Goal: Task Accomplishment & Management: Manage account settings

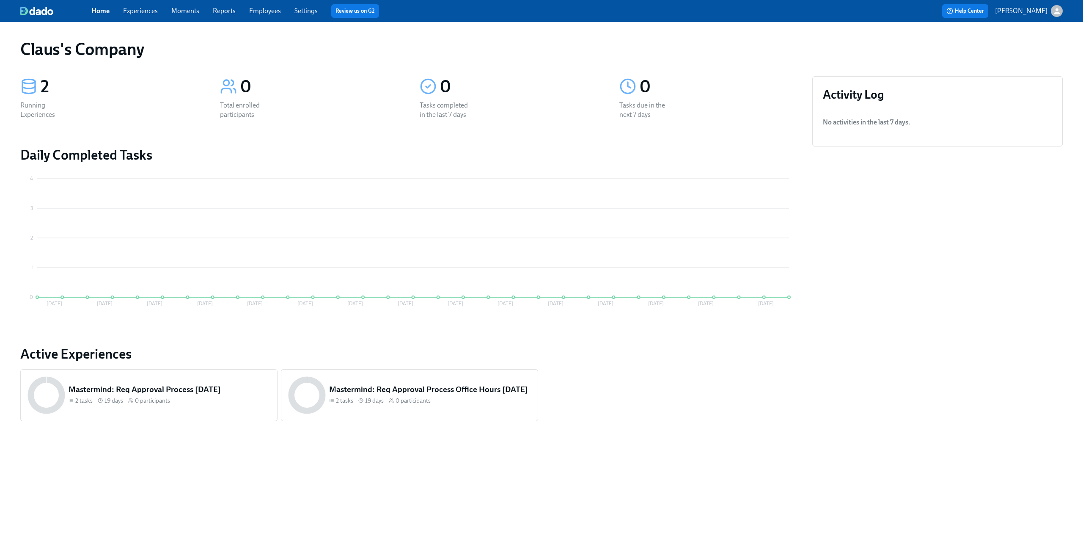
click at [1059, 16] on div "button" at bounding box center [1057, 11] width 12 height 12
click at [1029, 58] on div "Switch organization..." at bounding box center [1015, 50] width 93 height 20
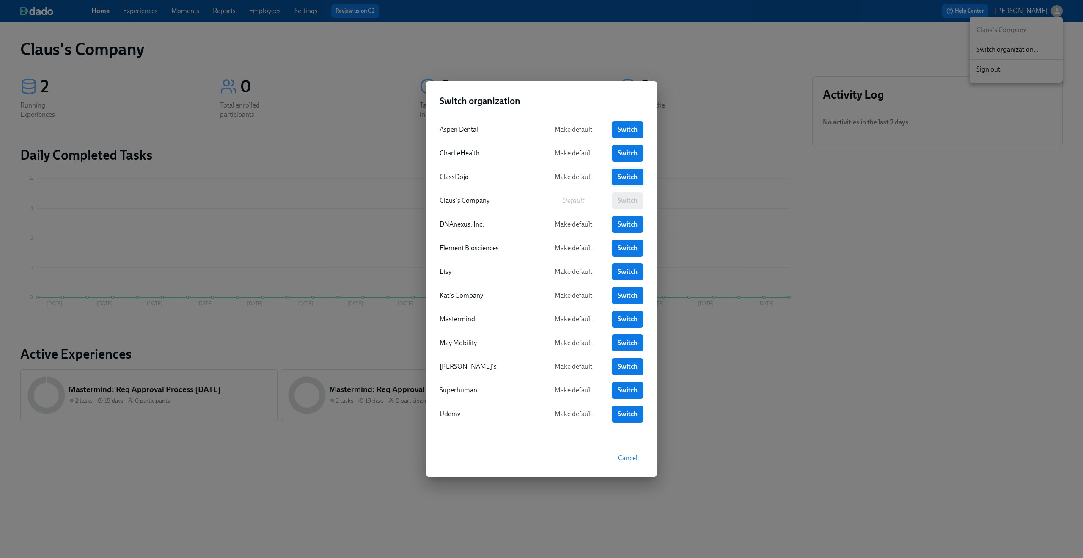
click at [626, 173] on span "Switch" at bounding box center [628, 177] width 20 height 8
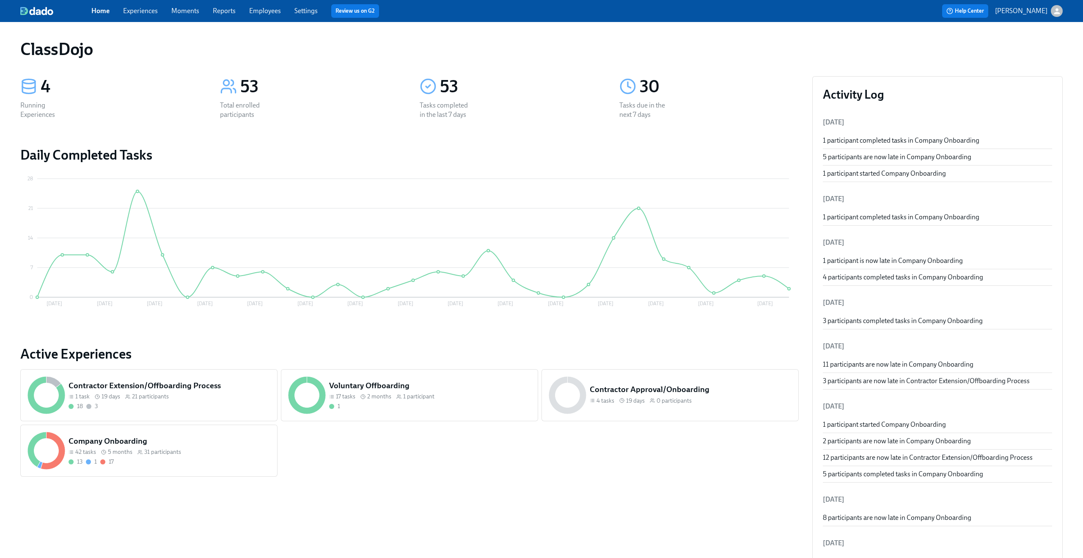
click at [140, 11] on link "Experiences" at bounding box center [140, 11] width 35 height 8
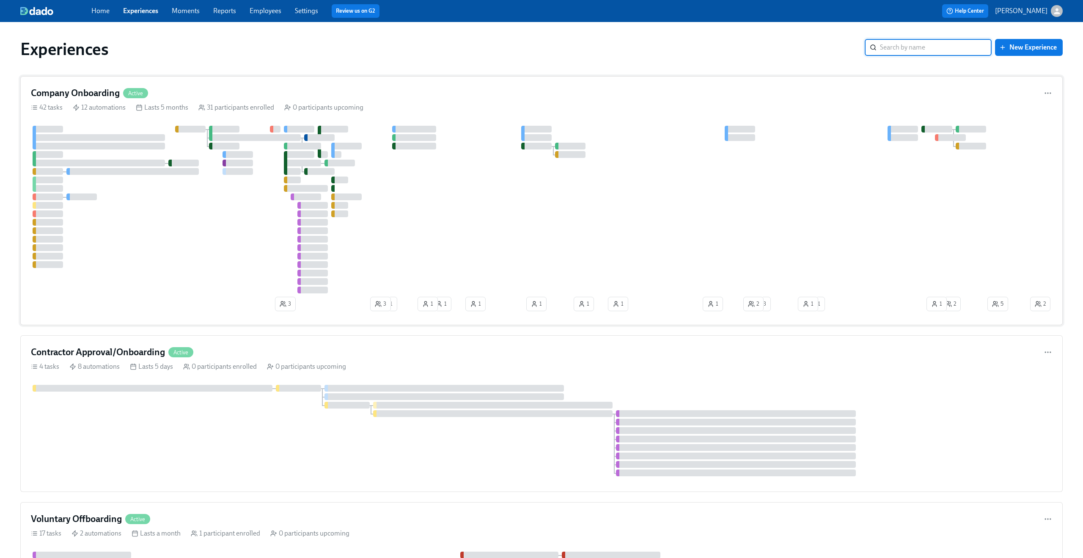
click at [488, 189] on div at bounding box center [529, 210] width 997 height 168
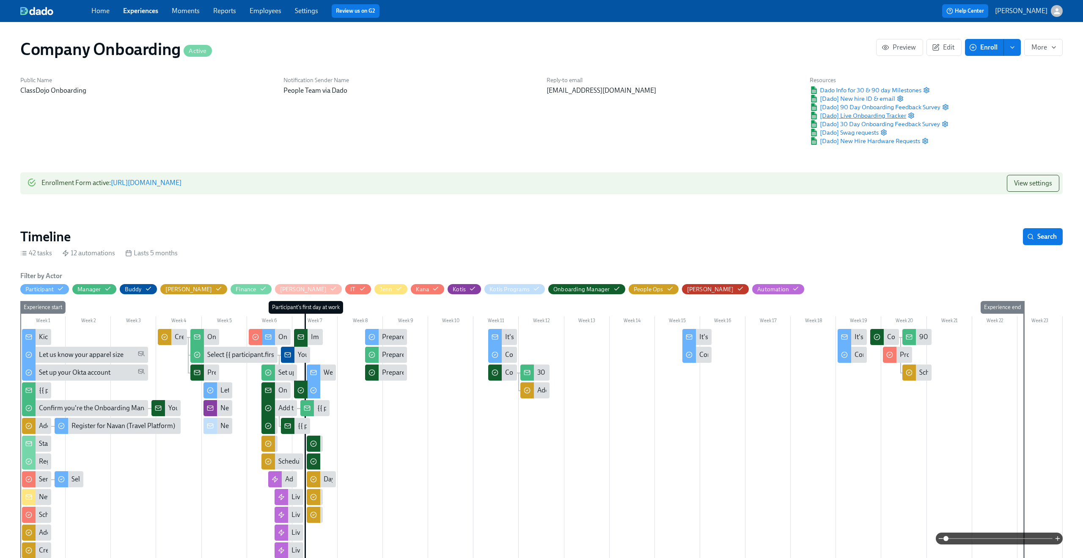
scroll to position [0, 14700]
click at [949, 51] on span "Edit" at bounding box center [944, 47] width 21 height 8
click at [1018, 47] on button "enroll" at bounding box center [1012, 47] width 17 height 17
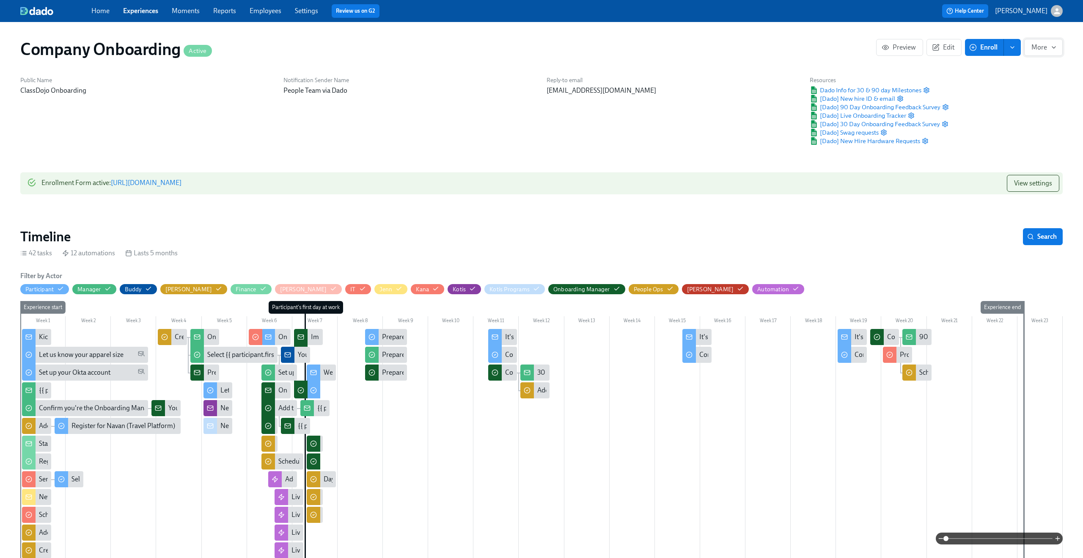
click at [1055, 49] on icon "button" at bounding box center [1053, 47] width 7 height 7
click at [1055, 49] on div at bounding box center [541, 279] width 1083 height 558
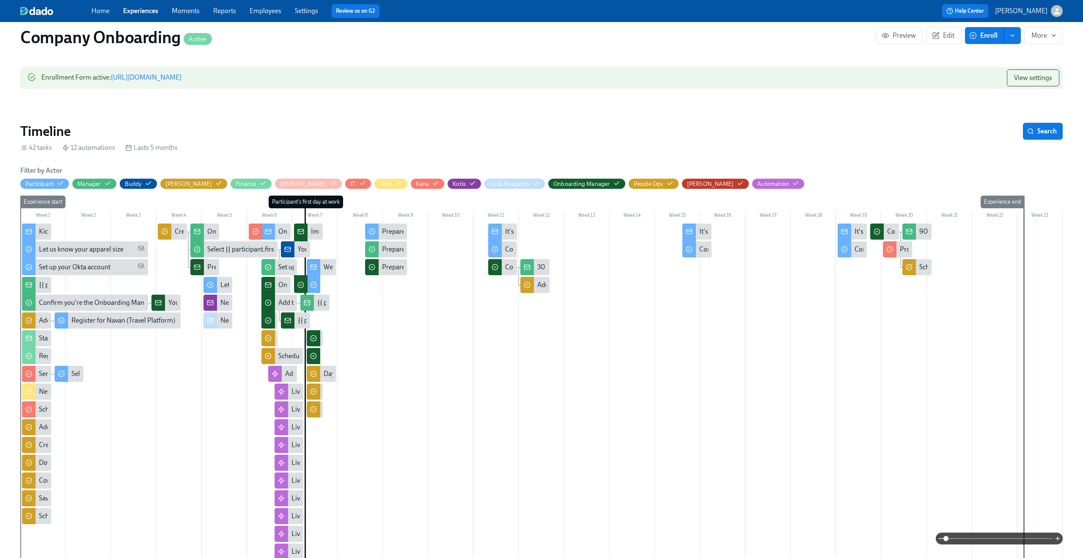
scroll to position [115, 0]
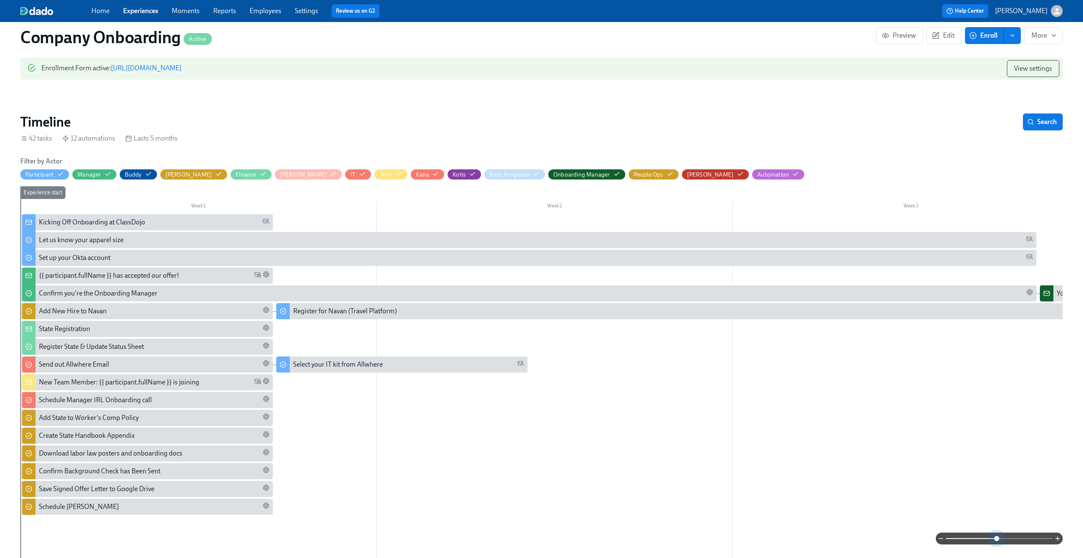
click at [997, 533] on span at bounding box center [999, 538] width 107 height 12
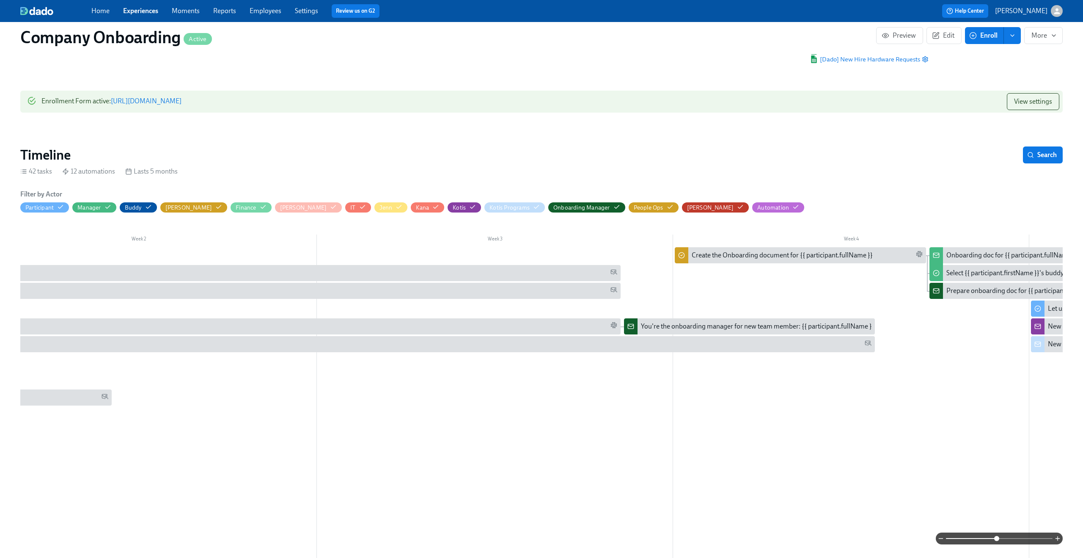
scroll to position [0, 0]
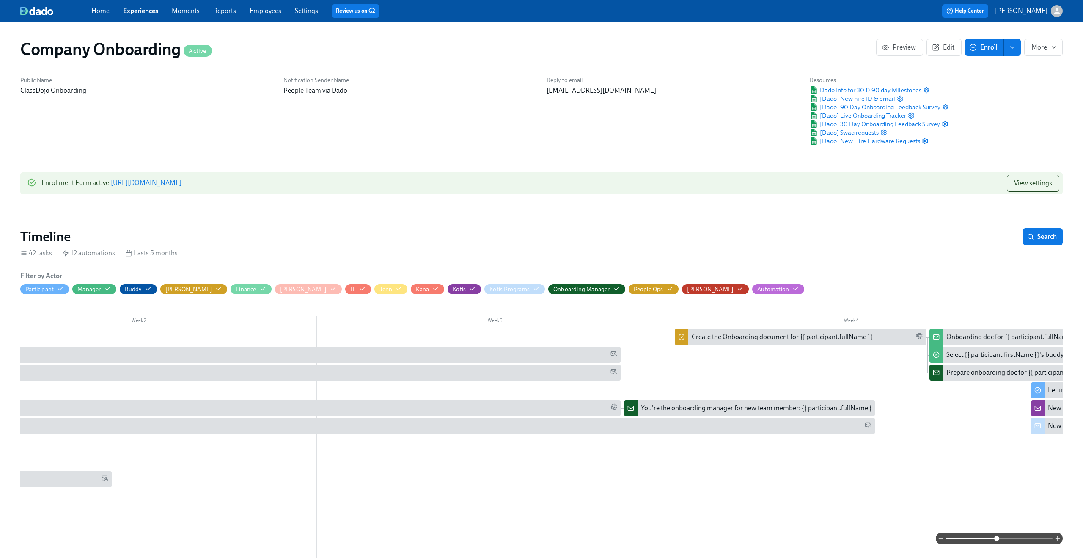
click at [889, 146] on div "Resources Dado Info for 30 & 90 day Milestones [Dado] New hire ID & email [Dado…" at bounding box center [879, 110] width 149 height 79
click at [1039, 50] on span "More" at bounding box center [1043, 47] width 24 height 8
click at [1039, 51] on div at bounding box center [541, 279] width 1083 height 558
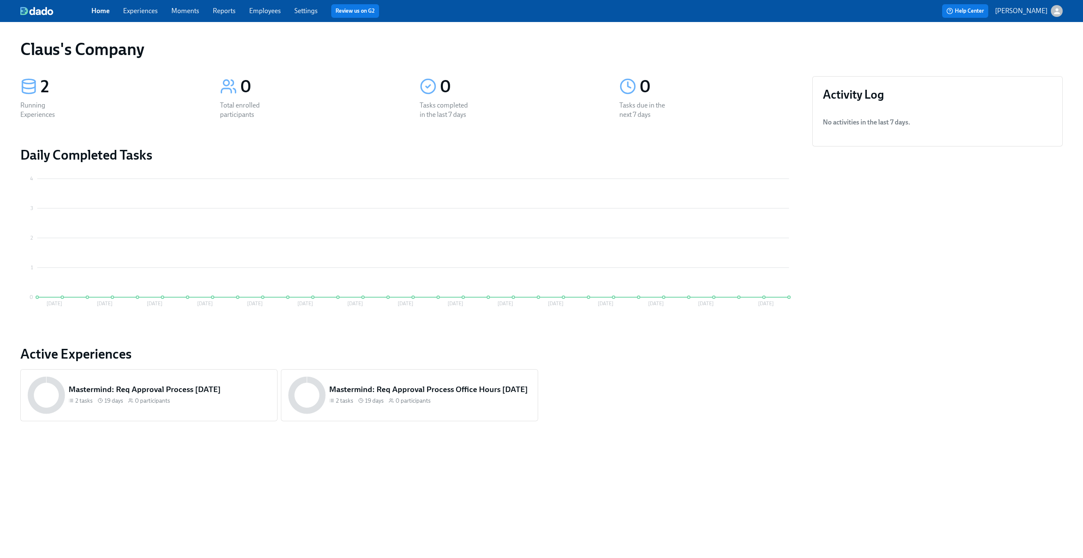
click at [136, 6] on span "Experiences" at bounding box center [140, 10] width 35 height 9
click at [1061, 12] on div "button" at bounding box center [1057, 11] width 12 height 12
click at [1013, 48] on span "Switch organization..." at bounding box center [1016, 49] width 80 height 9
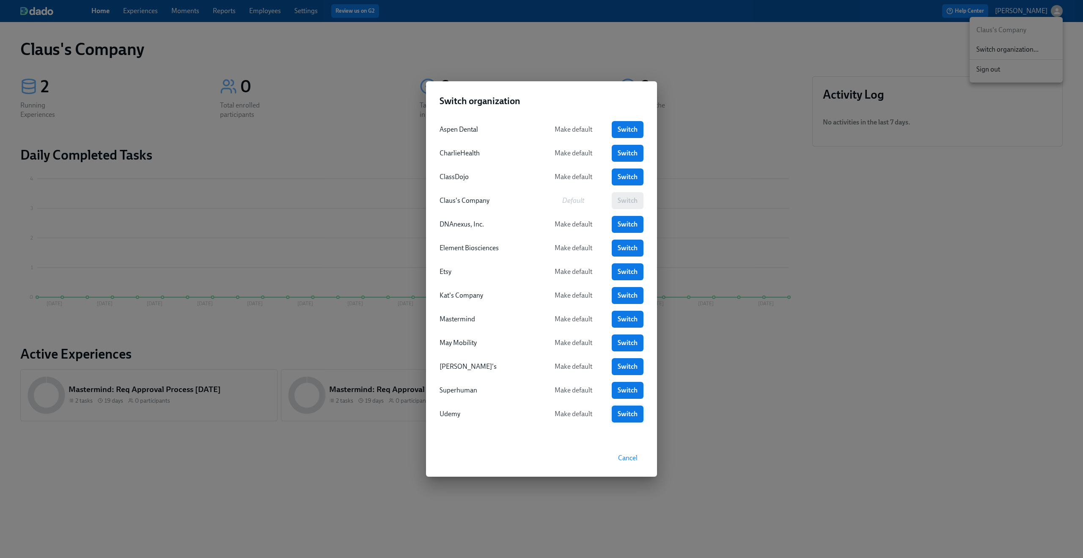
click at [622, 416] on span "Switch" at bounding box center [628, 413] width 20 height 8
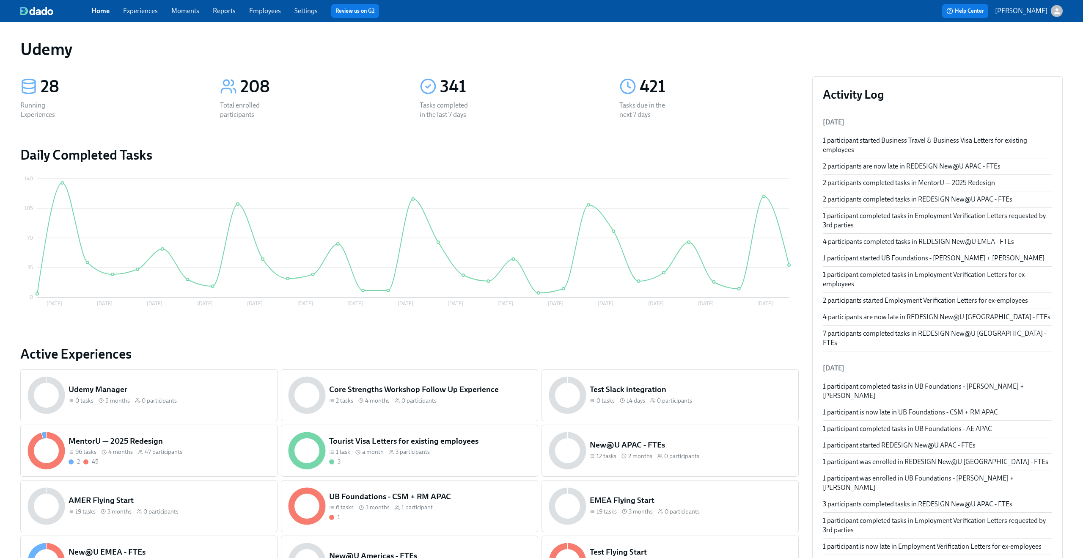
click at [150, 19] on div "Home Experiences Moments Reports Employees Settings Review us on G2 Help Center…" at bounding box center [541, 11] width 1083 height 22
click at [152, 22] on div "Home Experiences Moments Reports Employees Settings Review us on G2 Help Center…" at bounding box center [541, 11] width 1083 height 22
click at [144, 12] on link "Experiences" at bounding box center [140, 11] width 35 height 8
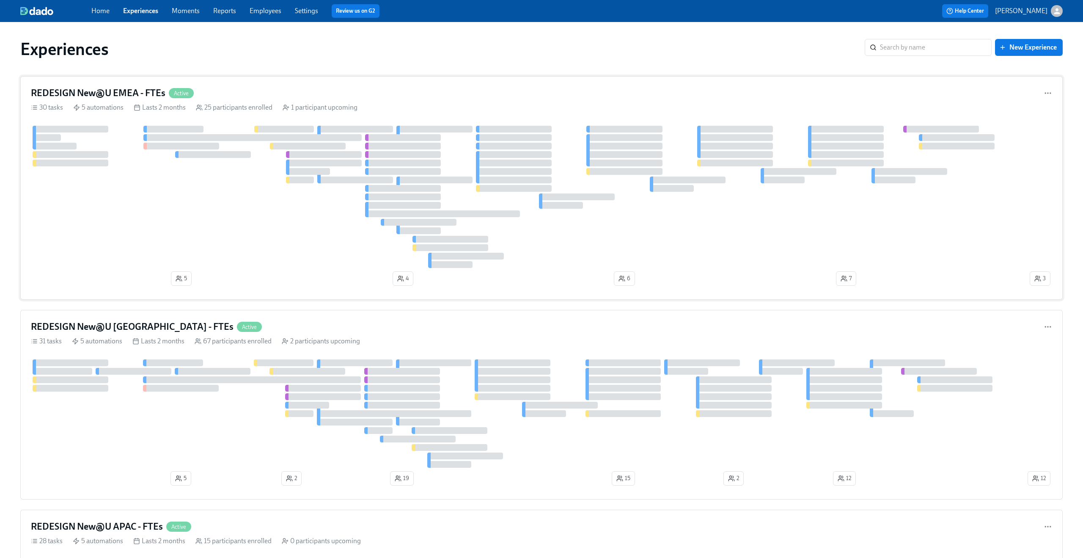
click at [258, 93] on div "REDESIGN New@U EMEA - FTEs Active" at bounding box center [541, 93] width 1021 height 13
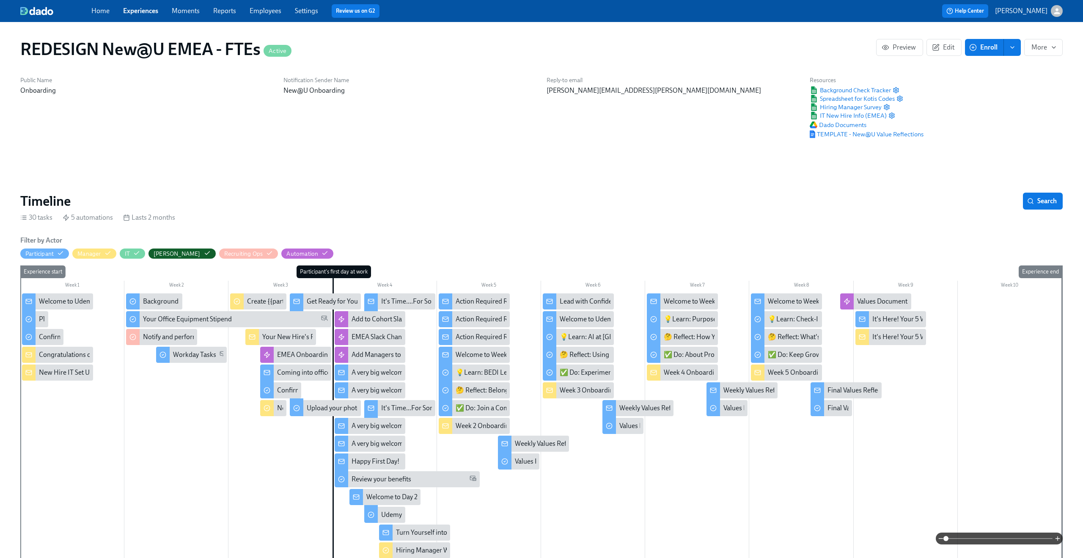
scroll to position [0, 5878]
click at [322, 251] on icon "button" at bounding box center [324, 253] width 5 height 4
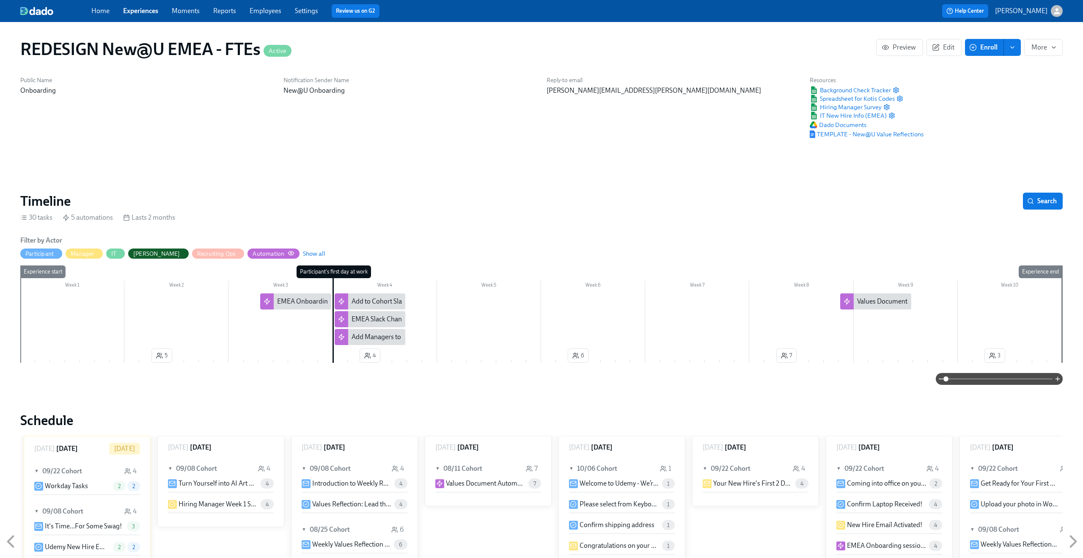
click at [303, 251] on span "Show all" at bounding box center [314, 253] width 22 height 8
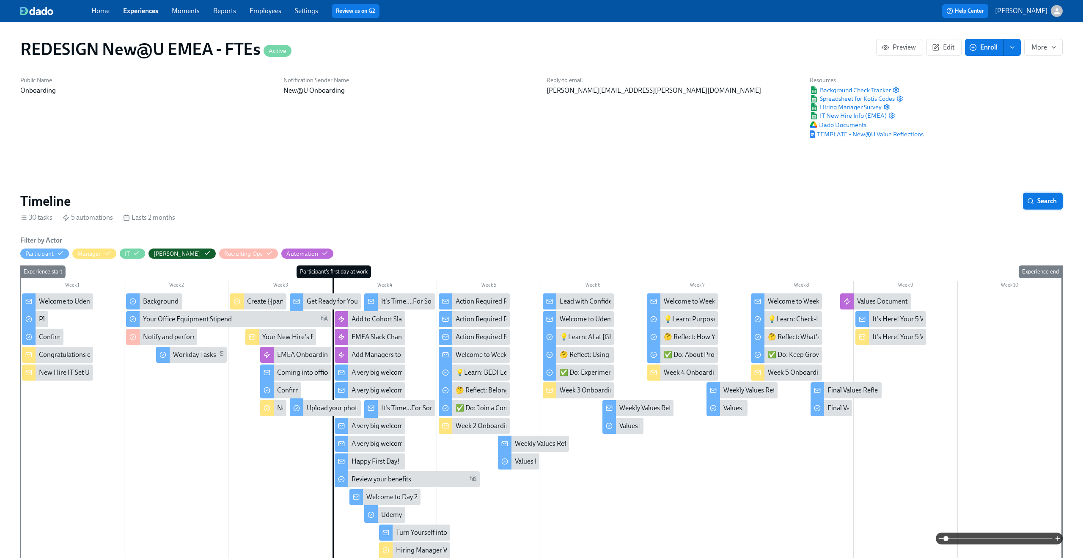
click at [1057, 209] on button "Search" at bounding box center [1043, 200] width 40 height 17
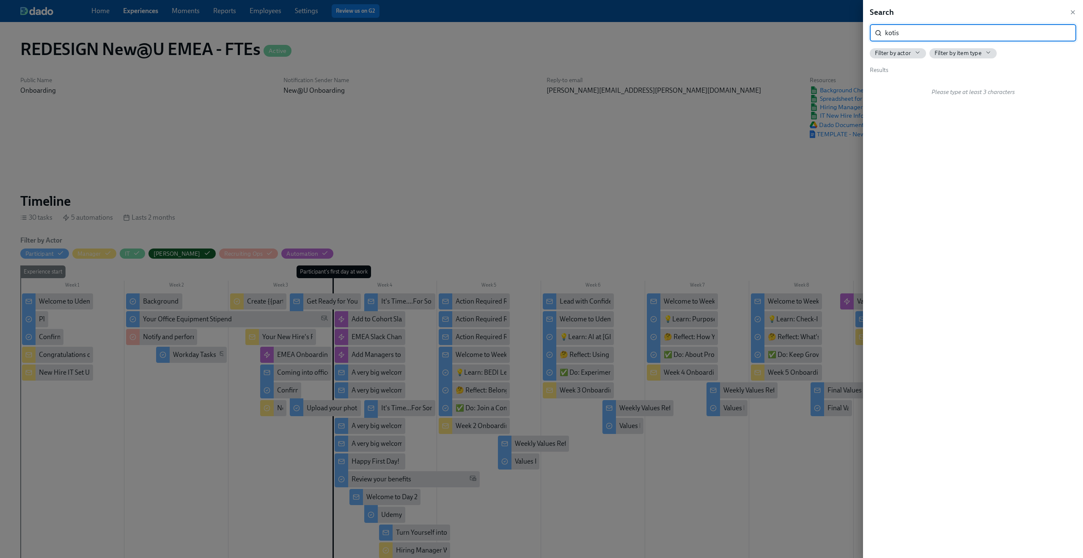
type input "kotis"
click at [964, 111] on span "…ered with our vendors at Kotis , where you can use a gif…" at bounding box center [965, 106] width 164 height 9
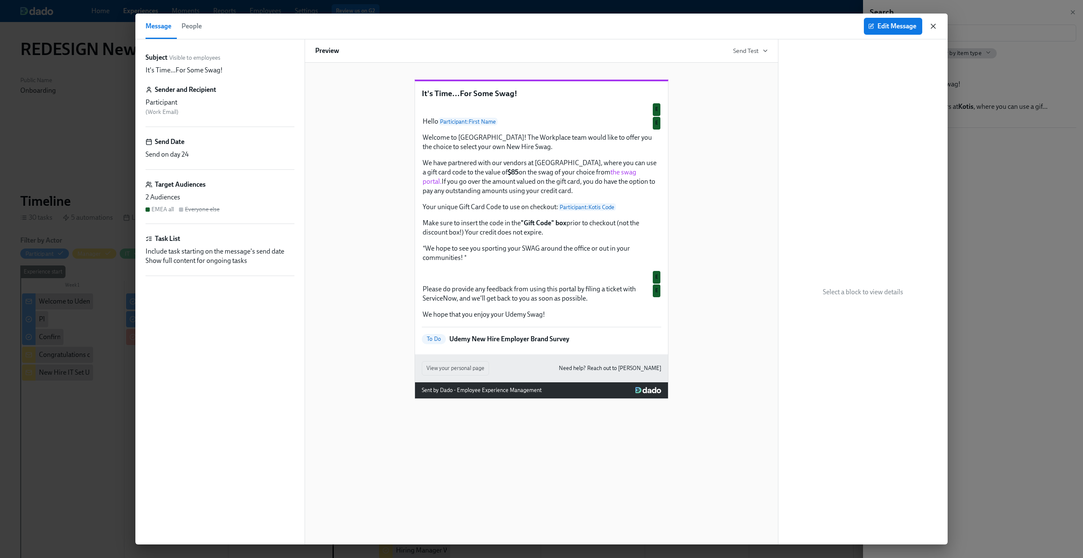
click at [934, 25] on icon "button" at bounding box center [933, 26] width 4 height 4
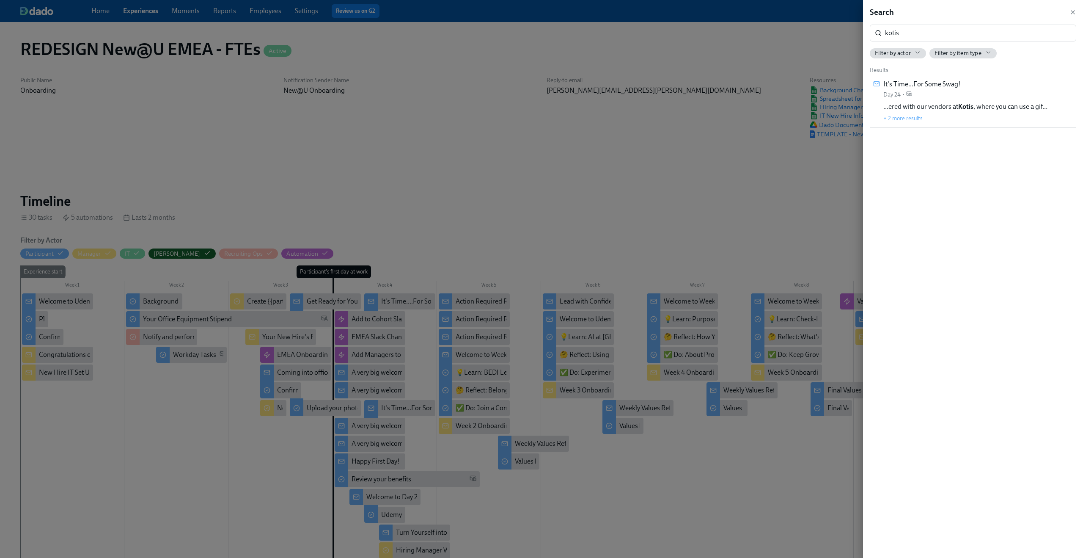
click at [695, 175] on div at bounding box center [541, 279] width 1083 height 558
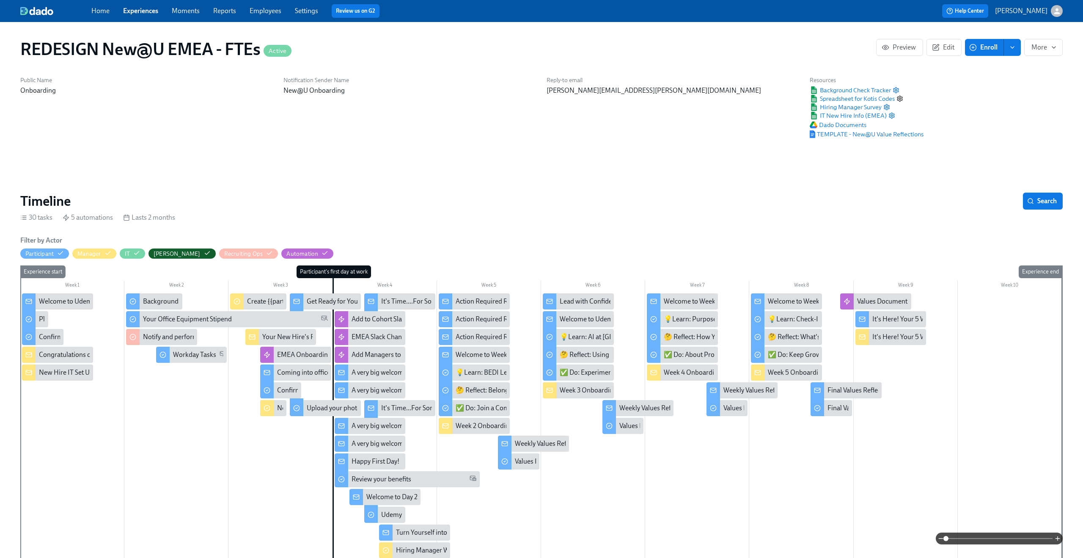
click at [901, 97] on icon "button" at bounding box center [899, 98] width 7 height 7
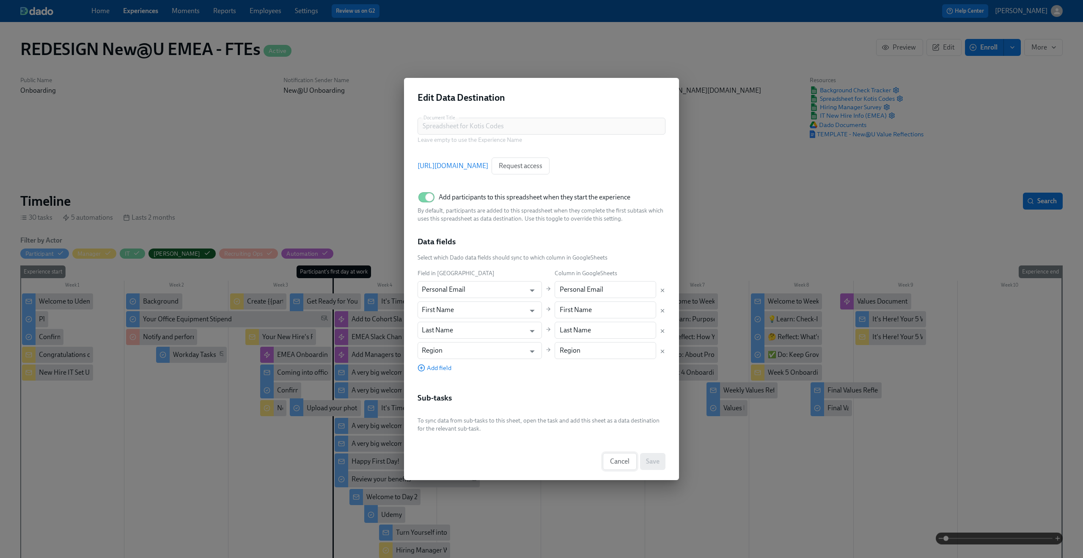
click at [613, 459] on span "Cancel" at bounding box center [619, 461] width 19 height 8
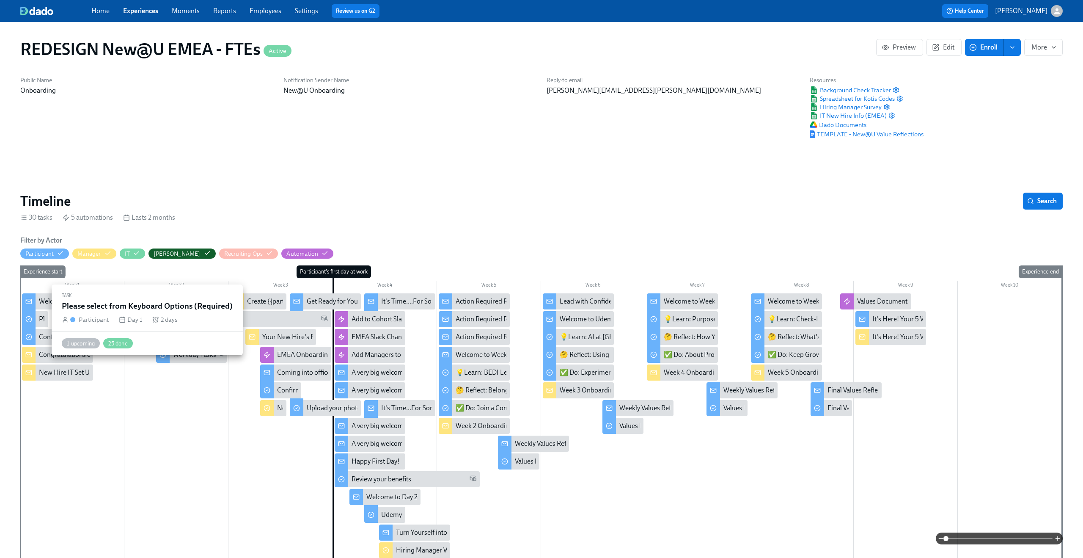
click at [38, 317] on div "Please select from Keyboard Options (Required)" at bounding box center [35, 319] width 26 height 16
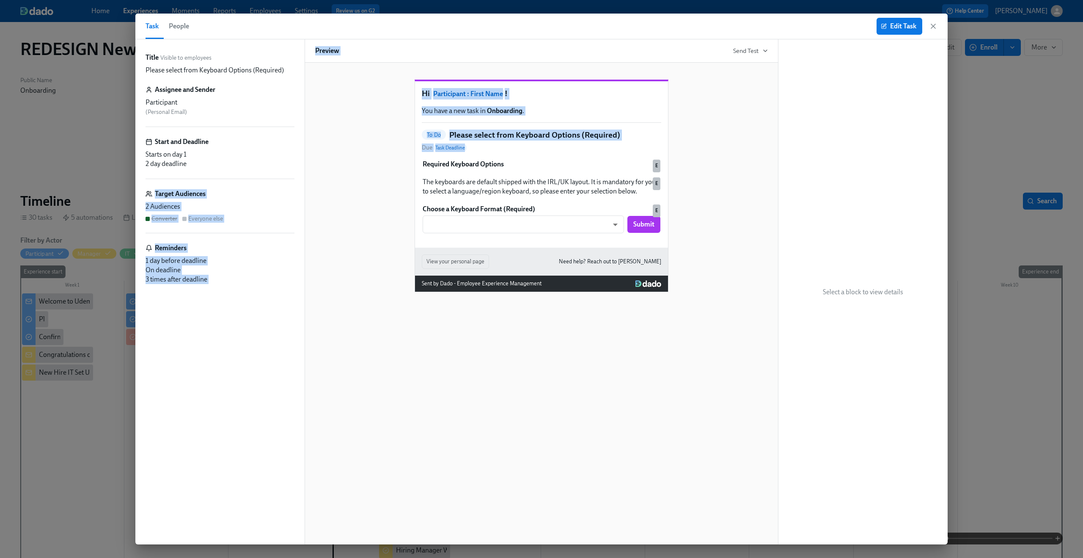
drag, startPoint x: 260, startPoint y: 180, endPoint x: 418, endPoint y: 180, distance: 158.2
click at [418, 180] on div "Title Visible to employees Please select from Keyboard Options (Required) Assig…" at bounding box center [541, 291] width 812 height 505
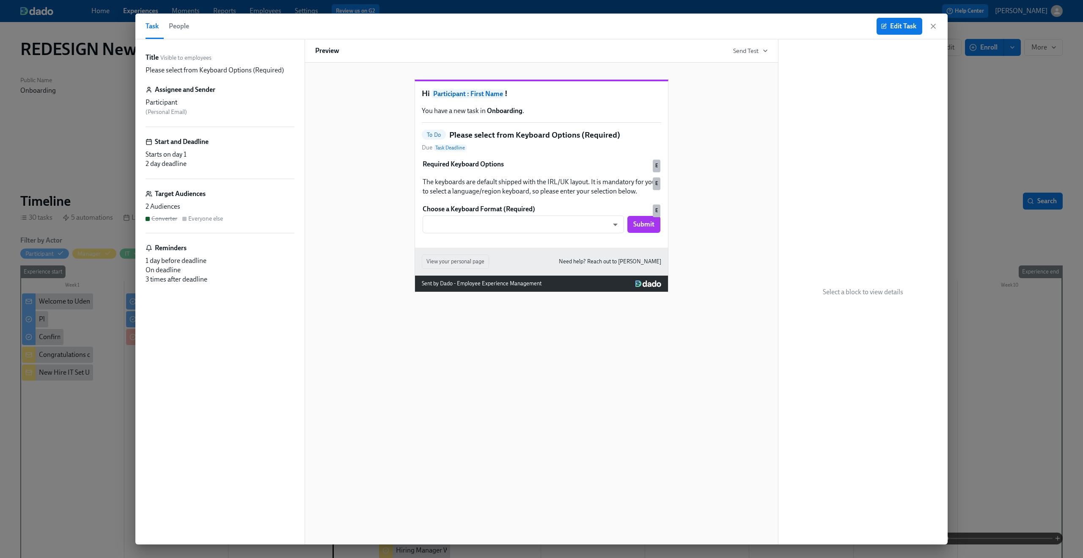
click at [369, 204] on div "Hi Participant : First Name ! You have a new task in Onboarding . To Do Please …" at bounding box center [541, 179] width 453 height 226
click at [893, 23] on span "Edit Task" at bounding box center [899, 26] width 34 height 8
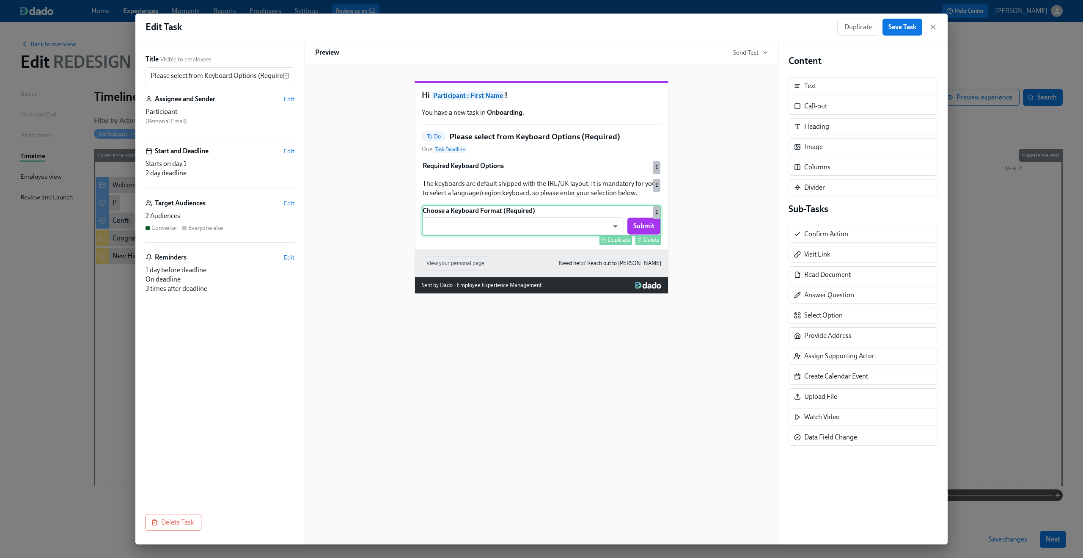
click at [570, 236] on div "Choose a Keyboard Format (Required) ​ ​ Submit Duplicate Delete E" at bounding box center [541, 220] width 239 height 30
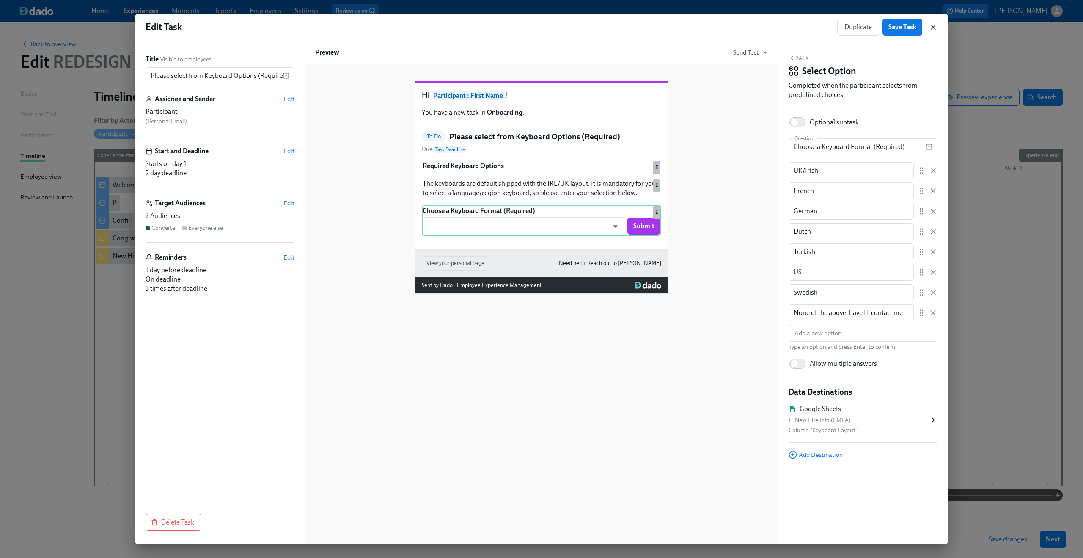
click at [931, 30] on icon "button" at bounding box center [933, 27] width 8 height 8
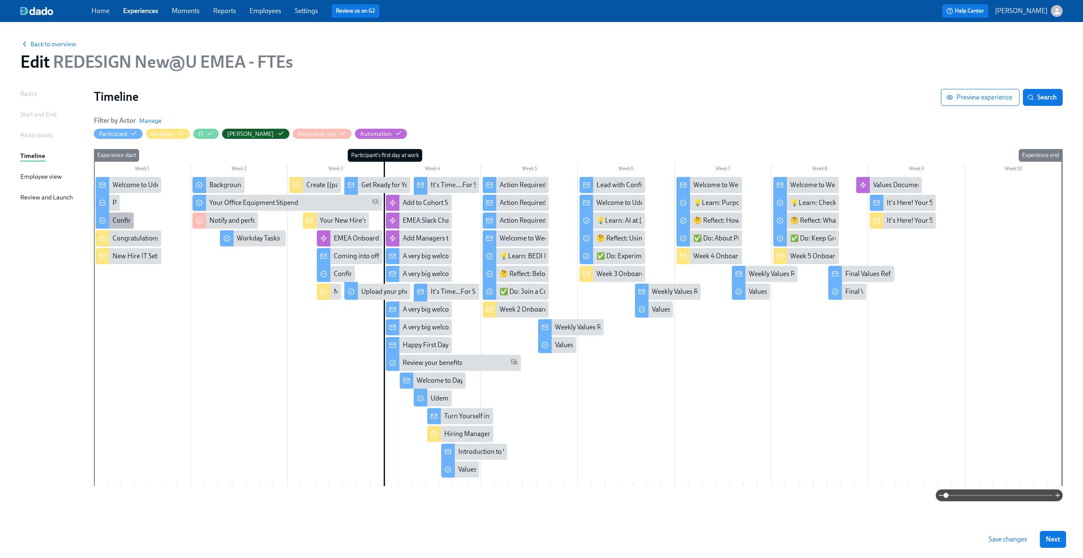
click at [115, 222] on div "Confirm shipping address" at bounding box center [150, 220] width 75 height 9
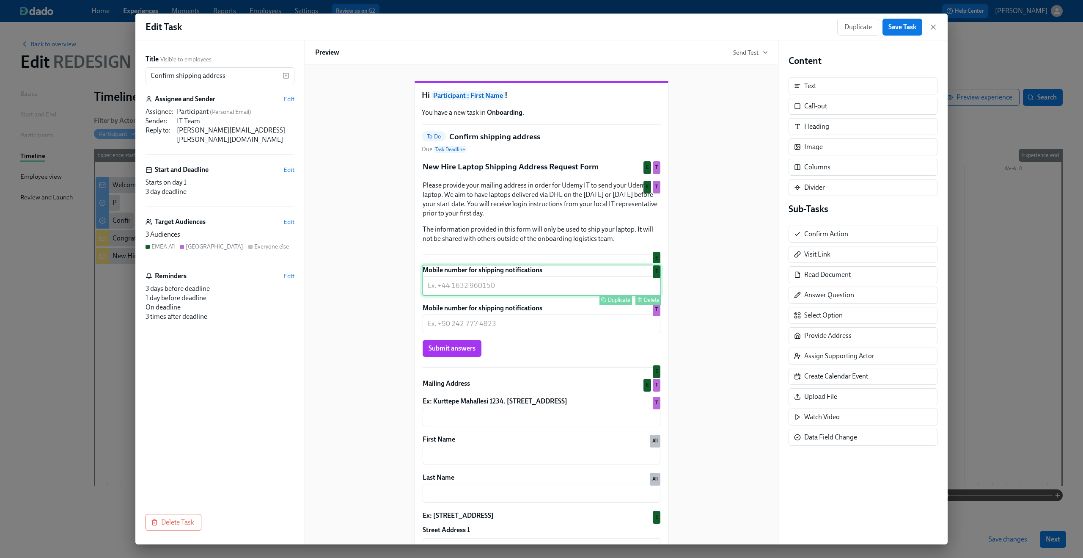
click at [490, 296] on div "Mobile number for shipping notifications ​ Duplicate Delete E" at bounding box center [541, 279] width 239 height 31
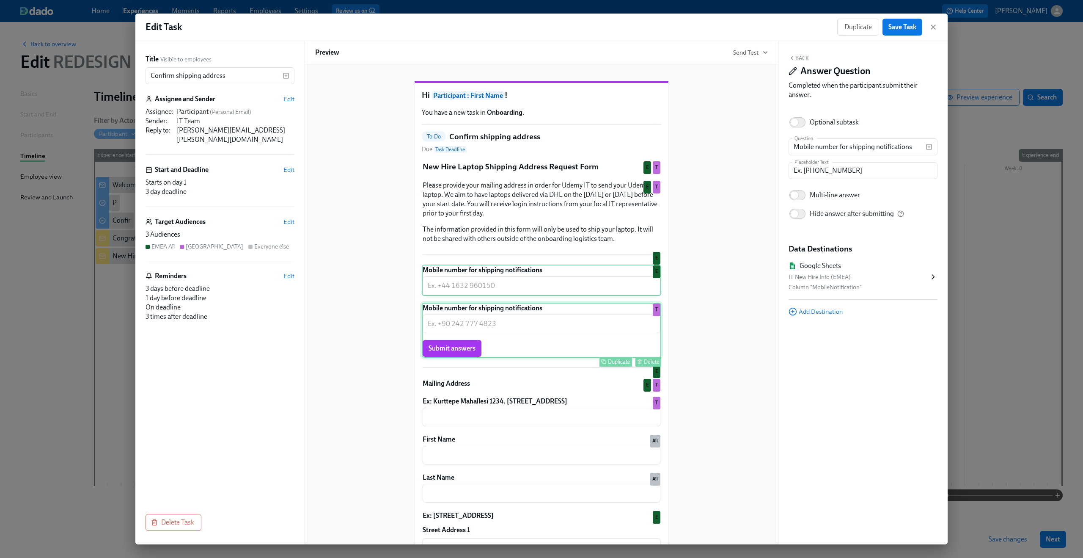
click at [495, 333] on div "Mobile number for shipping notifications ​ Submit answers Duplicate Delete T" at bounding box center [541, 329] width 239 height 55
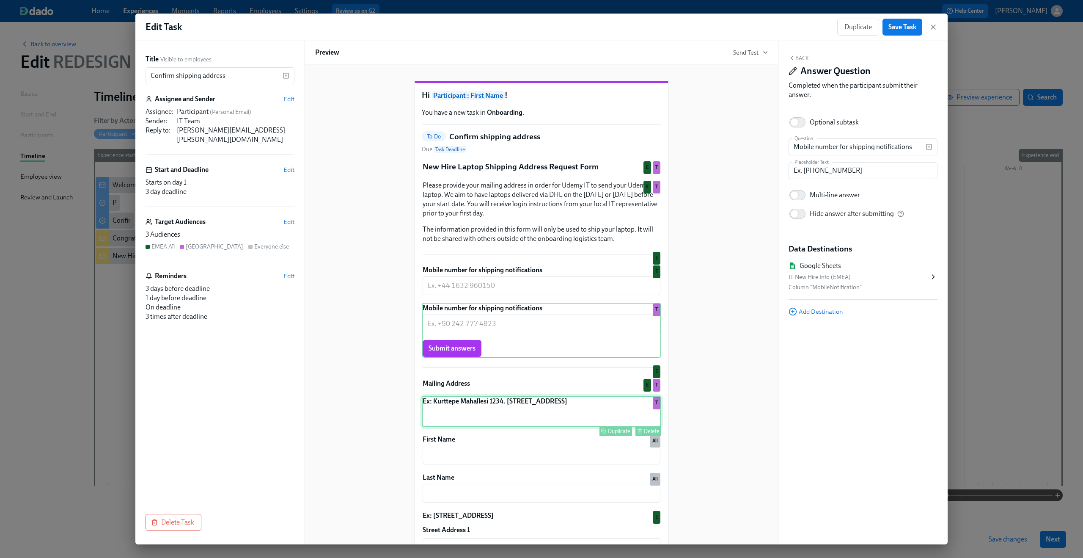
click at [528, 427] on div "Ex: Kurttepe Mahallesi 1234. Cadde No: 16 Daire:4 Çankaya/Ankara ​ Duplicate De…" at bounding box center [541, 410] width 239 height 31
click at [534, 465] on div "First Name ​ Duplicate Delete All" at bounding box center [541, 449] width 239 height 31
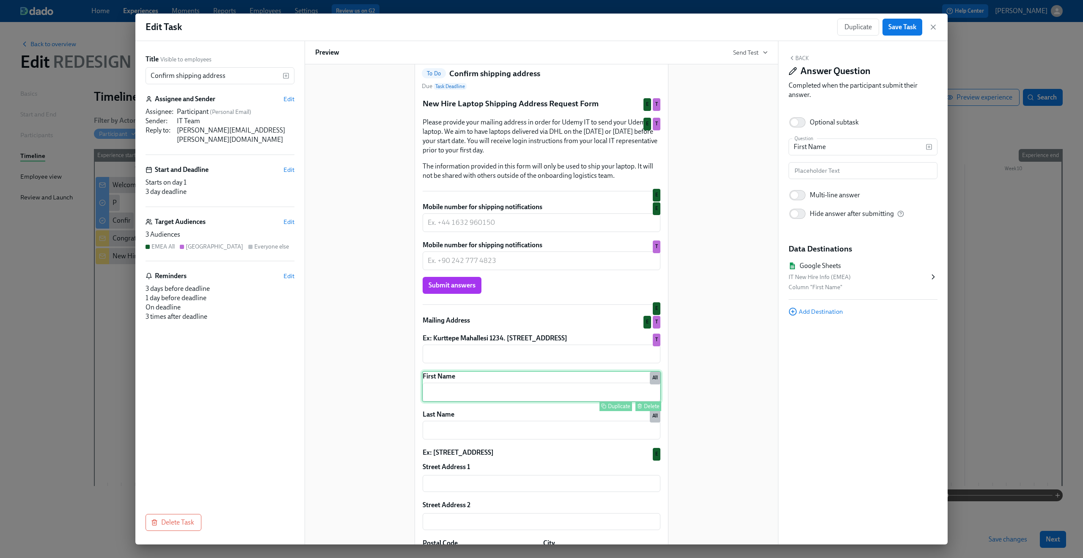
scroll to position [67, 0]
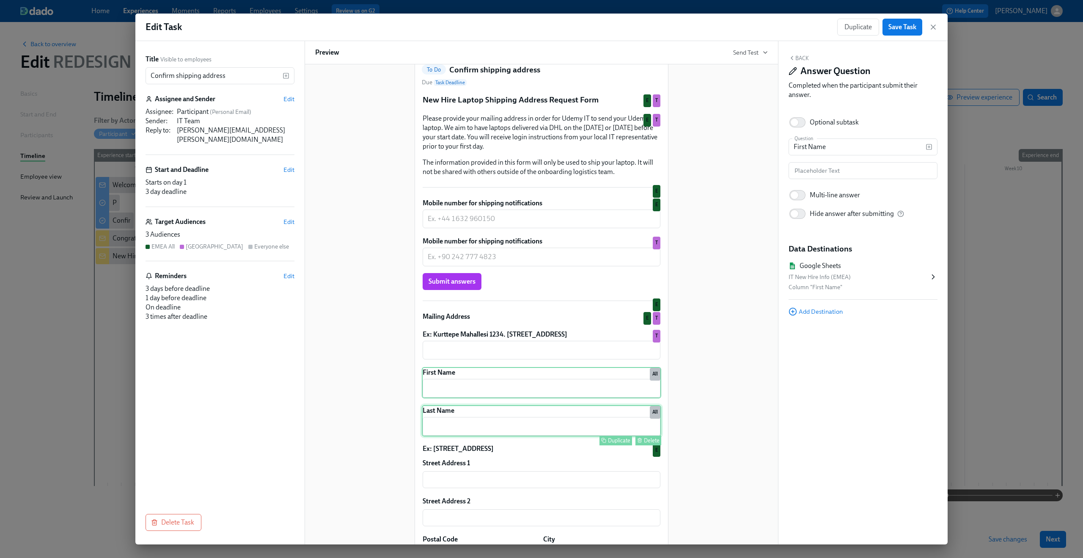
click at [518, 434] on div "Last Name ​ Duplicate Delete All" at bounding box center [541, 420] width 239 height 31
click at [527, 496] on div "Ex: 22 Tudor Fields, Utopia, Dublin, D18 A4Z5 Ireland Street Address 1 ​ Street…" at bounding box center [541, 539] width 239 height 192
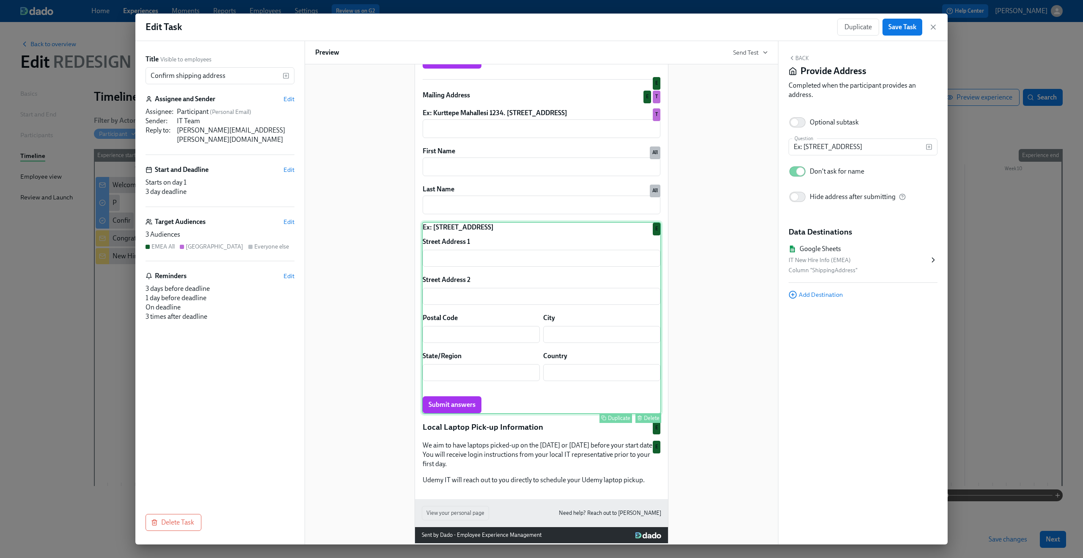
scroll to position [317, 0]
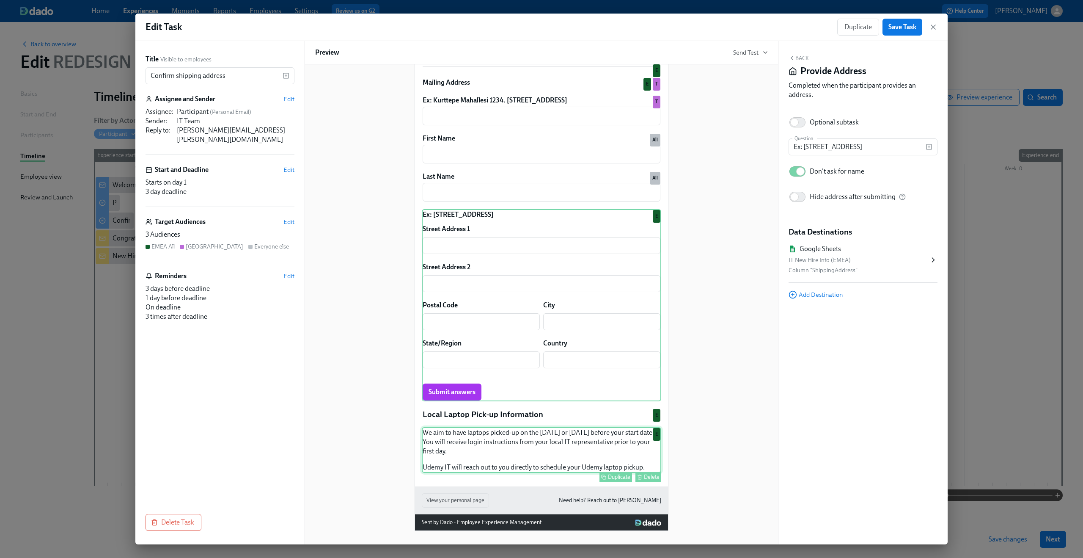
click at [519, 453] on div "We aim to have laptops picked-up on the Wednesday or Thursday before your start…" at bounding box center [541, 450] width 239 height 46
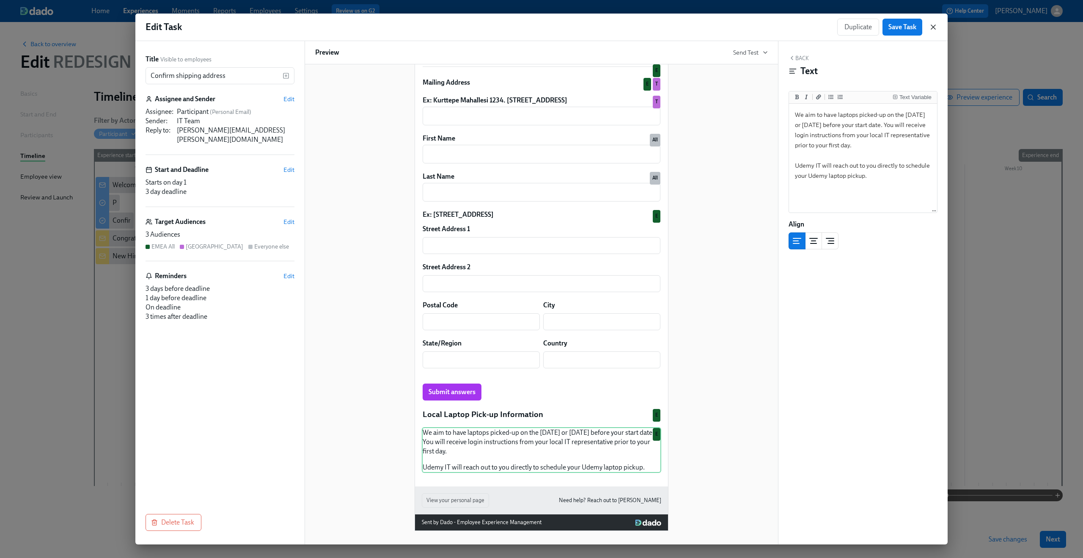
click at [933, 23] on icon "button" at bounding box center [933, 27] width 8 height 8
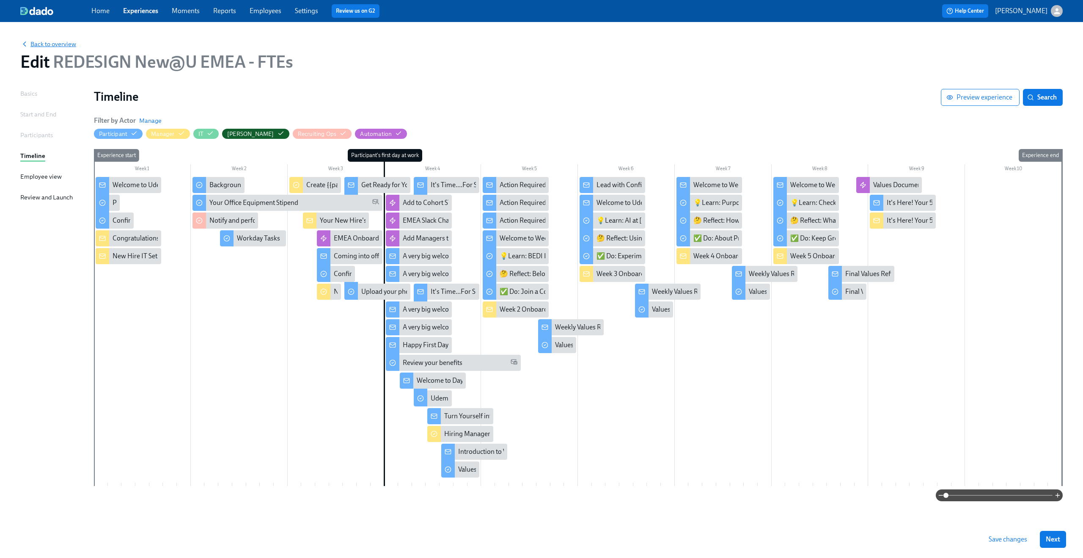
click at [62, 43] on span "Back to overview" at bounding box center [48, 44] width 56 height 8
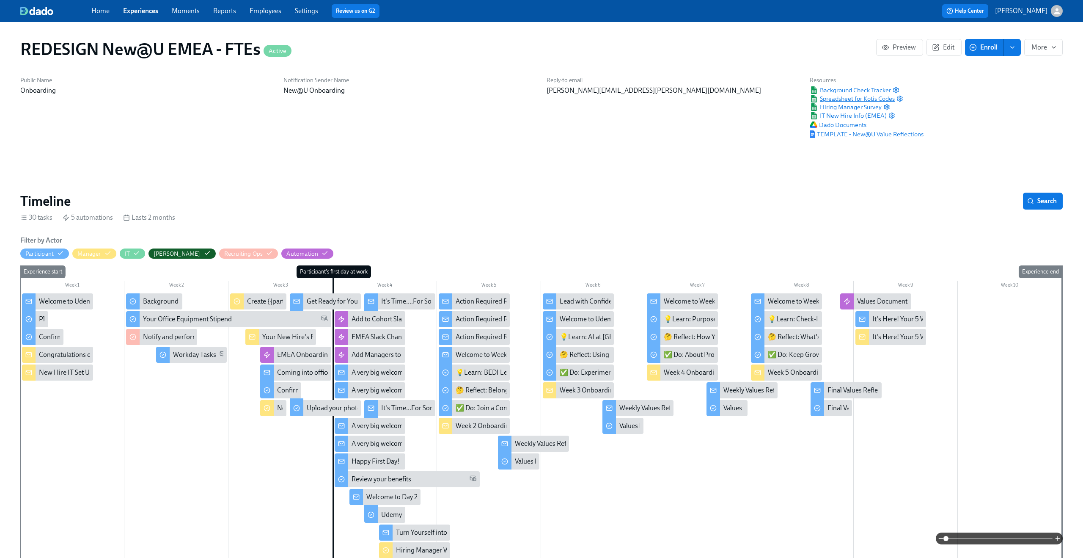
scroll to position [0, 5878]
click at [898, 101] on icon "button" at bounding box center [899, 98] width 7 height 7
click at [900, 99] on icon "button" at bounding box center [899, 98] width 7 height 7
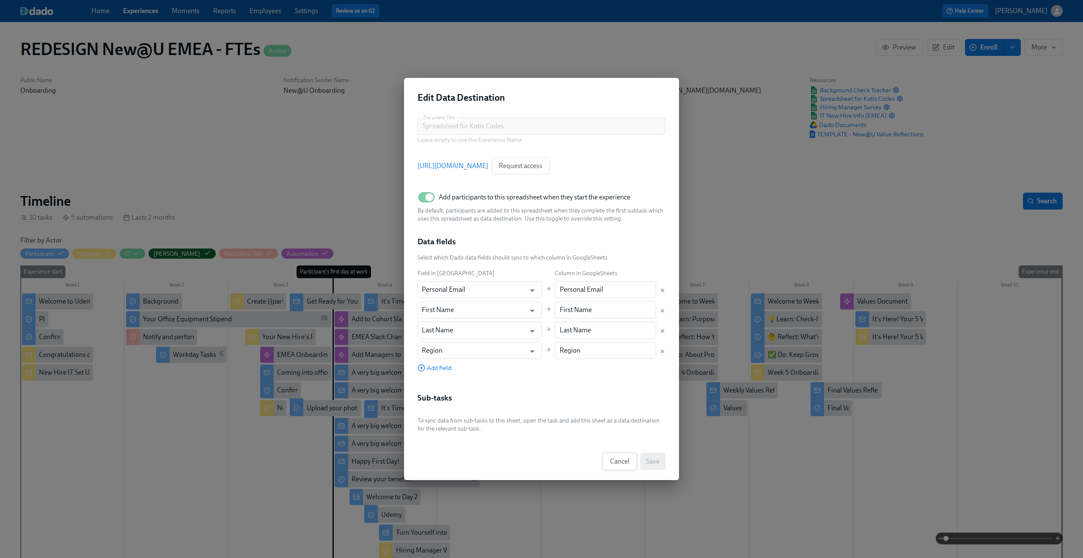
click at [613, 463] on span "Cancel" at bounding box center [619, 461] width 19 height 8
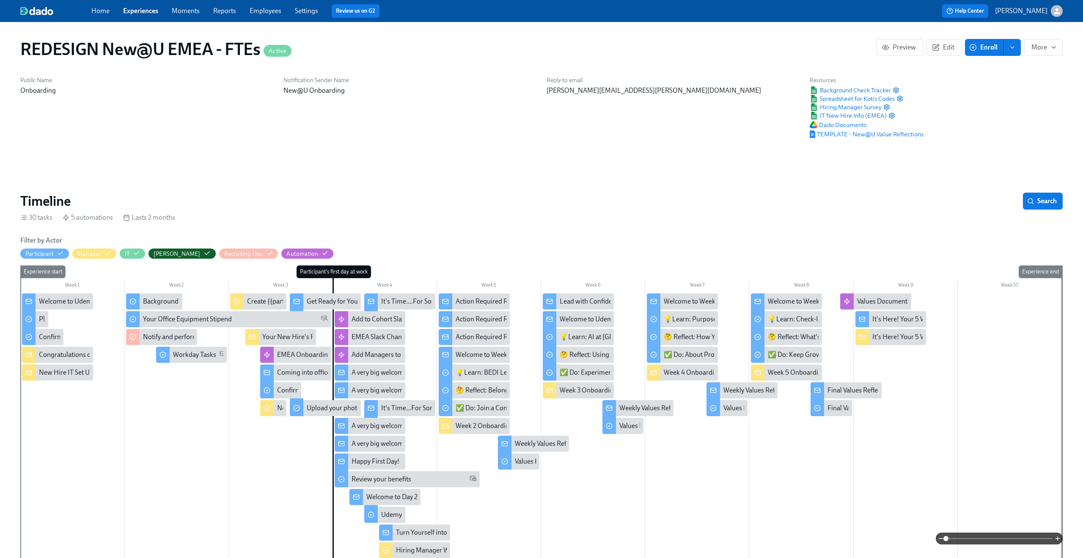
click at [58, 305] on div "Welcome to Udemy - We’re So Happy You’re Here!" at bounding box center [110, 301] width 143 height 9
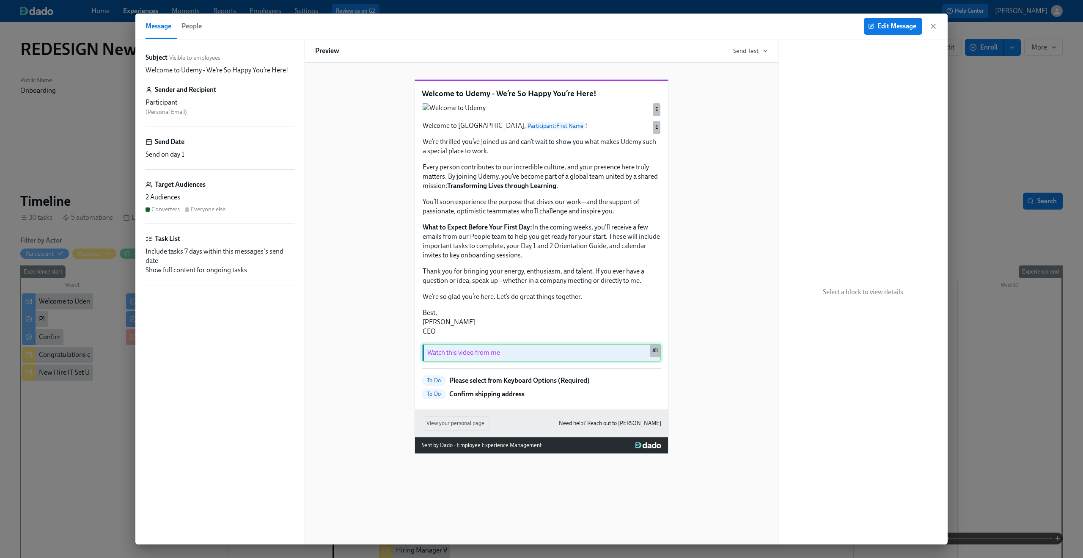
click at [566, 361] on div "Watch this video from me All" at bounding box center [541, 352] width 239 height 18
click at [932, 28] on icon "button" at bounding box center [933, 26] width 8 height 8
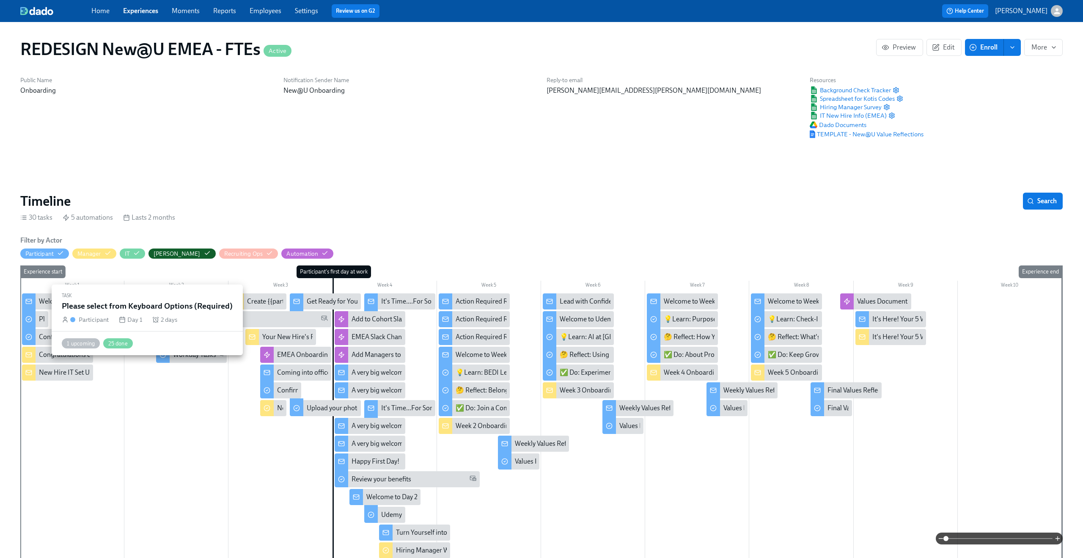
click at [39, 323] on div "Please select from Keyboard Options (Required)" at bounding box center [108, 318] width 138 height 9
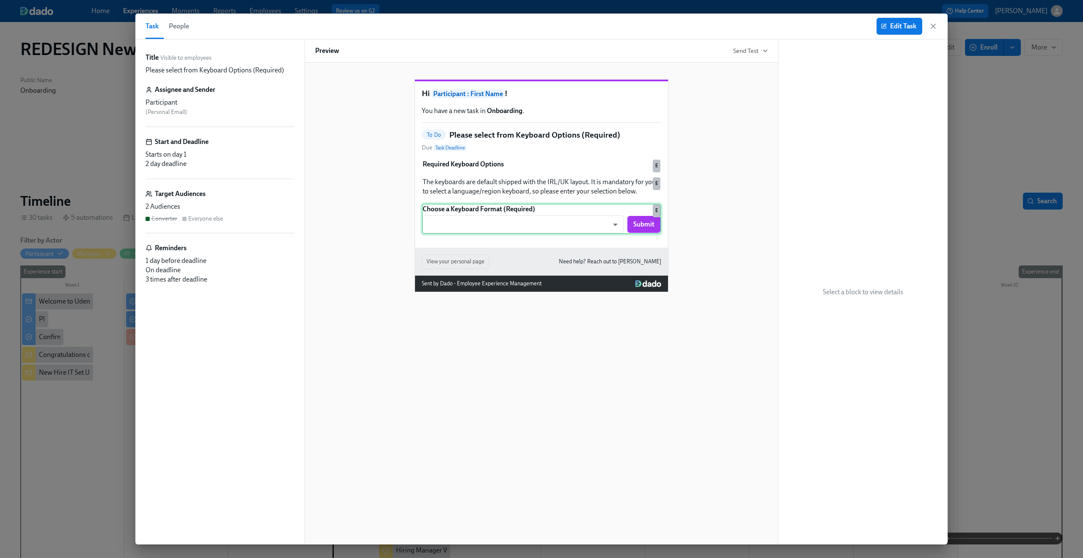
click at [434, 231] on div "Choose a Keyboard Format (Required) ​ ​ Submit E" at bounding box center [541, 218] width 239 height 30
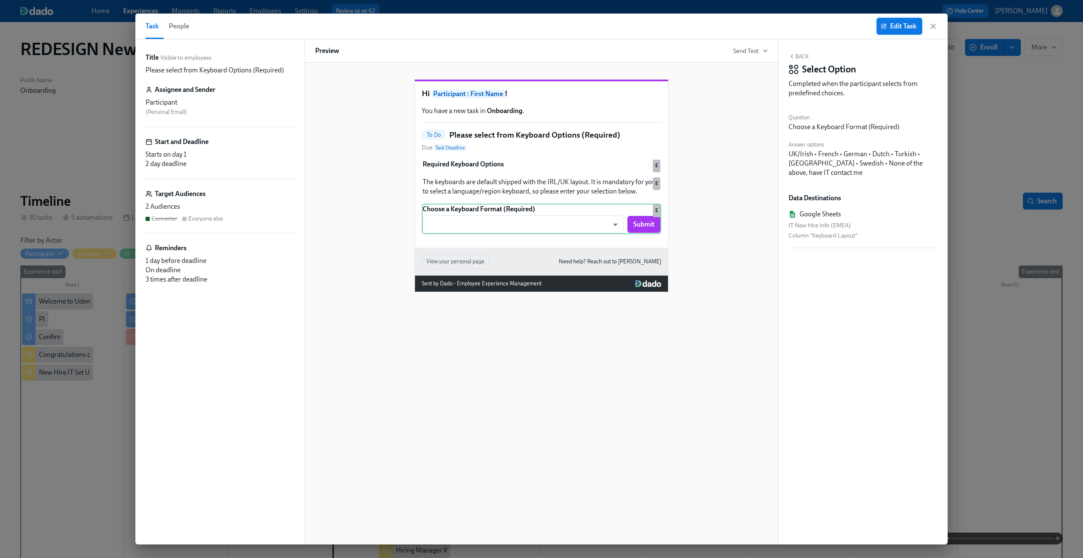
click at [899, 27] on span "Edit Task" at bounding box center [899, 26] width 34 height 8
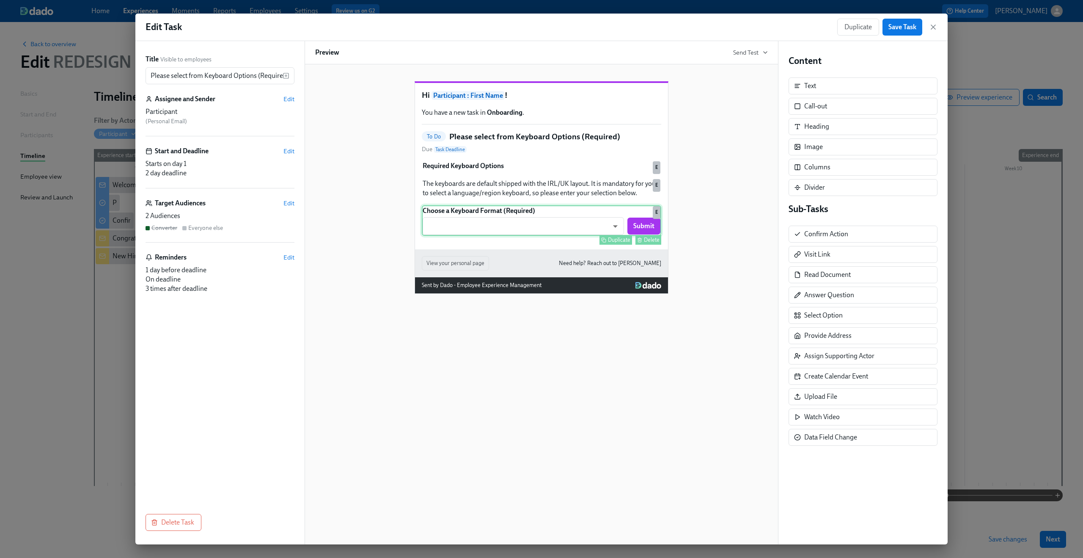
click at [570, 236] on div "Choose a Keyboard Format (Required) ​ ​ Submit Duplicate Delete E" at bounding box center [541, 220] width 239 height 30
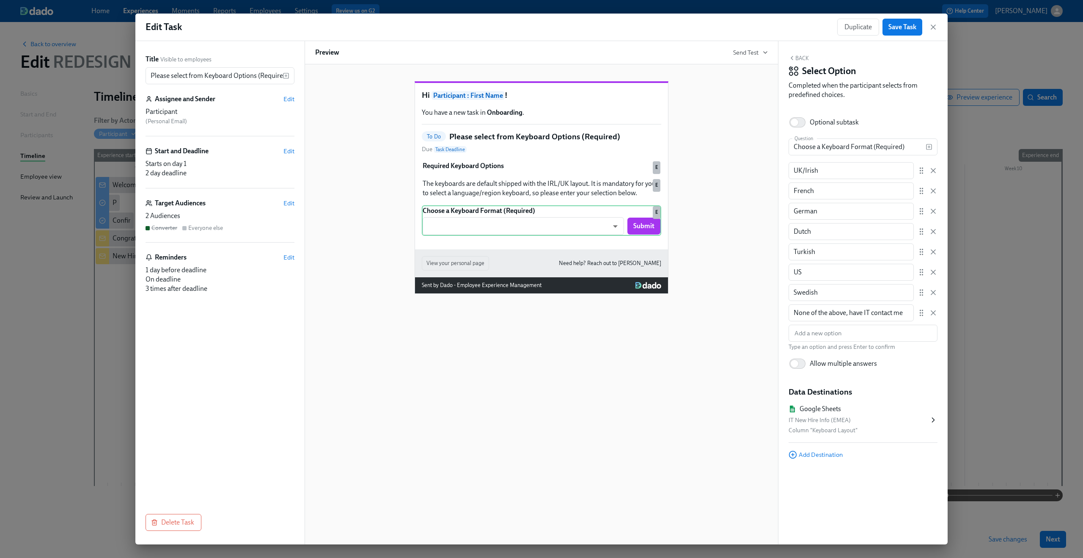
click at [929, 418] on icon at bounding box center [933, 419] width 8 height 8
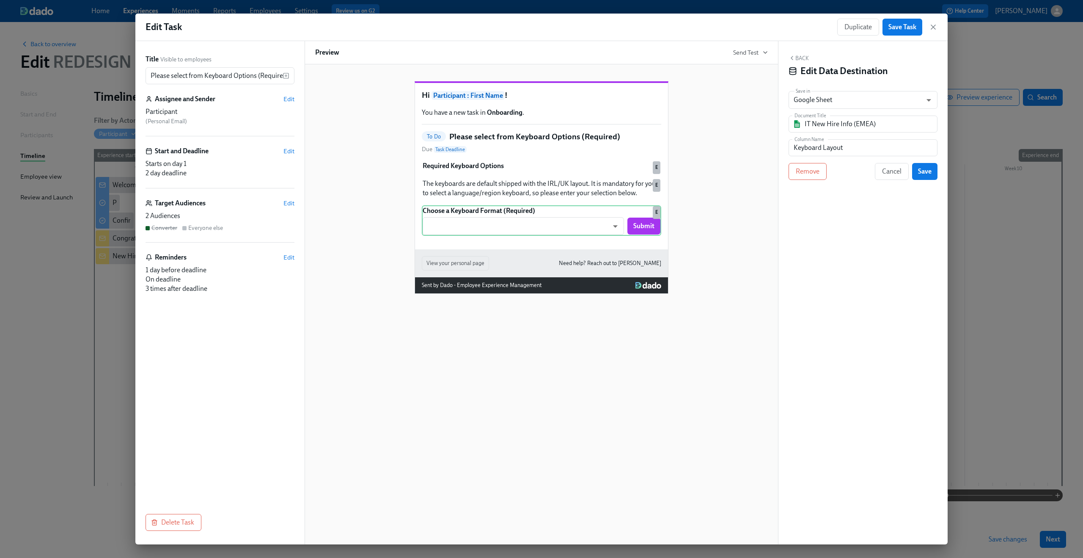
click at [791, 58] on icon "button" at bounding box center [791, 58] width 7 height 7
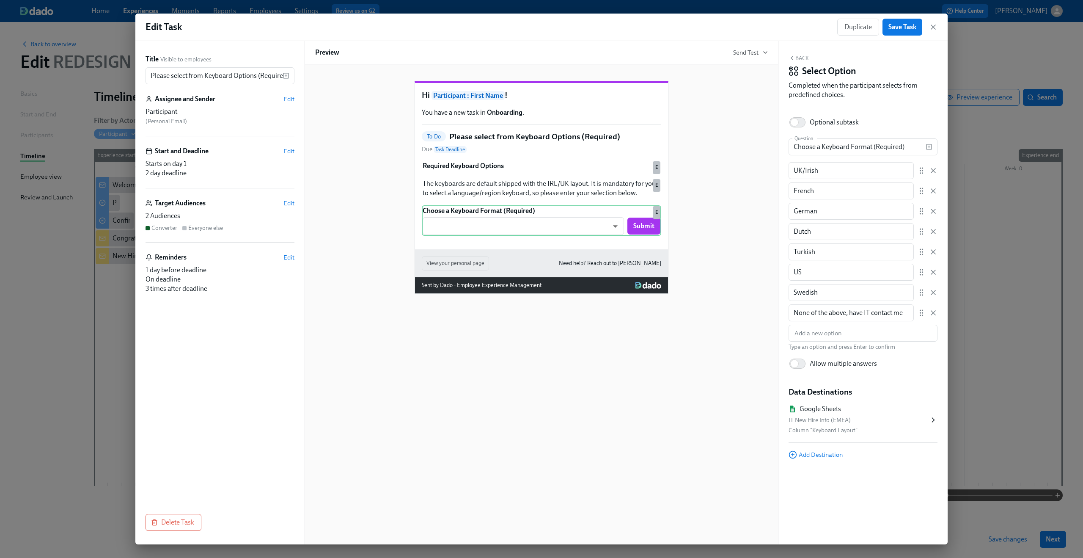
click at [791, 58] on icon "button" at bounding box center [791, 58] width 7 height 7
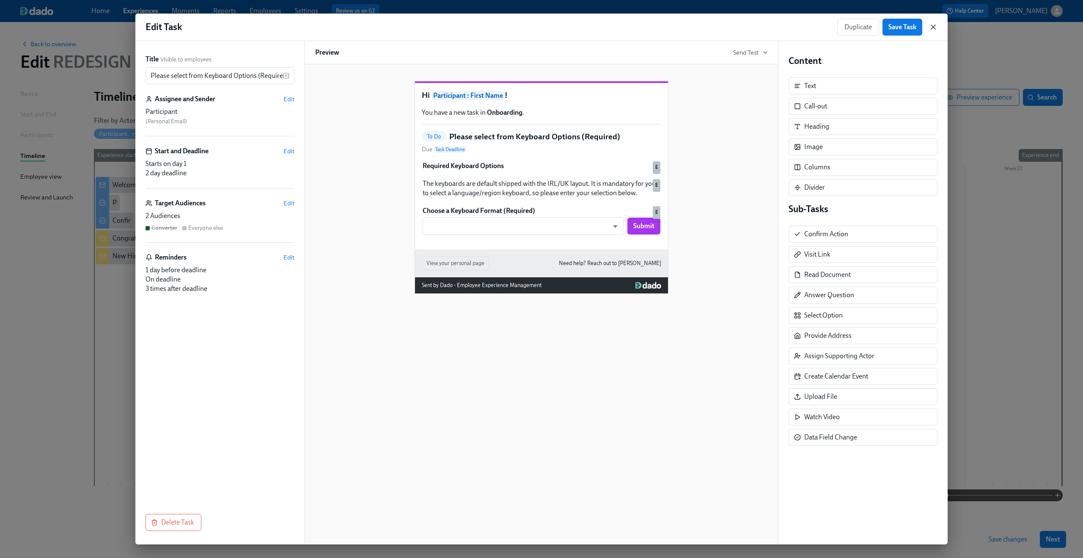
click at [931, 27] on icon "button" at bounding box center [933, 27] width 8 height 8
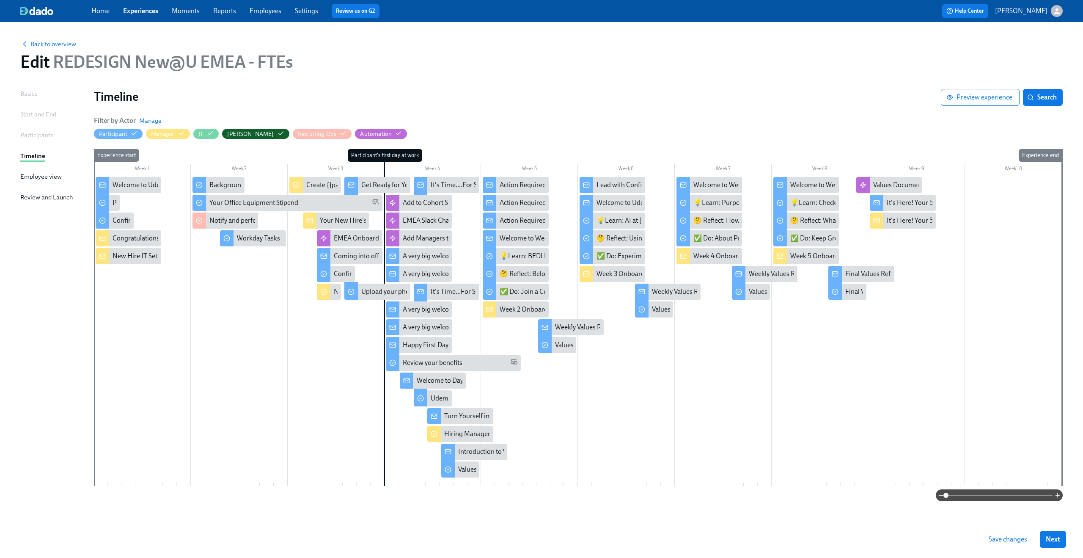
click at [71, 48] on div "Back to overview Edit REDESIGN New@U EMEA - FTEs" at bounding box center [542, 55] width 1056 height 47
click at [68, 47] on span "Back to overview" at bounding box center [48, 44] width 56 height 8
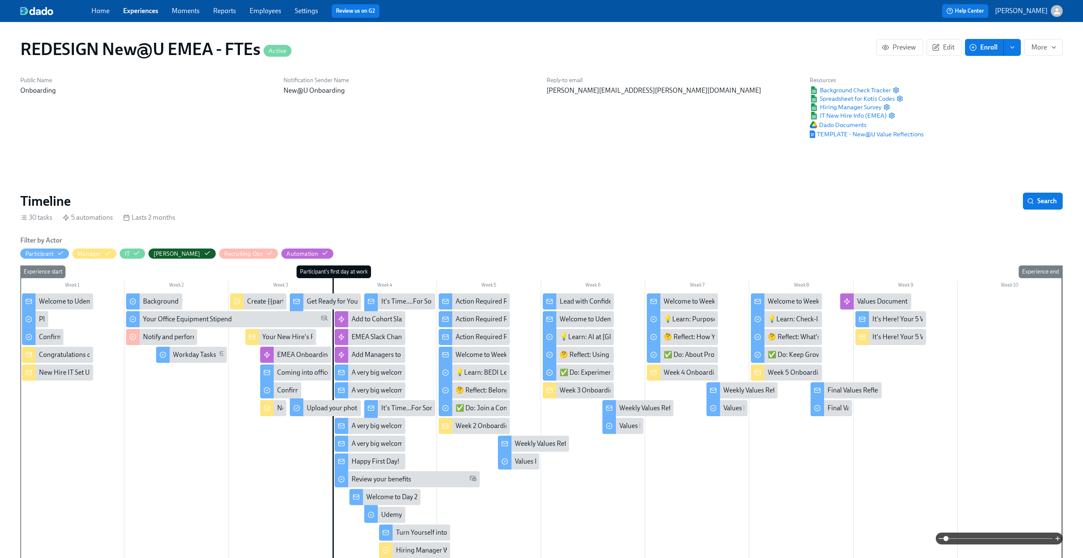
scroll to position [0, 5878]
click at [901, 100] on icon "button" at bounding box center [899, 98] width 5 height 5
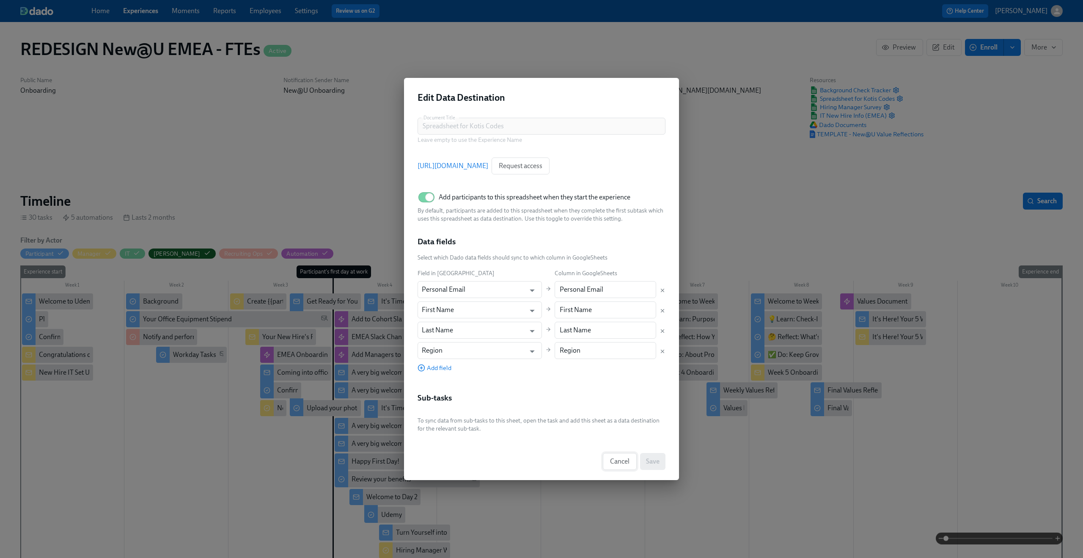
click at [618, 461] on span "Cancel" at bounding box center [619, 461] width 19 height 8
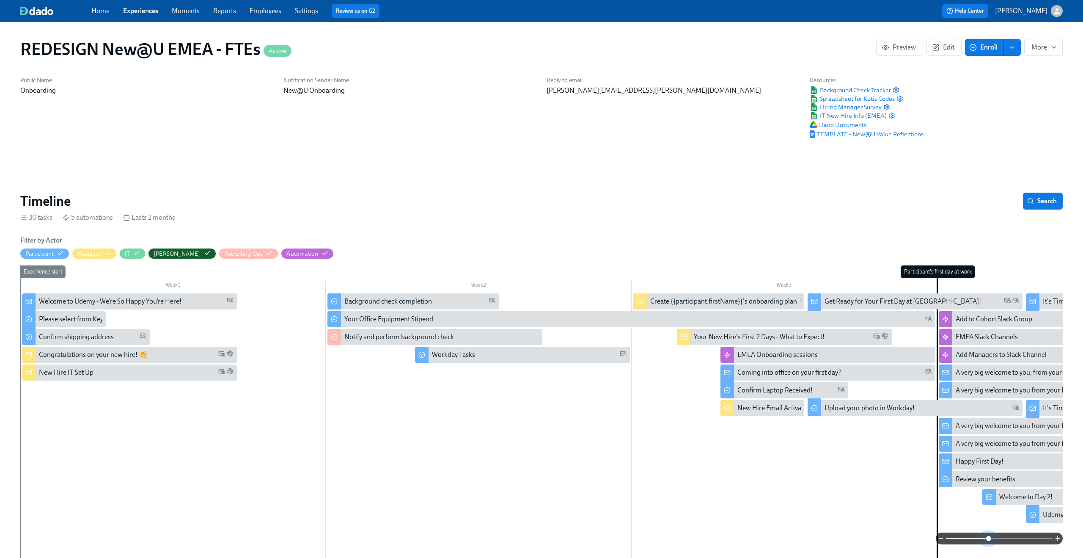
click at [989, 534] on span at bounding box center [999, 538] width 107 height 12
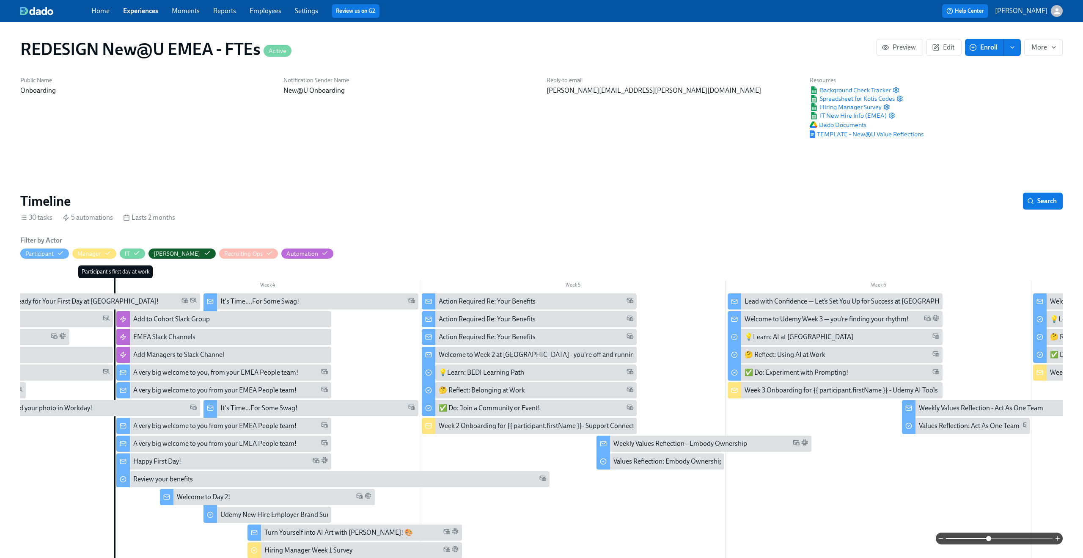
scroll to position [0, 834]
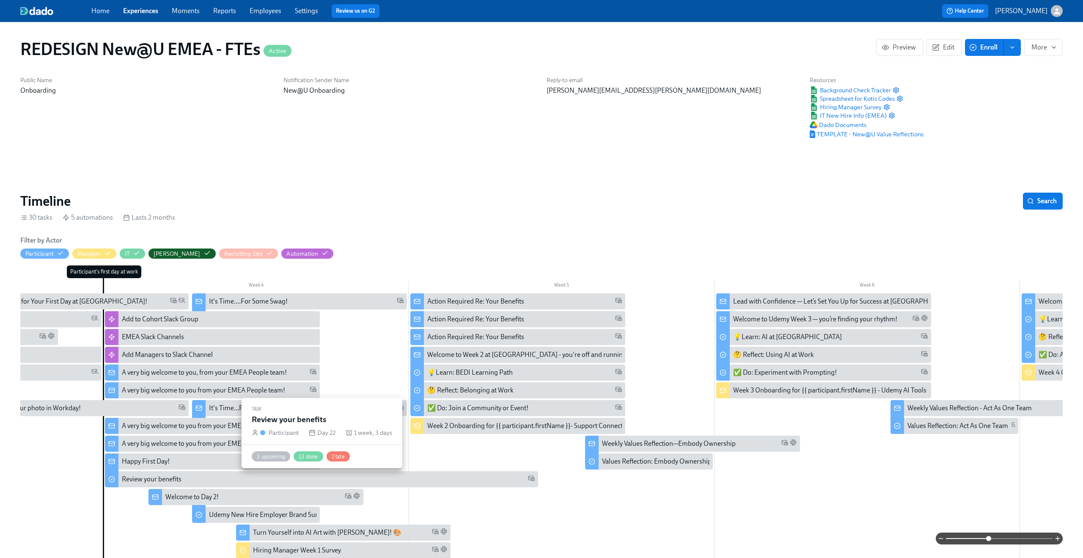
click at [172, 479] on div "Review your benefits" at bounding box center [152, 478] width 60 height 9
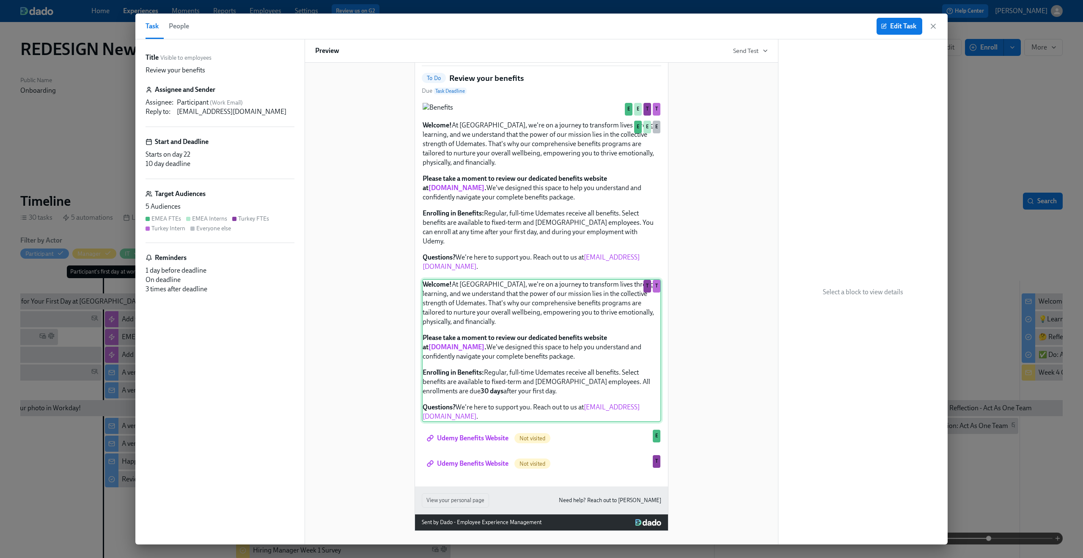
scroll to position [169, 0]
click at [485, 442] on div "Udemy Benefits Website Not visited E" at bounding box center [541, 437] width 239 height 19
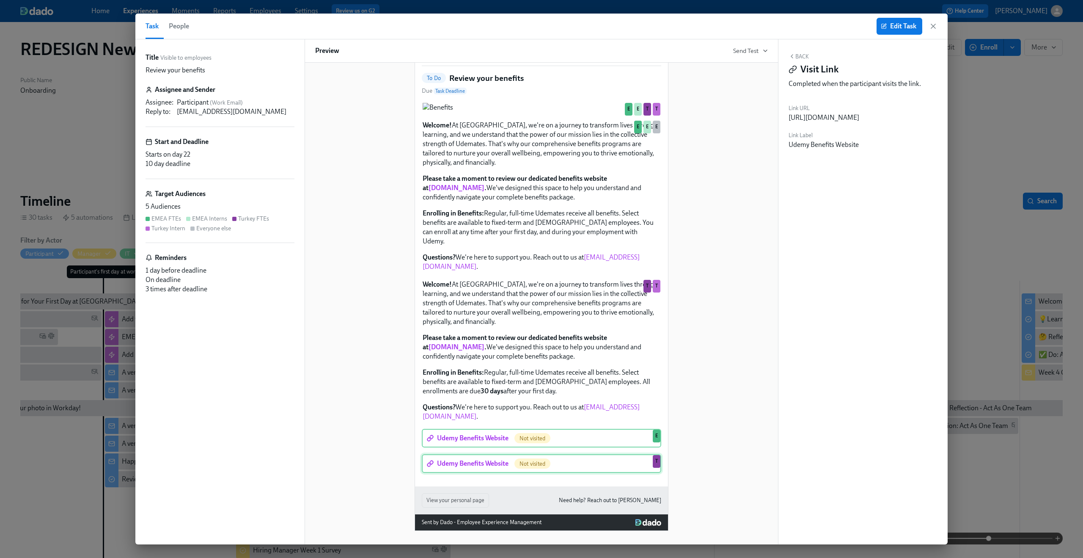
click at [485, 457] on div "Udemy Benefits Website Not visited T" at bounding box center [541, 463] width 239 height 19
click at [899, 28] on span "Edit Task" at bounding box center [899, 26] width 34 height 8
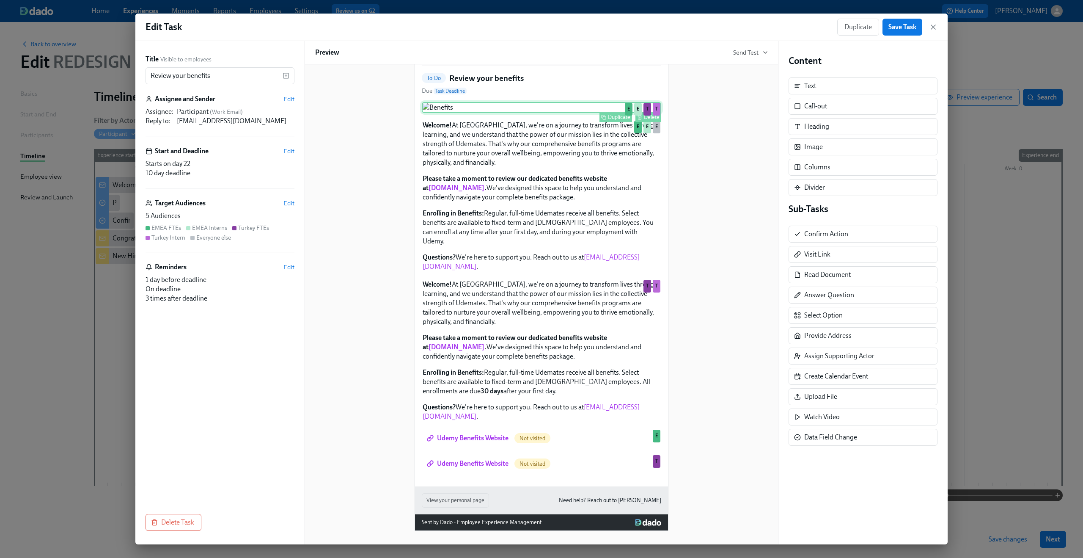
scroll to position [171, 0]
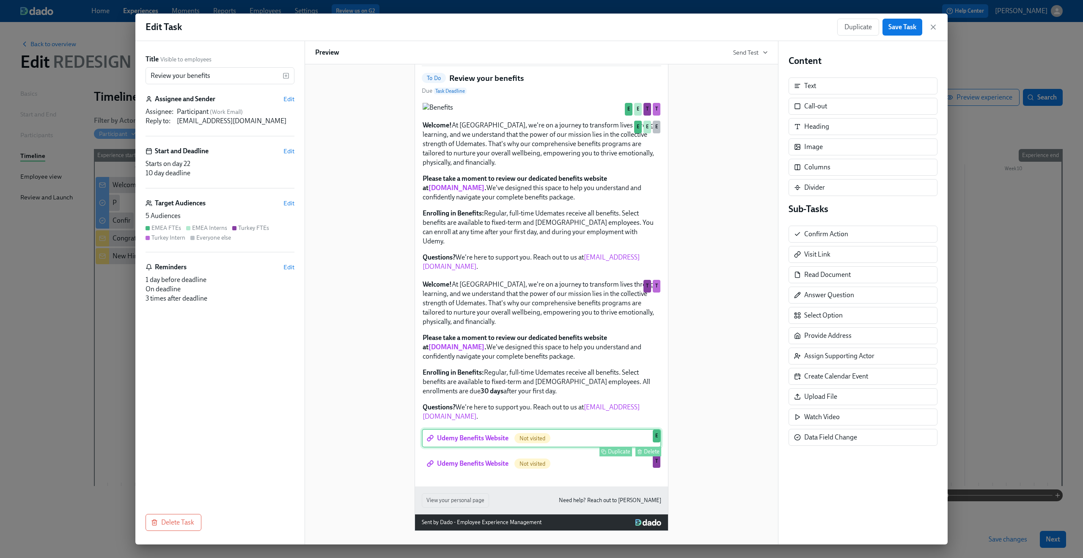
click at [581, 448] on div "Duplicate Delete" at bounding box center [542, 451] width 238 height 10
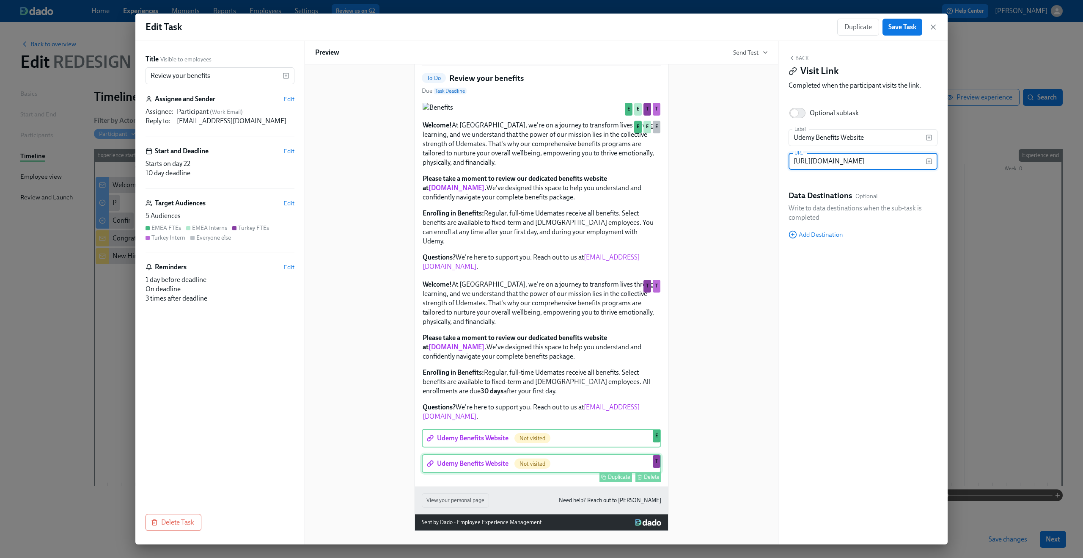
click at [581, 471] on div "Udemy Benefits Website Not visited Duplicate Delete T" at bounding box center [541, 463] width 239 height 19
click at [930, 26] on icon "button" at bounding box center [933, 27] width 8 height 8
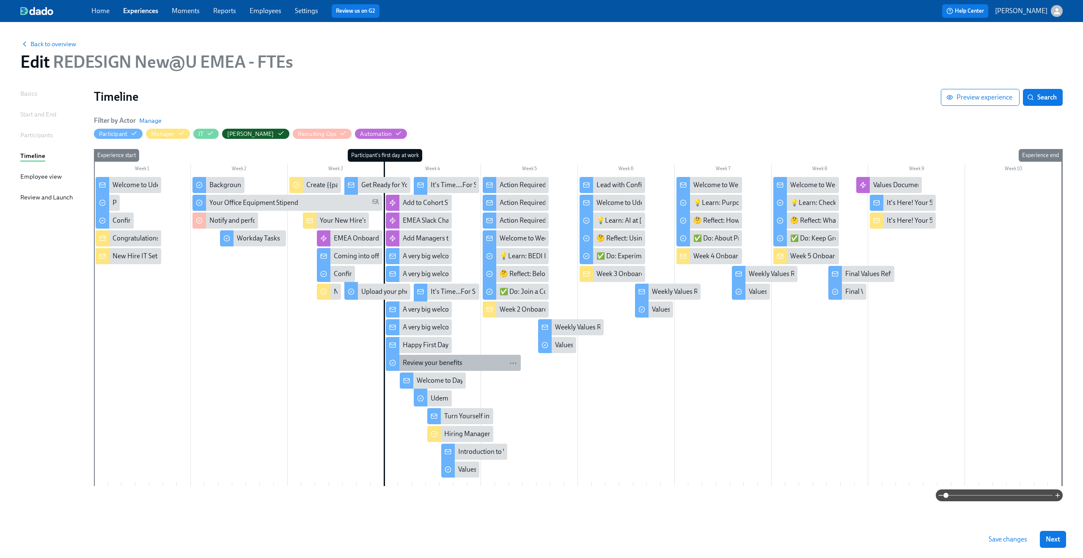
click at [431, 360] on div "Review your benefits" at bounding box center [433, 362] width 60 height 9
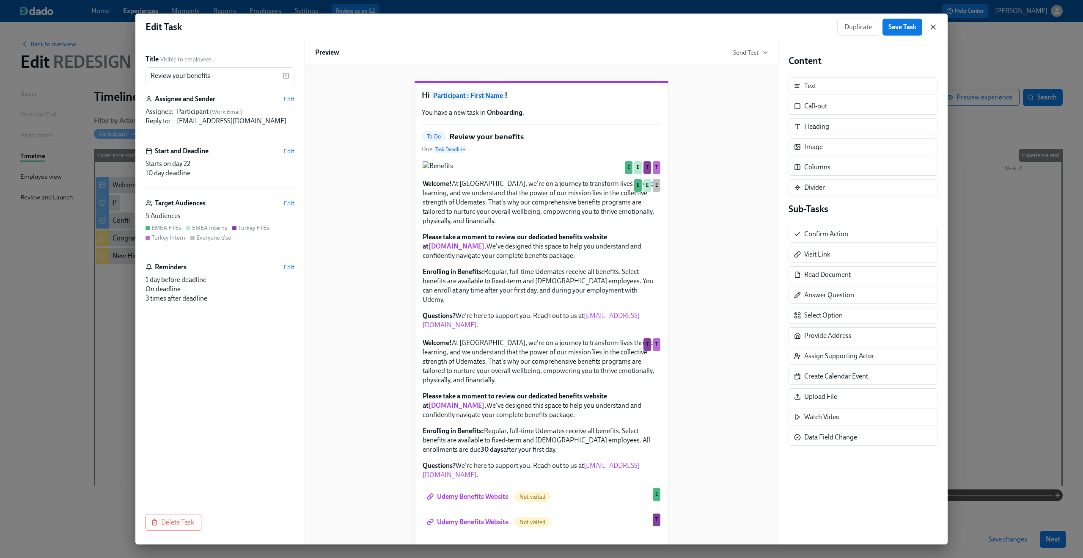
click at [931, 27] on icon "button" at bounding box center [933, 27] width 8 height 8
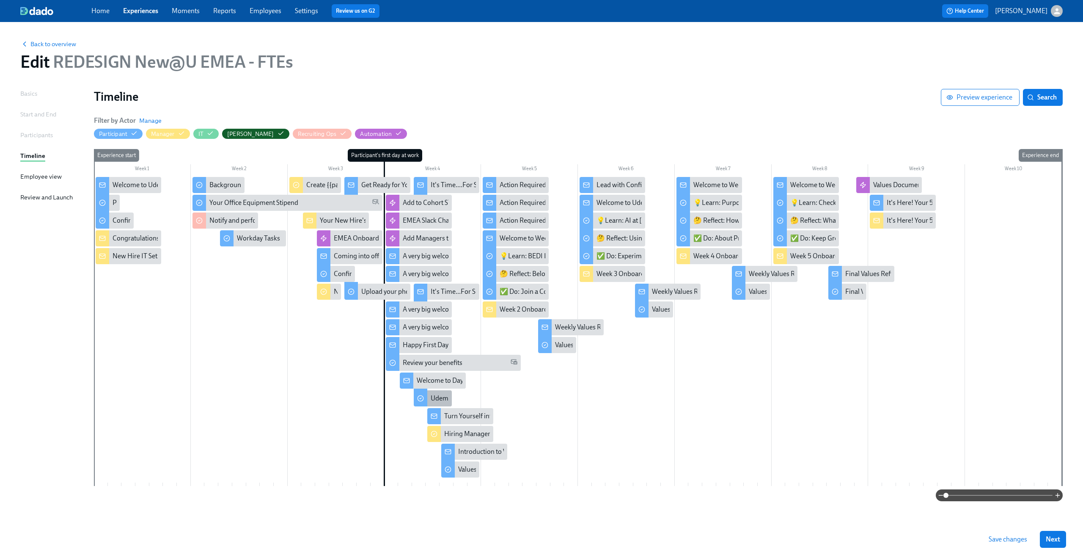
click at [421, 396] on icon at bounding box center [420, 398] width 7 height 7
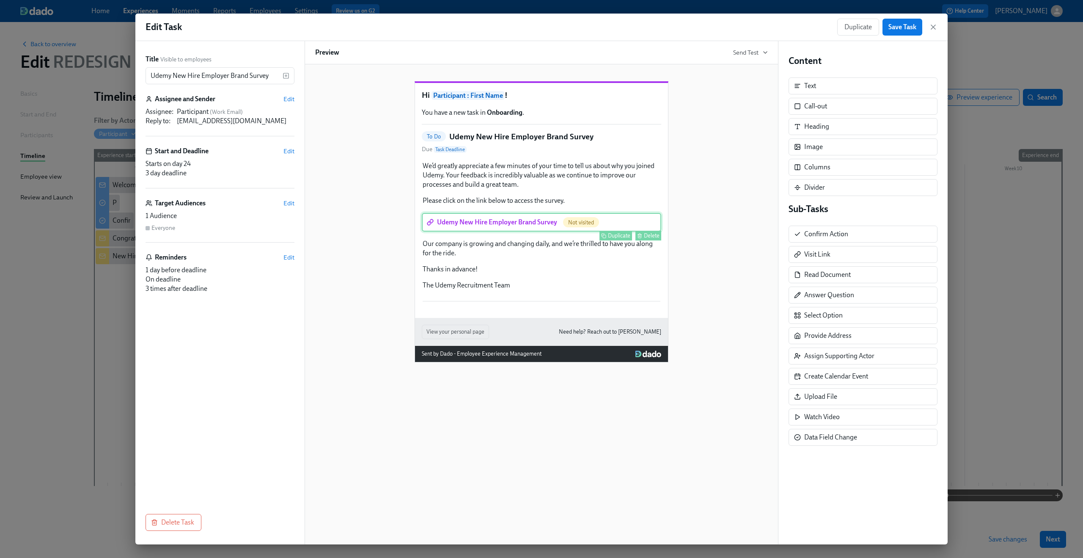
click at [496, 231] on div "Udemy New Hire Employer Brand Survey Not visited Duplicate Delete" at bounding box center [541, 222] width 239 height 19
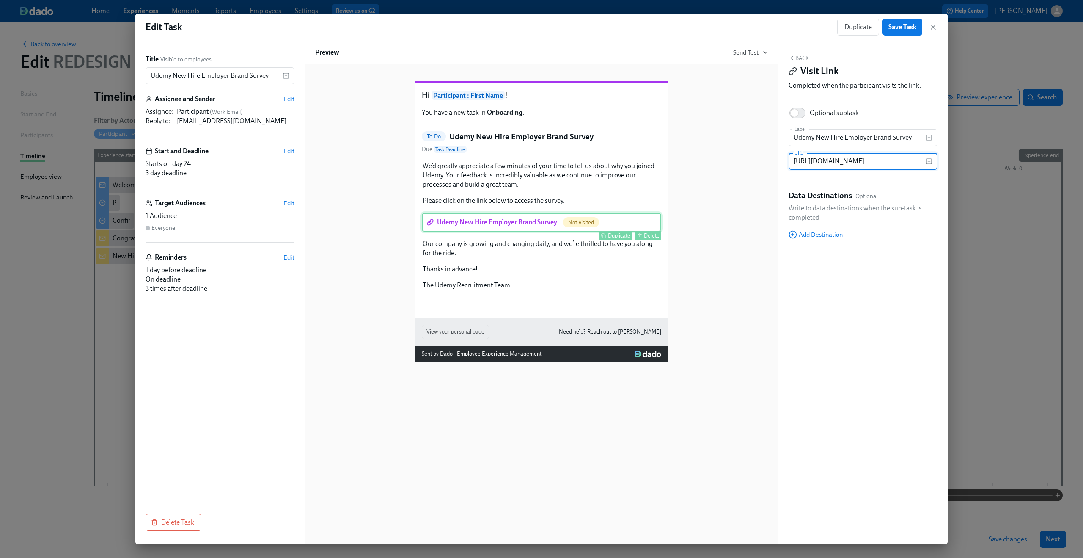
scroll to position [0, 220]
click at [931, 26] on icon "button" at bounding box center [933, 27] width 8 height 8
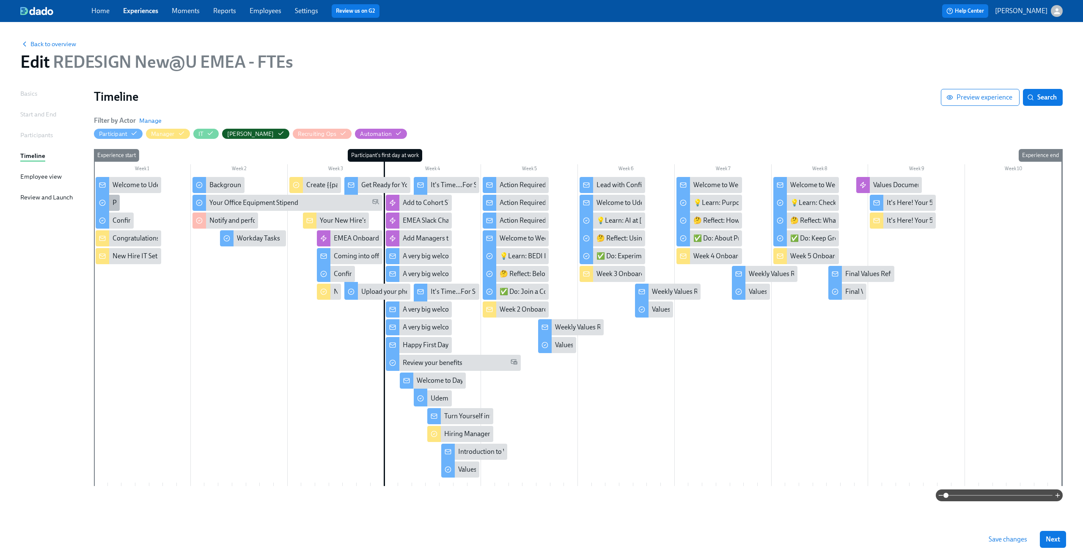
click at [114, 203] on div "Please select from Keyboard Options (Required)" at bounding box center [182, 202] width 138 height 9
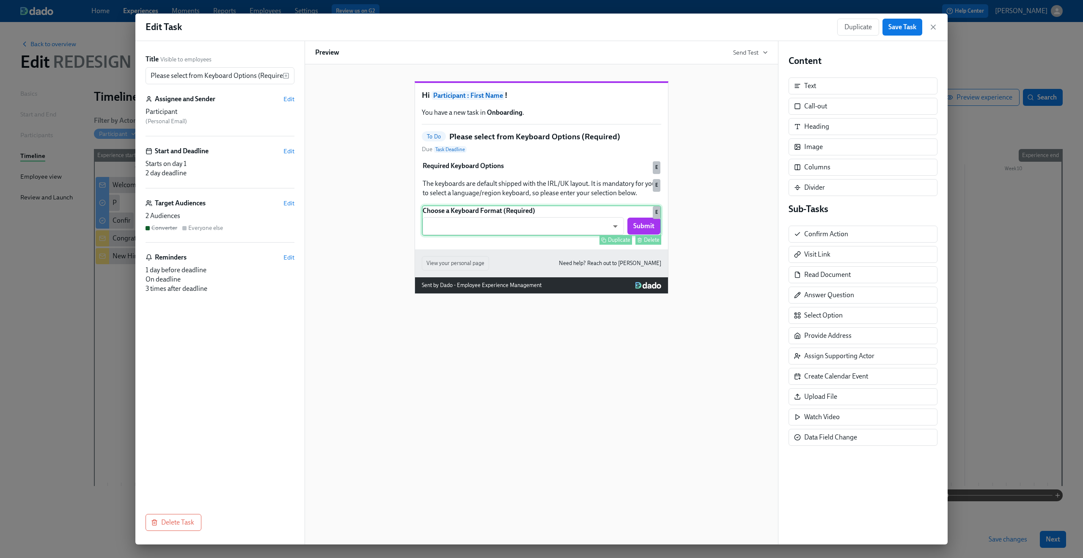
click at [551, 236] on div "Choose a Keyboard Format (Required) ​ ​ Submit Duplicate Delete E" at bounding box center [541, 220] width 239 height 30
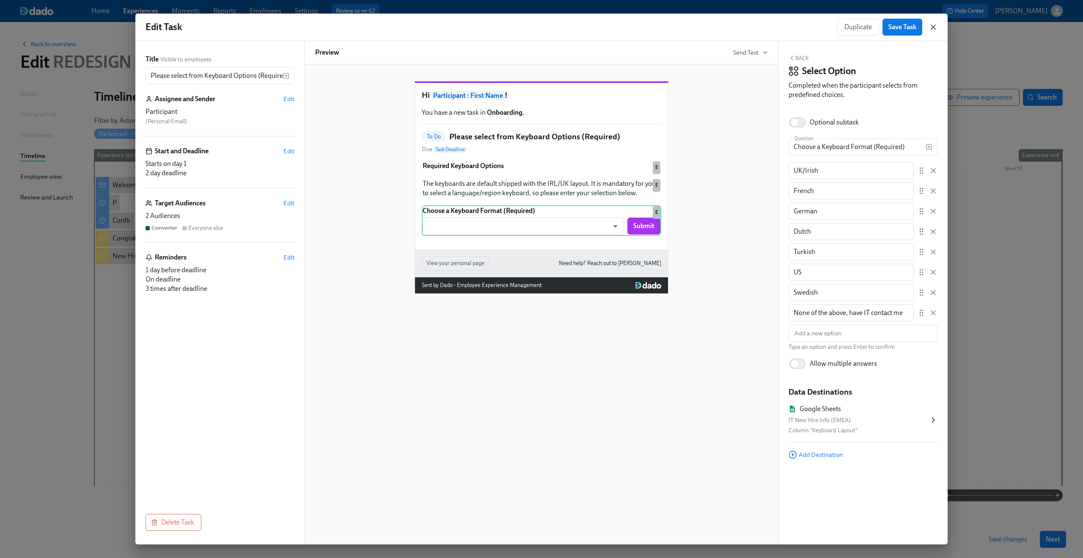
click at [934, 30] on icon "button" at bounding box center [933, 27] width 8 height 8
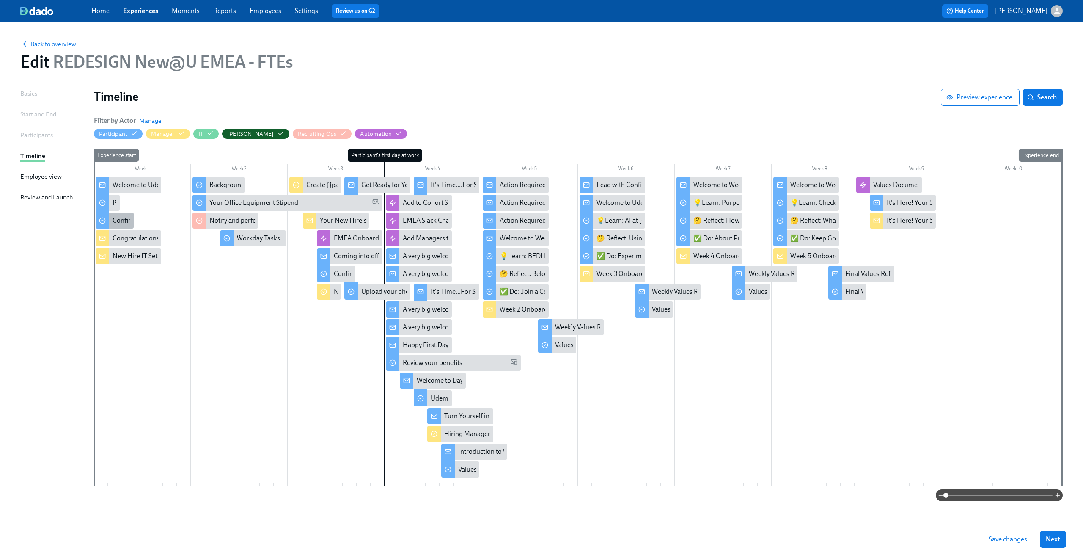
click at [118, 218] on div "Confirm shipping address" at bounding box center [150, 220] width 75 height 9
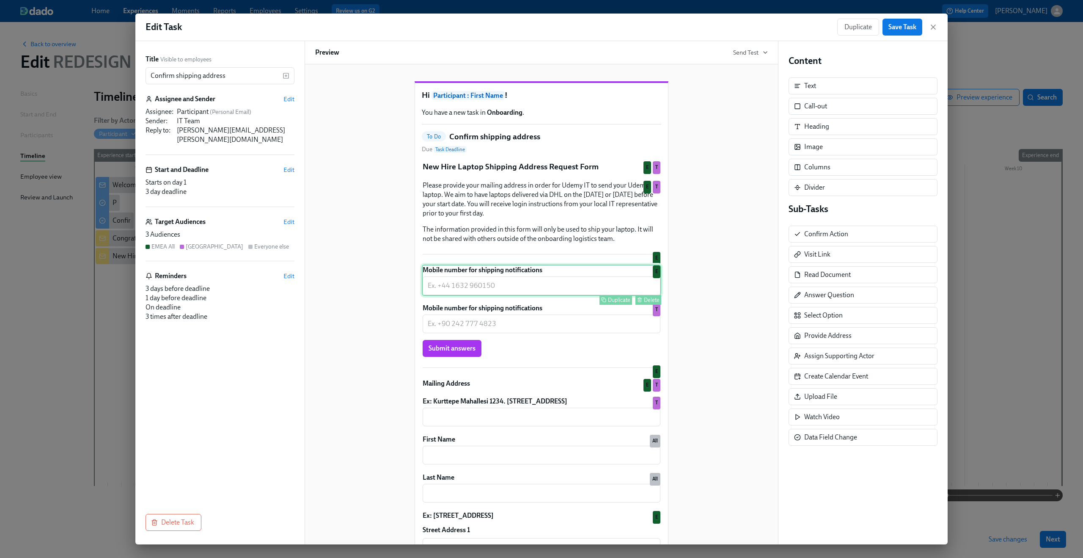
click at [526, 290] on div "Mobile number for shipping notifications ​ Duplicate Delete E" at bounding box center [541, 279] width 239 height 31
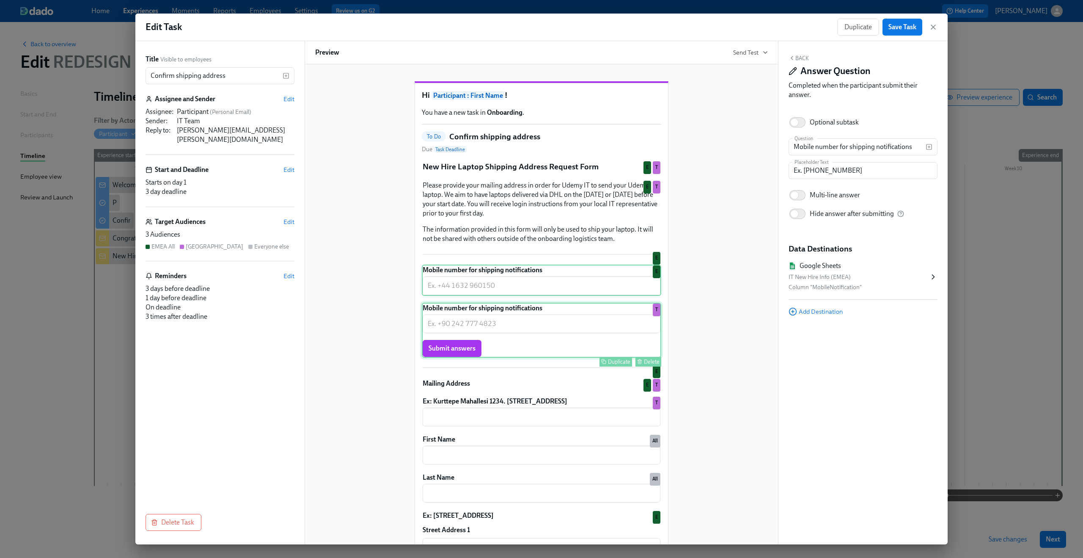
click at [537, 331] on div "Mobile number for shipping notifications ​ Submit answers Duplicate Delete T" at bounding box center [541, 329] width 239 height 55
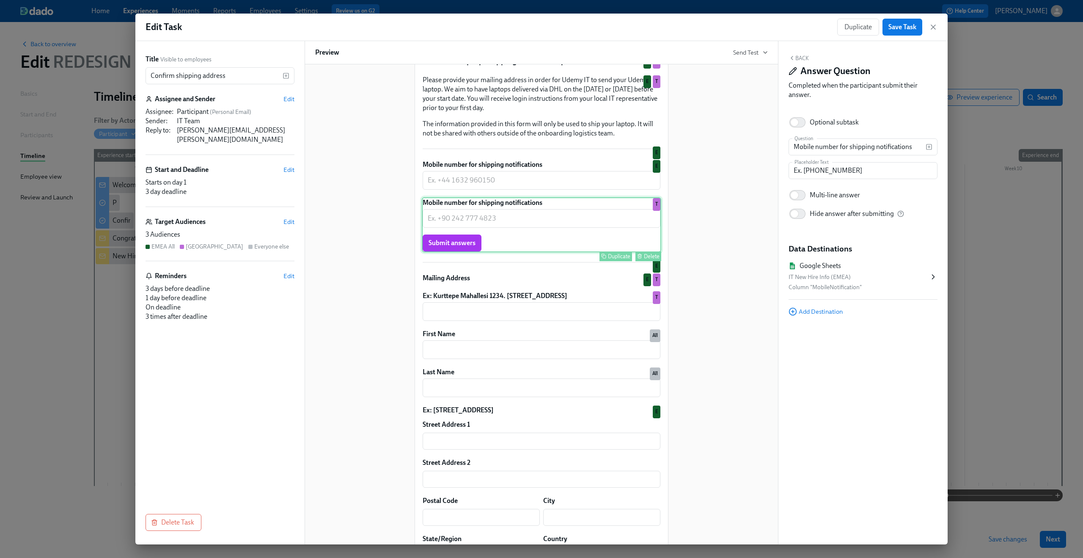
scroll to position [106, 0]
click at [537, 321] on div "Ex: Kurttepe Mahallesi 1234. Cadde No: 16 Daire:4 Çankaya/Ankara ​ Duplicate De…" at bounding box center [541, 305] width 239 height 31
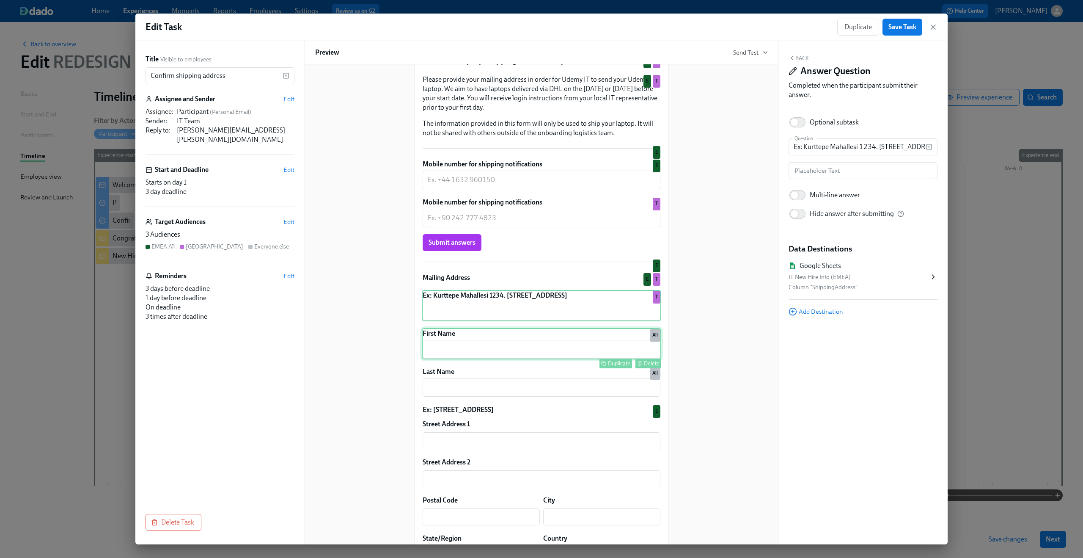
click at [538, 358] on div "First Name ​ Duplicate Delete All" at bounding box center [541, 343] width 239 height 31
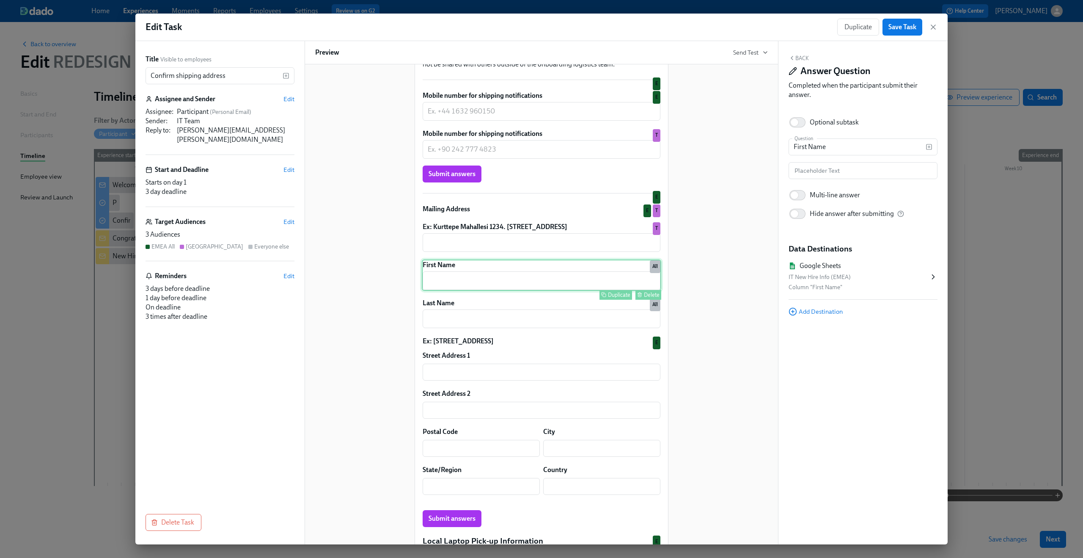
scroll to position [186, 0]
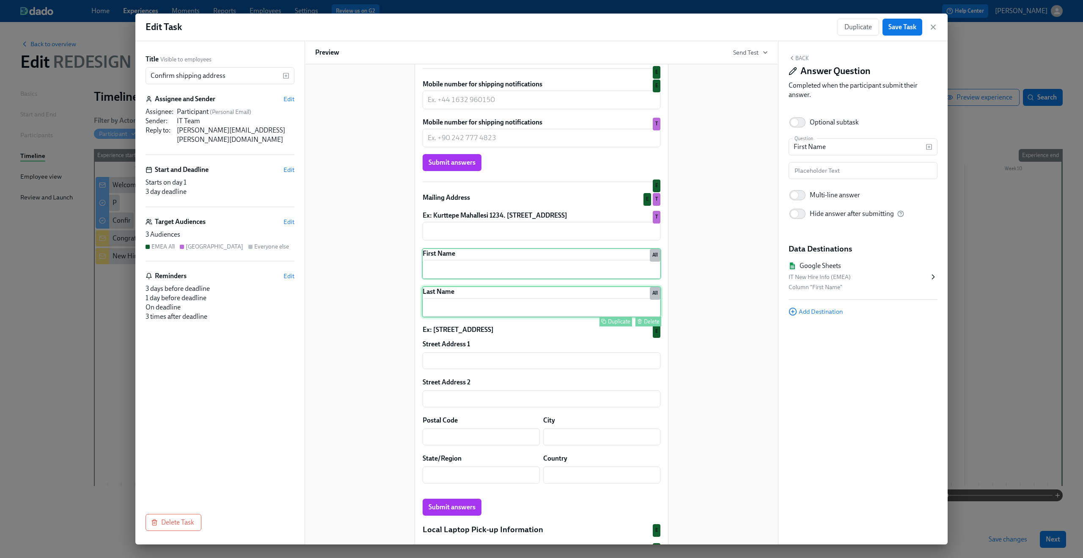
click at [530, 317] on div "Last Name ​ Duplicate Delete All" at bounding box center [541, 301] width 239 height 31
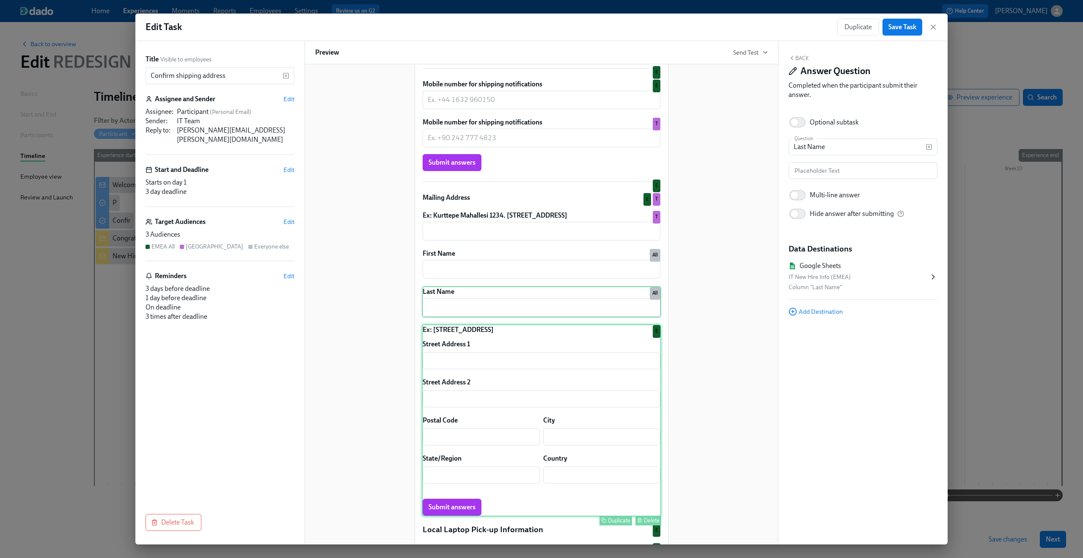
click at [543, 378] on div "Ex: 22 Tudor Fields, Utopia, Dublin, D18 A4Z5 Ireland Street Address 1 ​ Street…" at bounding box center [541, 420] width 239 height 192
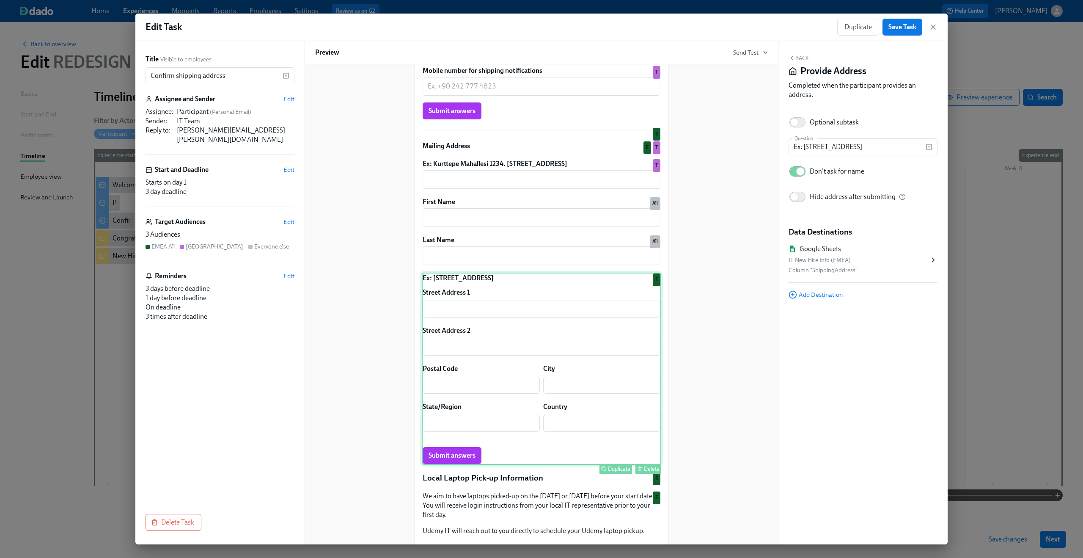
scroll to position [317, 0]
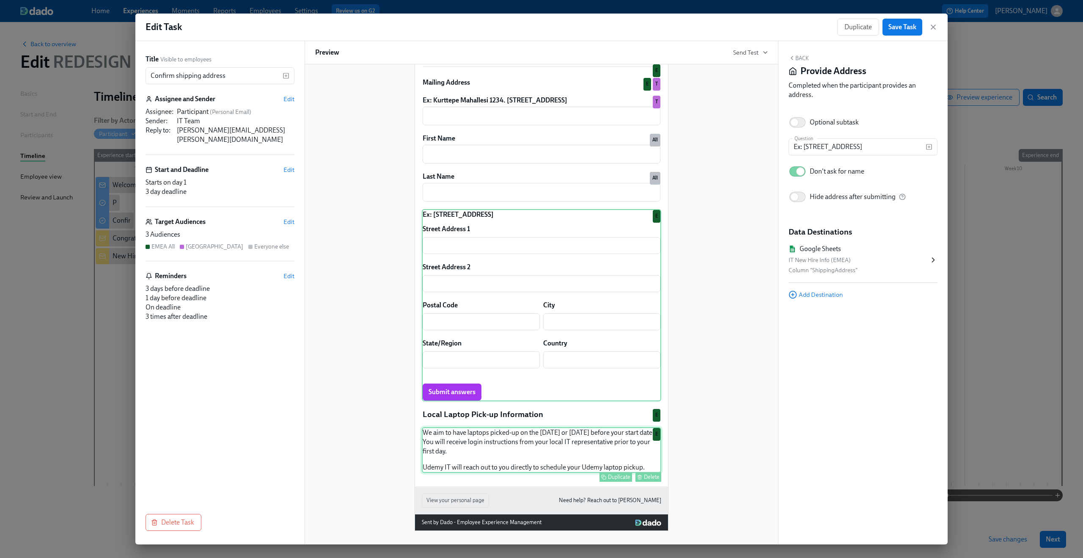
click at [533, 437] on div "We aim to have laptops picked-up on the Wednesday or Thursday before your start…" at bounding box center [541, 450] width 239 height 46
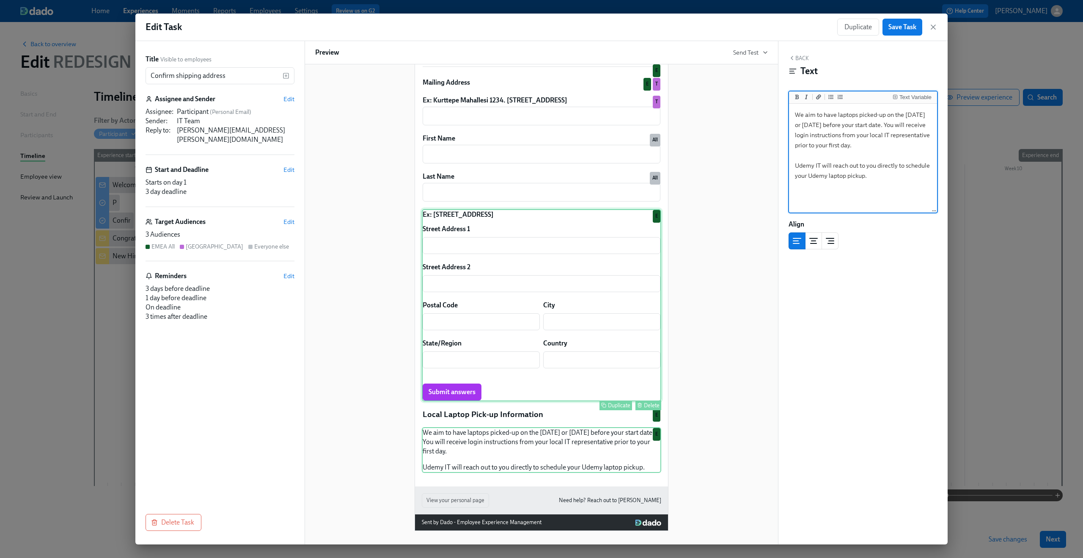
click at [518, 358] on div "Ex: 22 Tudor Fields, Utopia, Dublin, D18 A4Z5 Ireland Street Address 1 ​ Street…" at bounding box center [541, 305] width 239 height 192
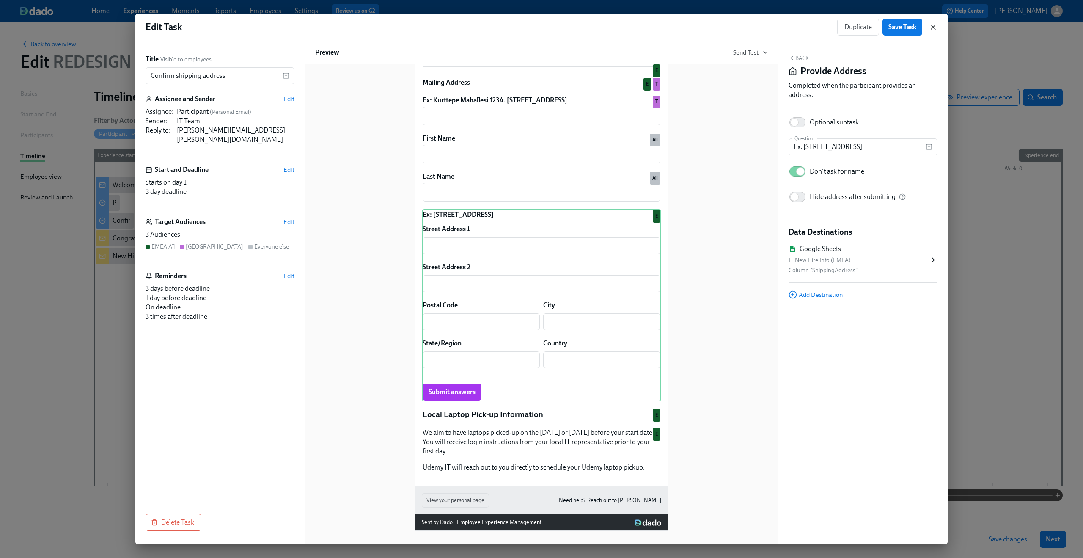
click at [936, 25] on icon "button" at bounding box center [933, 27] width 8 height 8
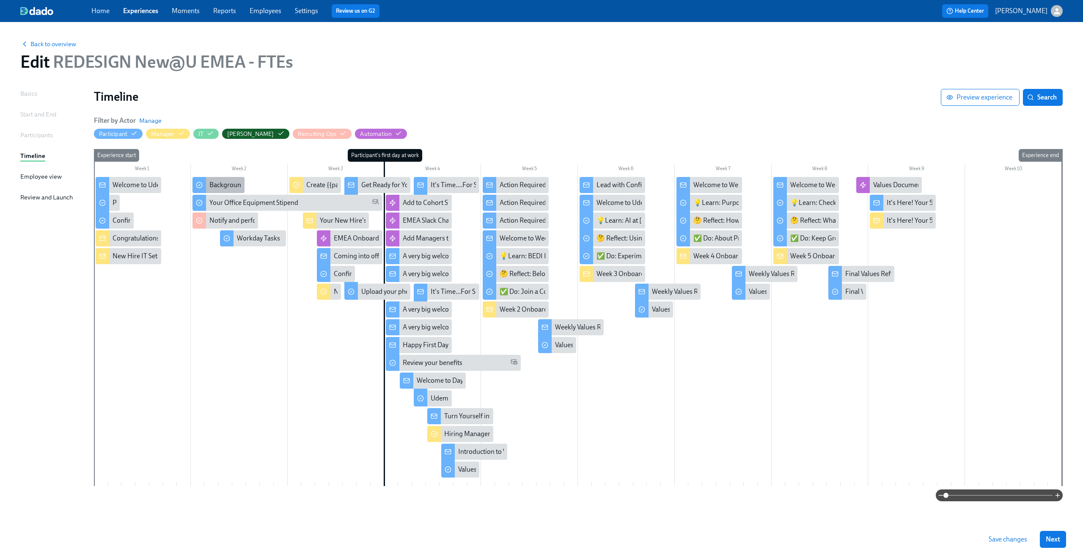
click at [220, 185] on div "Background check completion" at bounding box center [253, 184] width 88 height 9
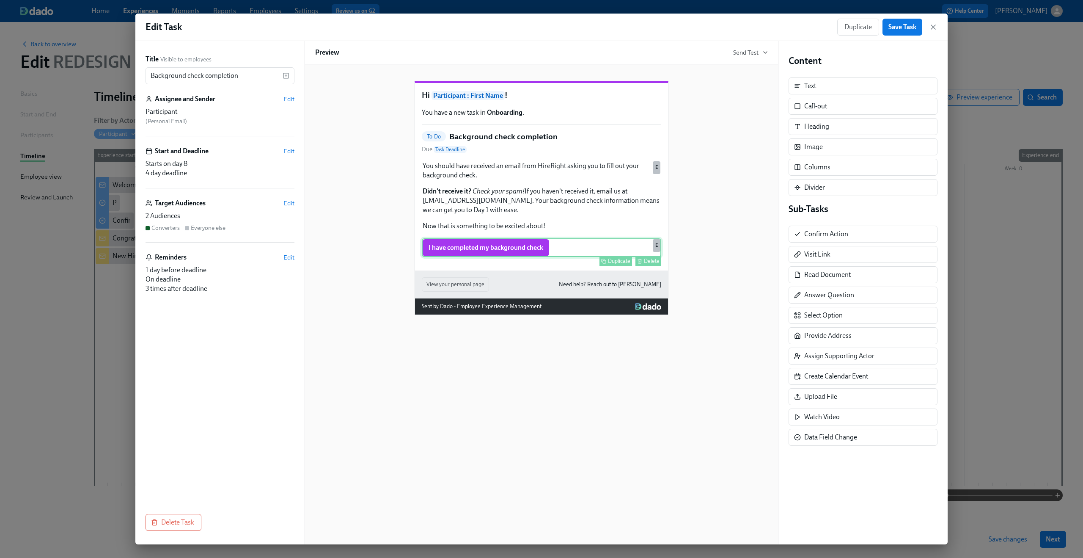
click at [569, 257] on div "I have completed my background check Duplicate Delete E" at bounding box center [541, 247] width 239 height 19
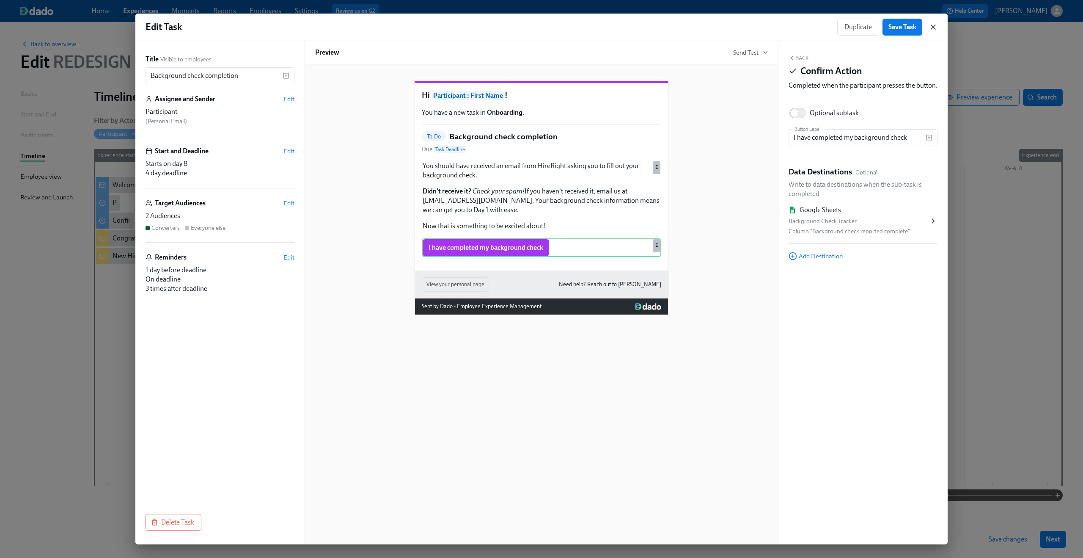
click at [931, 25] on icon "button" at bounding box center [933, 27] width 4 height 4
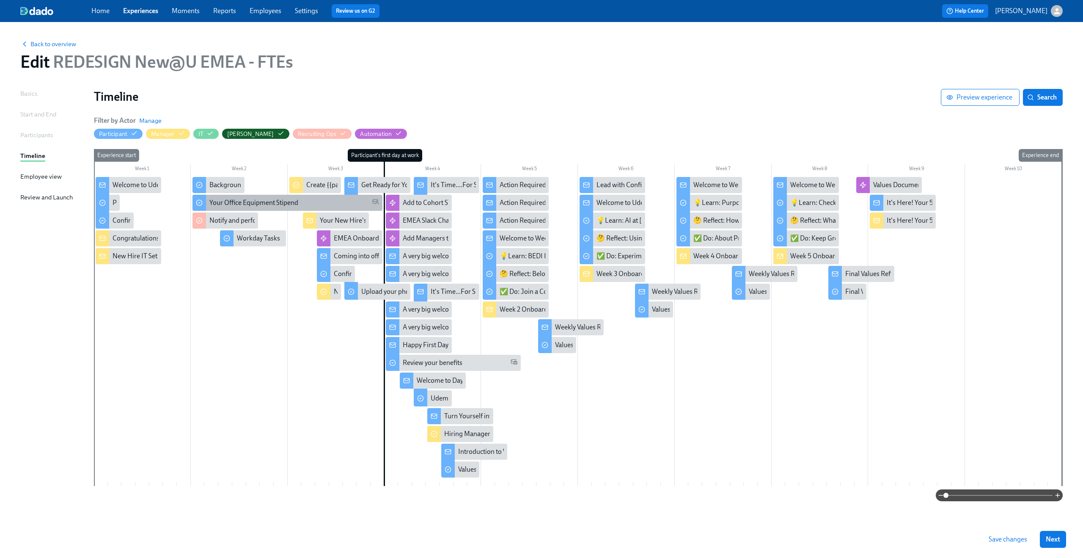
click at [245, 209] on div "Your Office Equipment Stipend" at bounding box center [287, 203] width 190 height 16
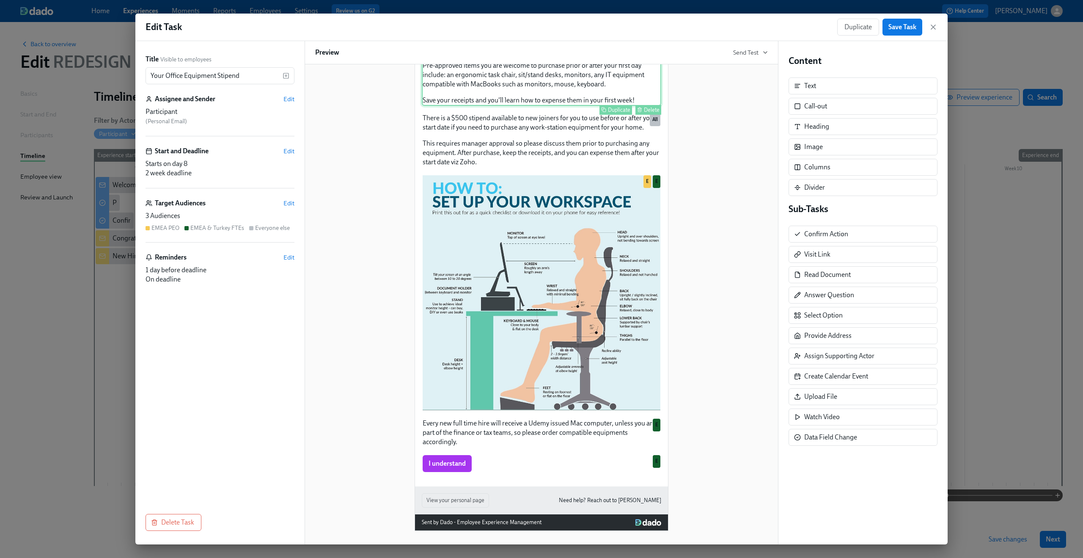
scroll to position [196, 0]
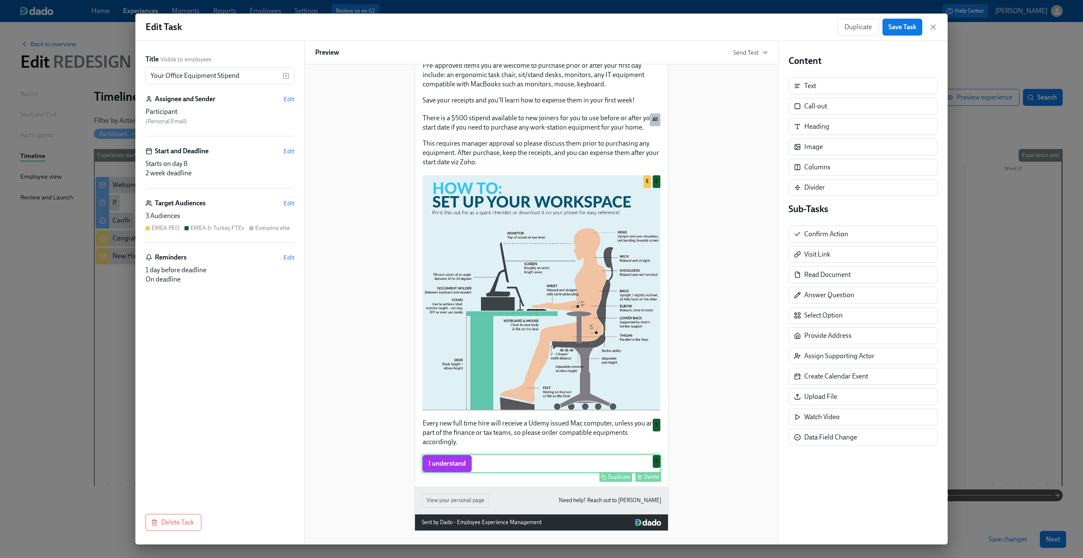
click at [502, 455] on div "I understand Duplicate Delete E" at bounding box center [541, 463] width 239 height 19
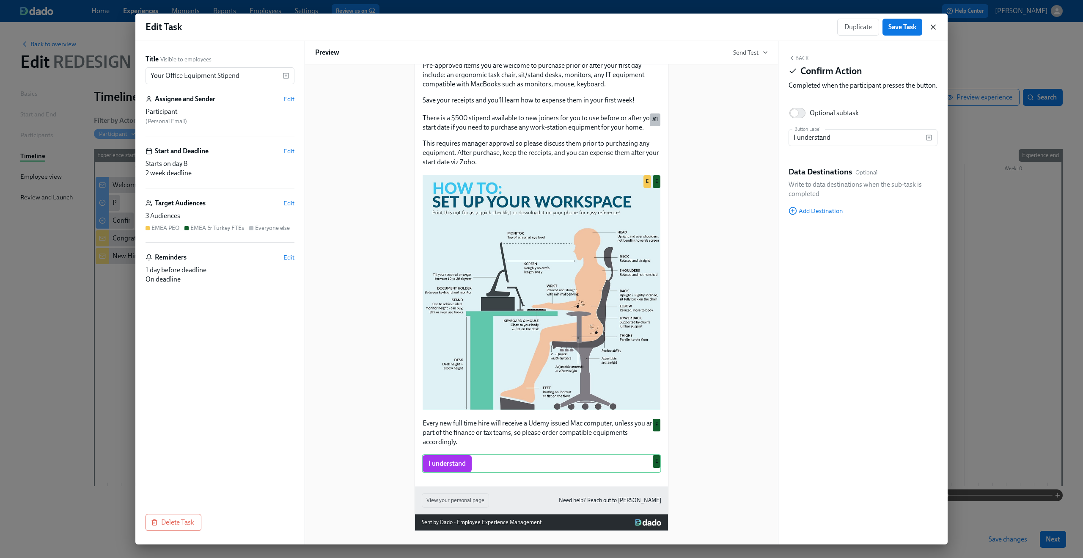
click at [935, 27] on icon "button" at bounding box center [933, 27] width 8 height 8
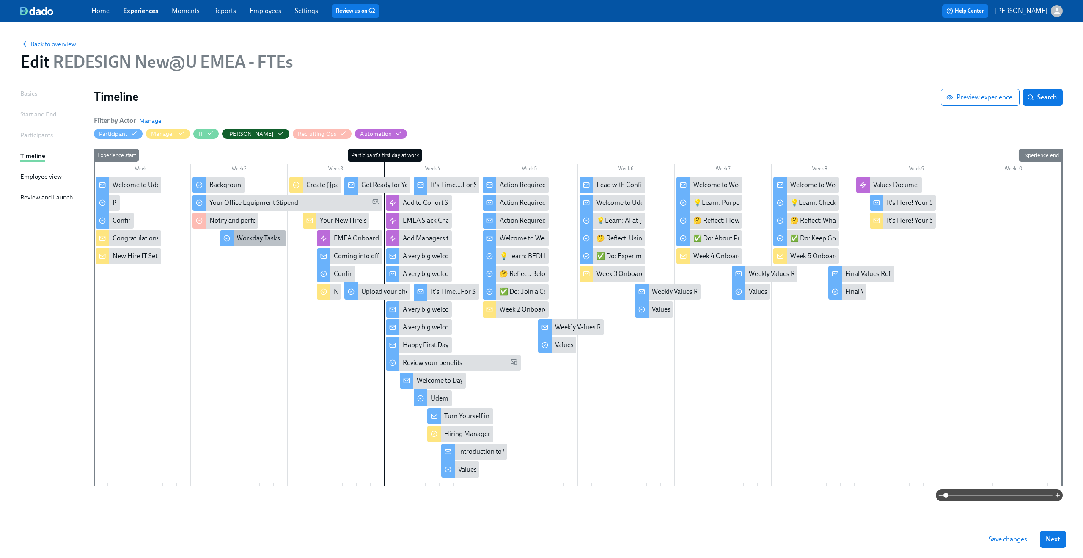
click at [247, 234] on div "Workday Tasks" at bounding box center [258, 237] width 43 height 9
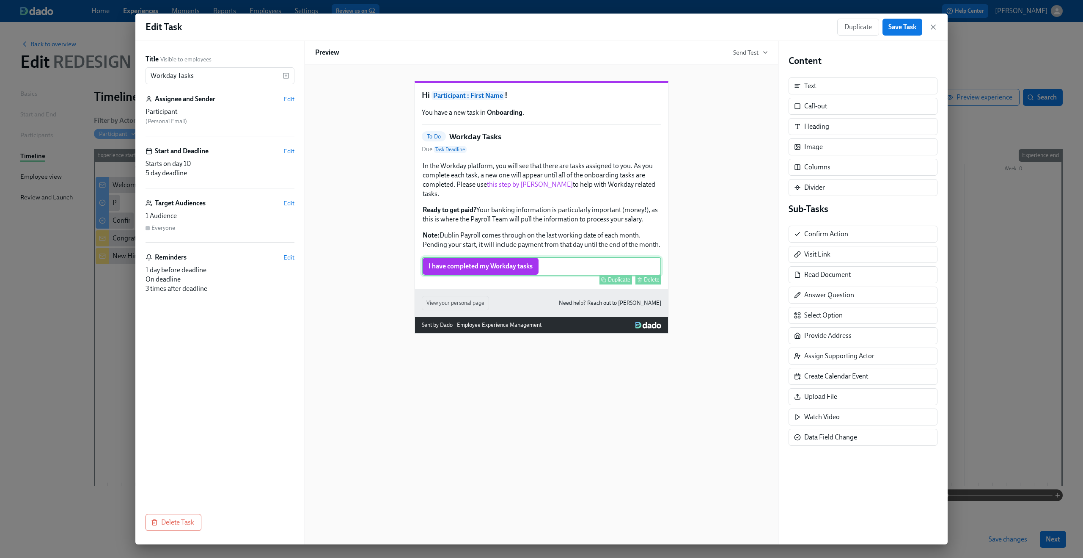
click at [561, 275] on div "I have completed my Workday tasks Duplicate Delete" at bounding box center [541, 266] width 239 height 19
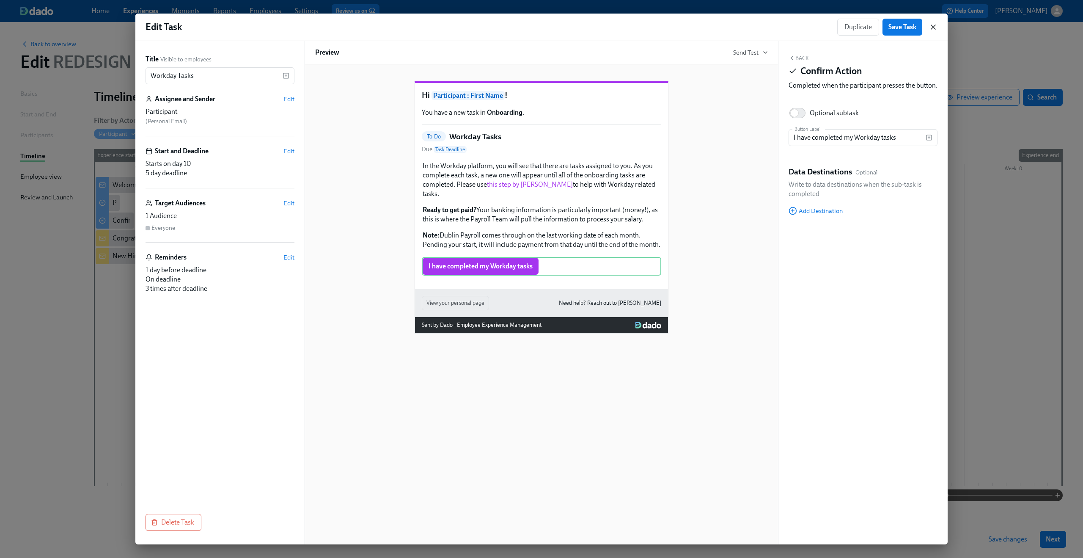
click at [929, 28] on icon "button" at bounding box center [933, 27] width 8 height 8
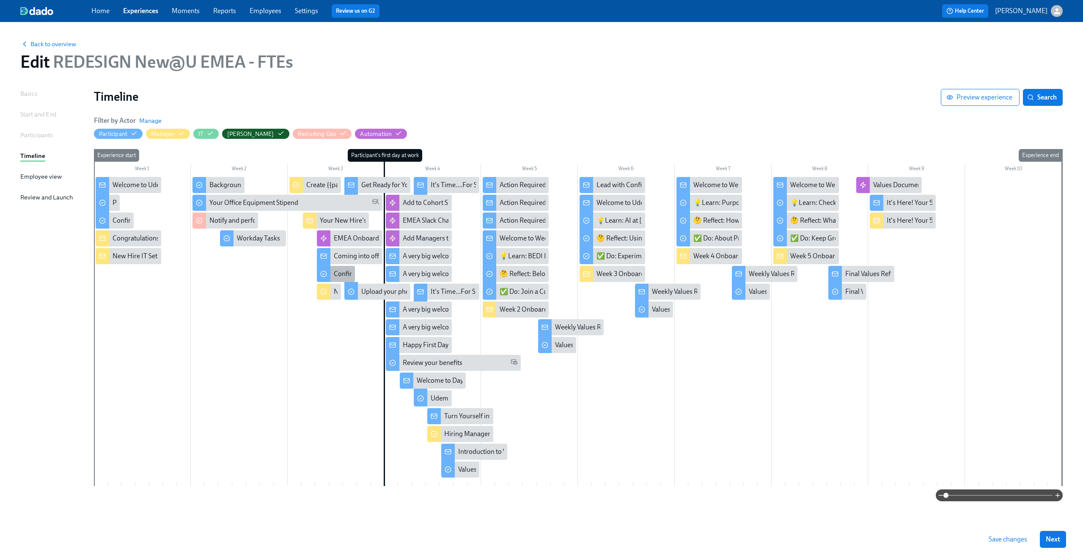
click at [340, 274] on div "Confirm Laptop Received!" at bounding box center [371, 273] width 75 height 9
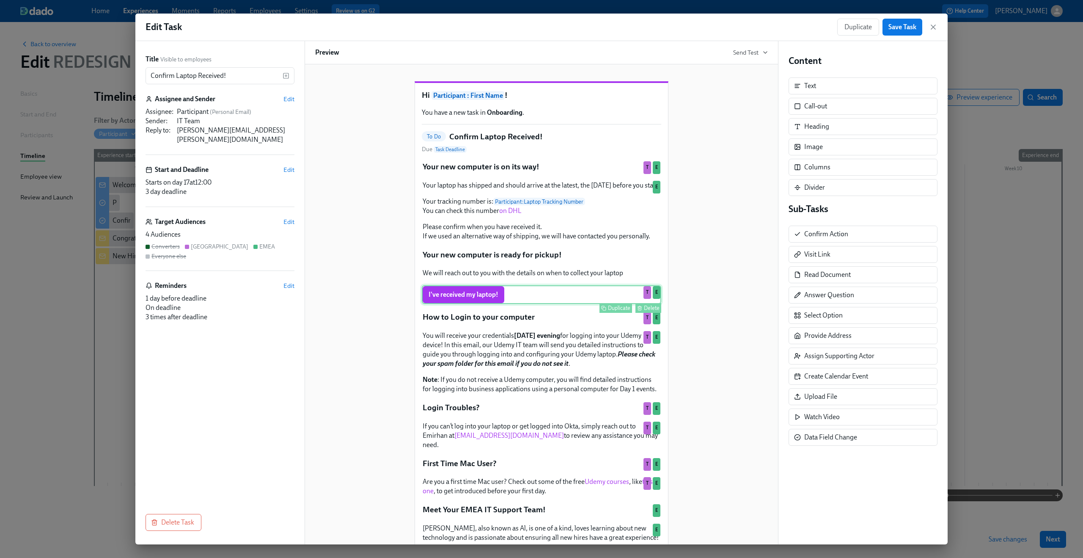
click at [533, 304] on div "I've received my laptop! Duplicate Delete T E" at bounding box center [541, 294] width 239 height 19
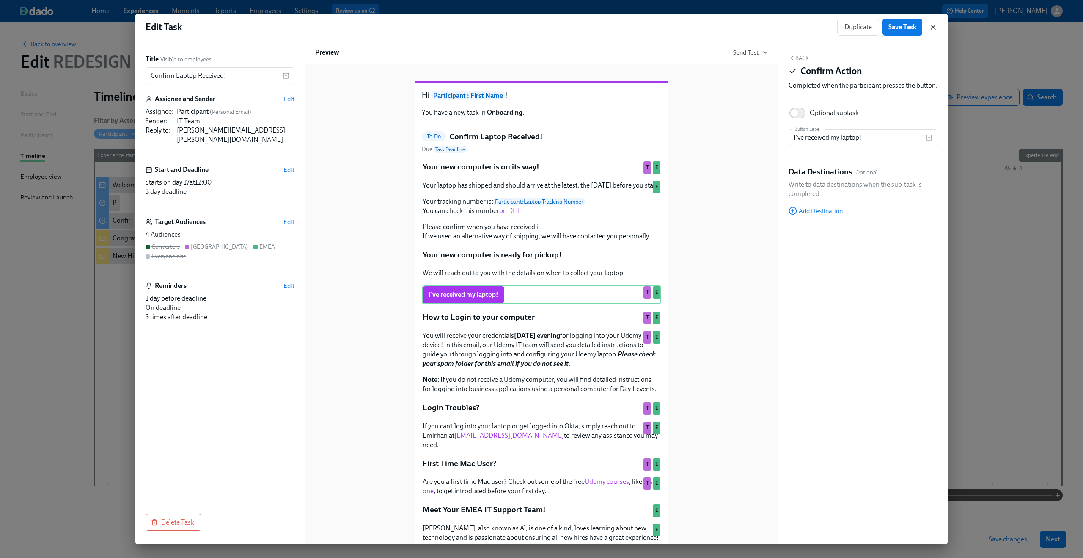
click at [933, 25] on icon "button" at bounding box center [933, 27] width 8 height 8
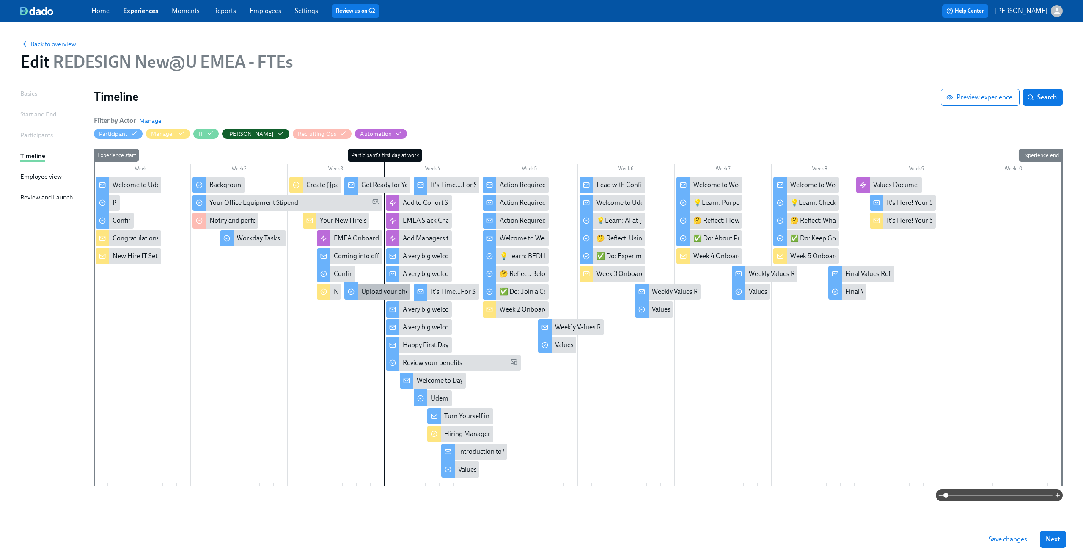
click at [379, 297] on div "Upload your photo in Workday!" at bounding box center [377, 291] width 66 height 16
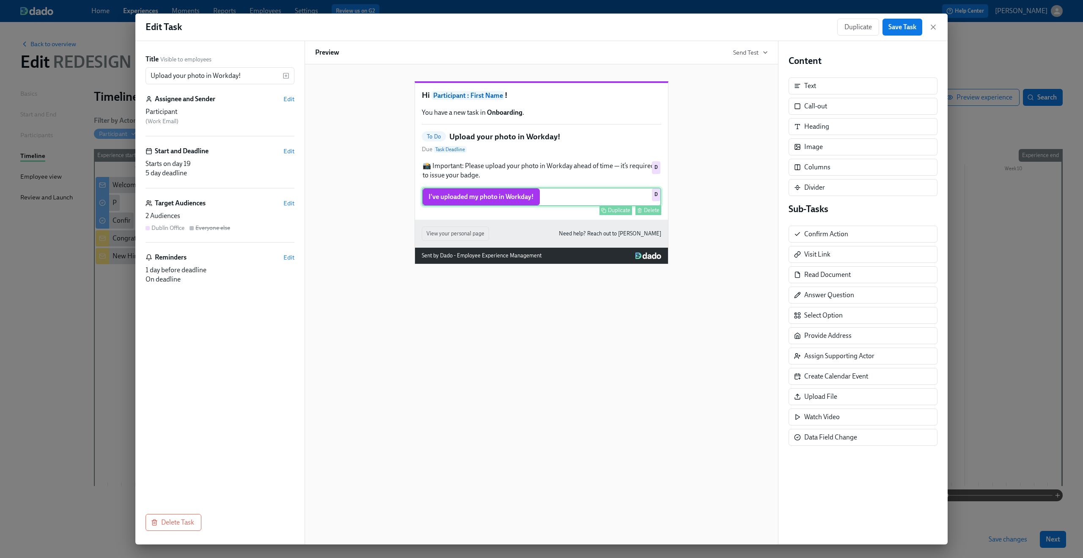
click at [577, 206] on div "I've uploaded my photo in Workday! Duplicate Delete D" at bounding box center [541, 196] width 239 height 19
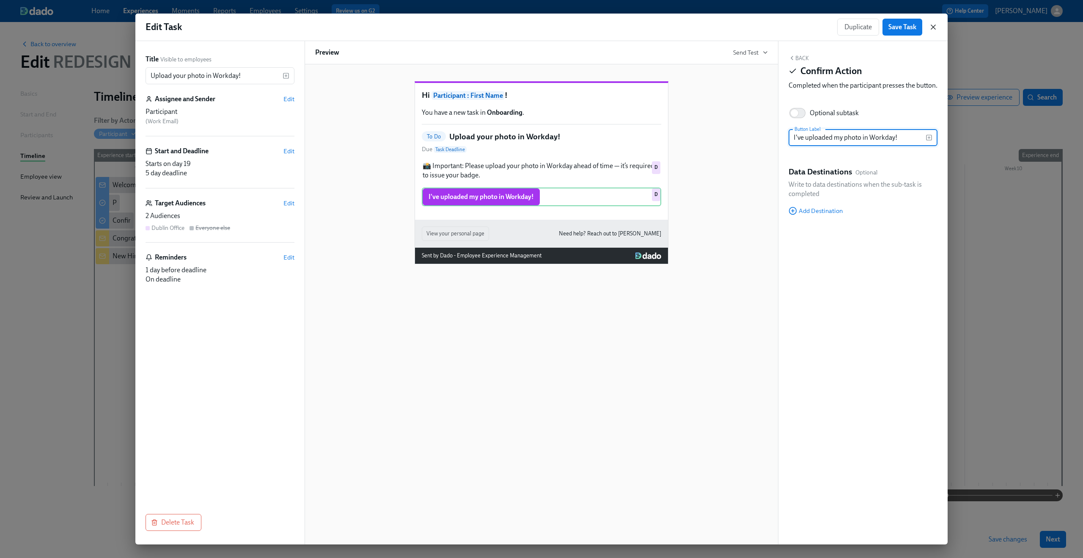
click at [932, 27] on icon "button" at bounding box center [933, 27] width 4 height 4
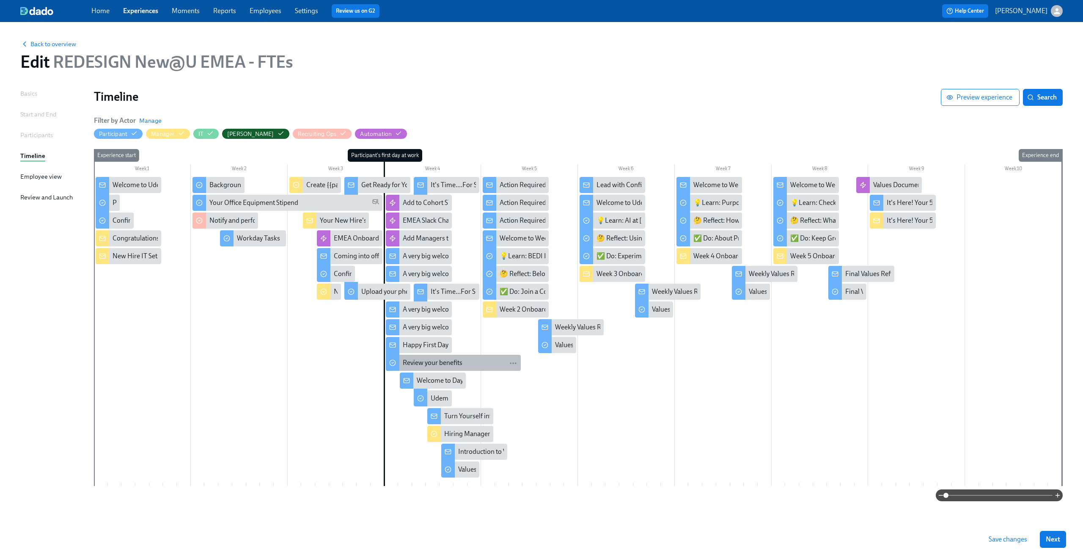
click at [443, 363] on div "Review your benefits" at bounding box center [433, 362] width 60 height 9
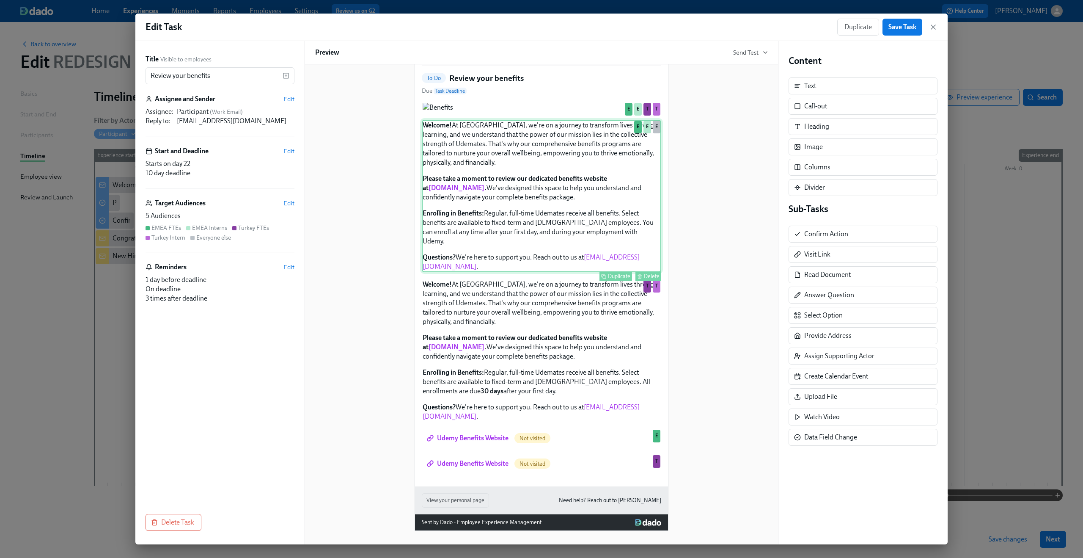
scroll to position [171, 0]
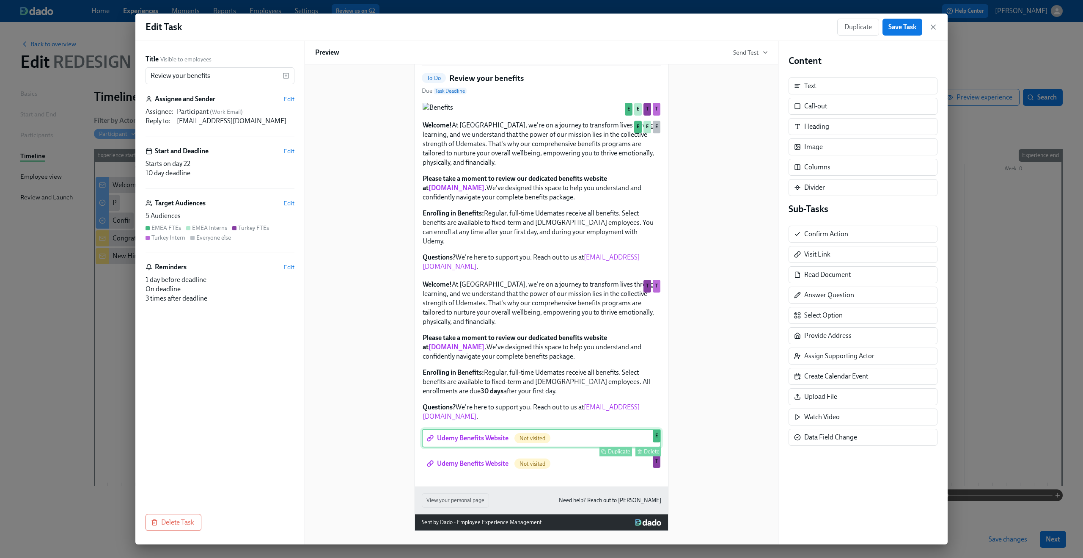
click at [528, 440] on div "Udemy Benefits Website Not visited Duplicate Delete E" at bounding box center [541, 437] width 239 height 19
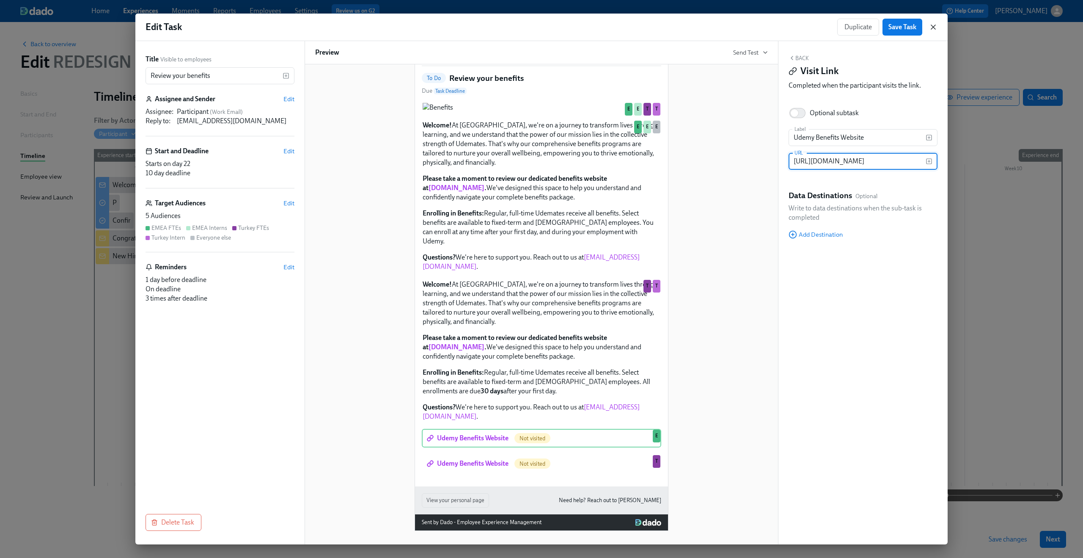
click at [933, 25] on icon "button" at bounding box center [933, 27] width 8 height 8
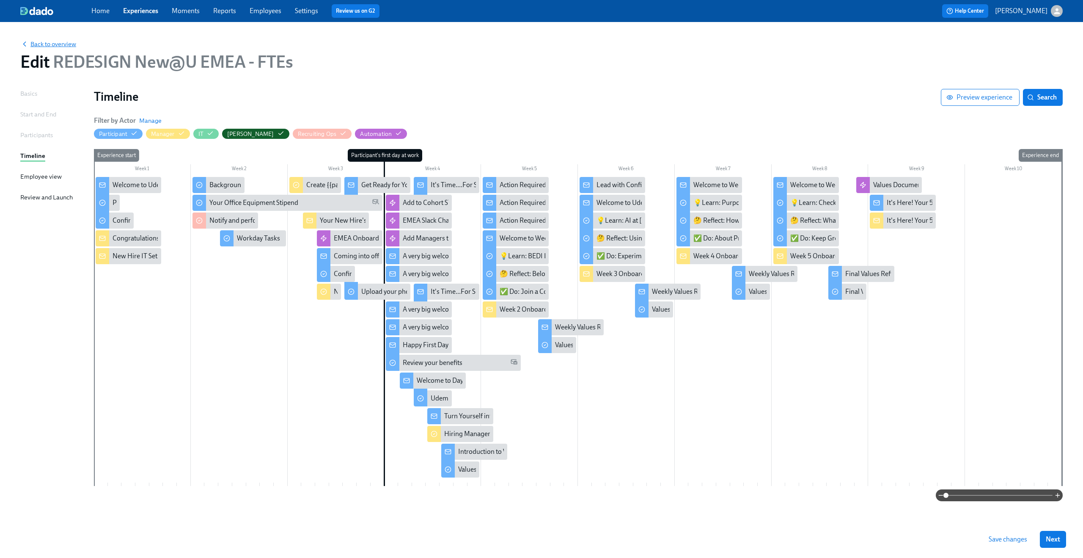
click at [70, 45] on span "Back to overview" at bounding box center [48, 44] width 56 height 8
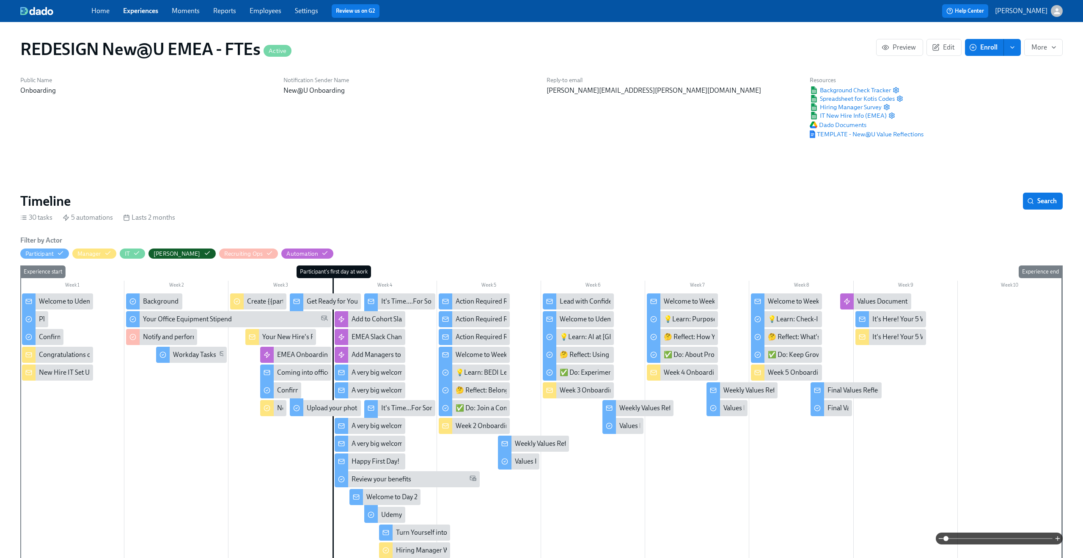
scroll to position [0, 5878]
click at [900, 99] on circle "button" at bounding box center [900, 99] width 2 height 2
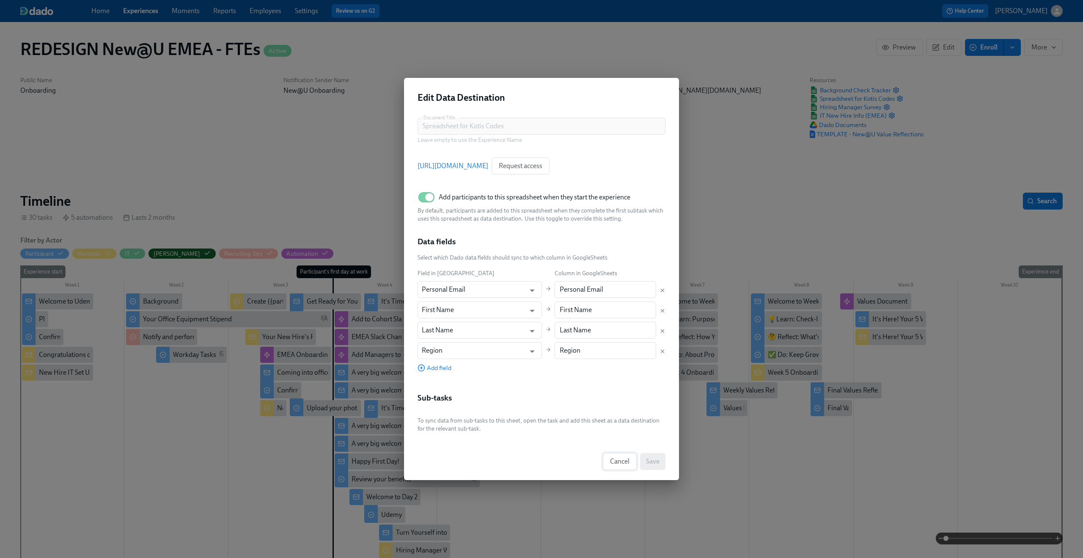
click at [628, 462] on span "Cancel" at bounding box center [619, 461] width 19 height 8
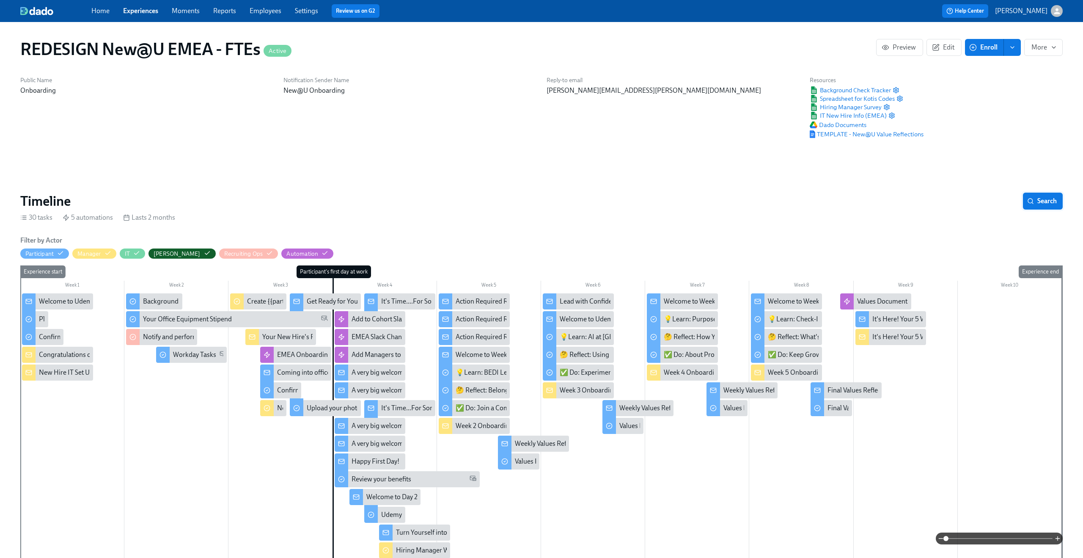
click at [1032, 201] on circle "button" at bounding box center [1030, 200] width 5 height 5
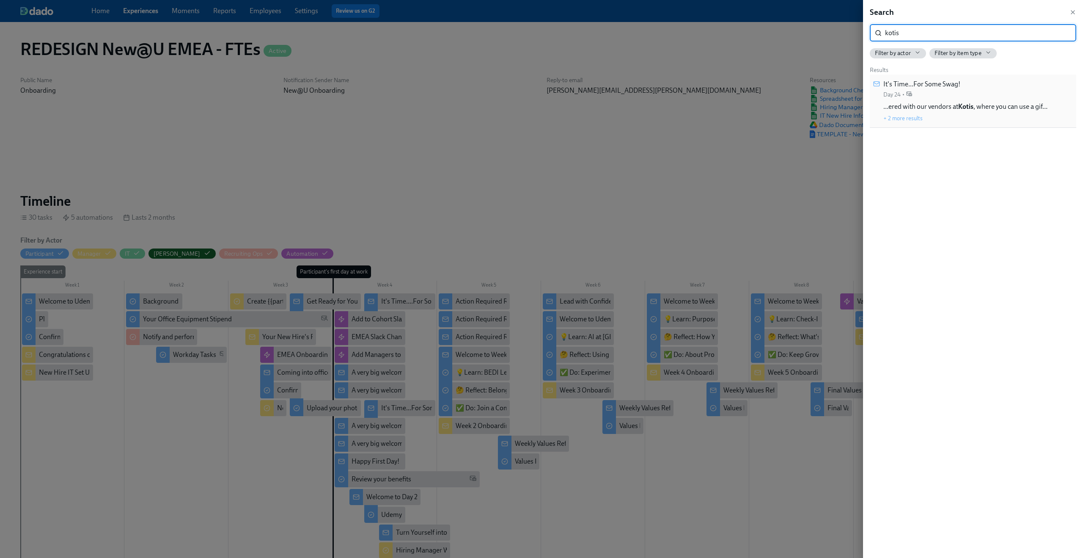
type input "kotis"
click at [994, 101] on div "It's Time...For Some Swag! Day 24 • …ered with our vendors at Kotis , where you…" at bounding box center [965, 101] width 164 height 43
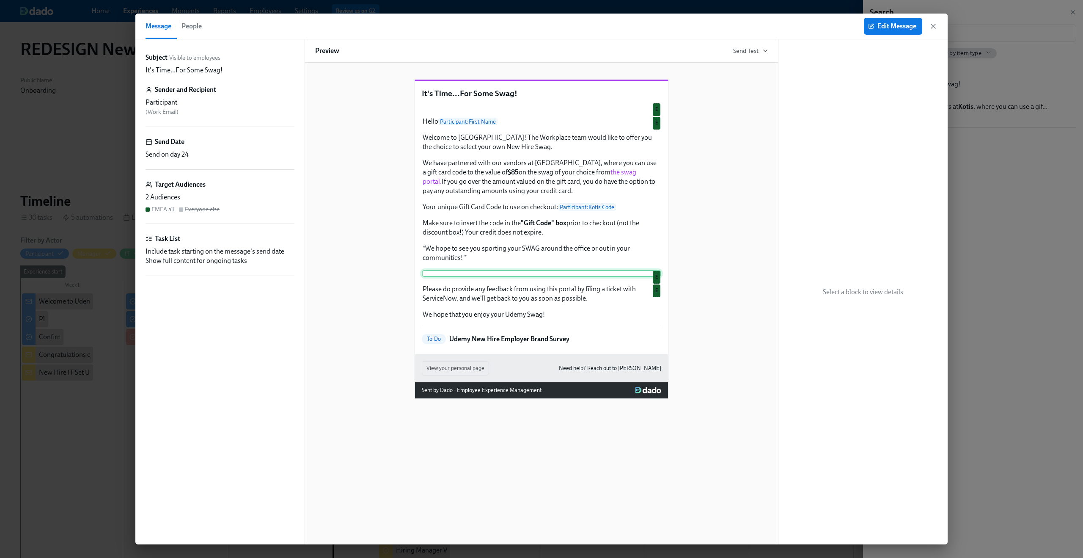
click at [506, 277] on div "E" at bounding box center [541, 273] width 239 height 7
click at [934, 22] on icon "button" at bounding box center [933, 26] width 8 height 8
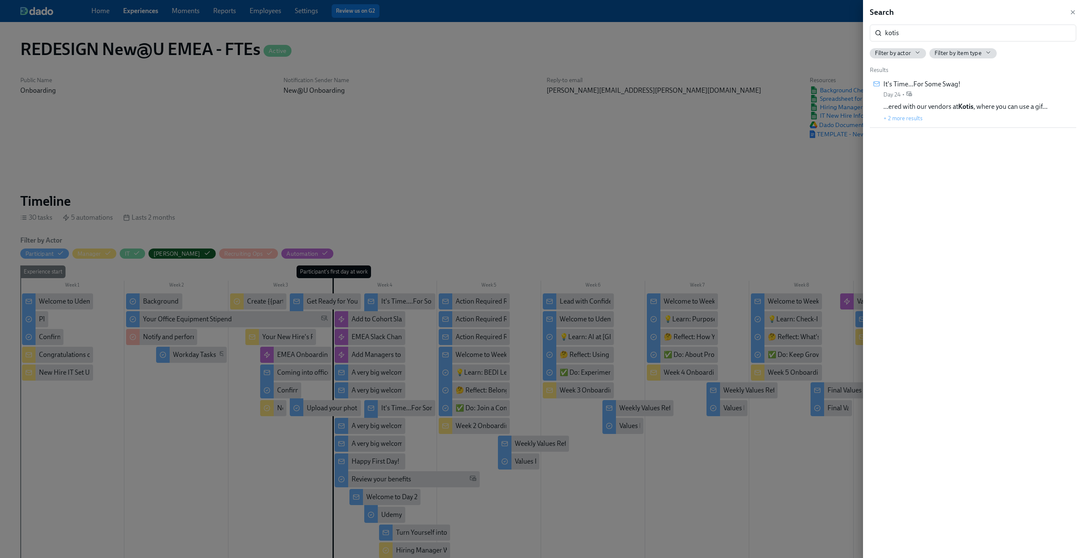
click at [731, 169] on div at bounding box center [541, 279] width 1083 height 558
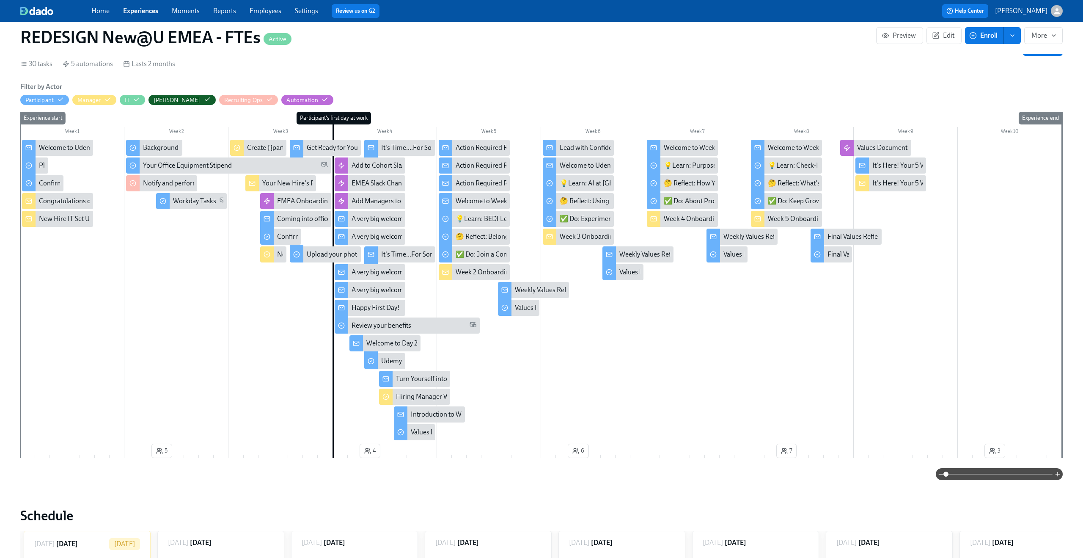
scroll to position [180, 0]
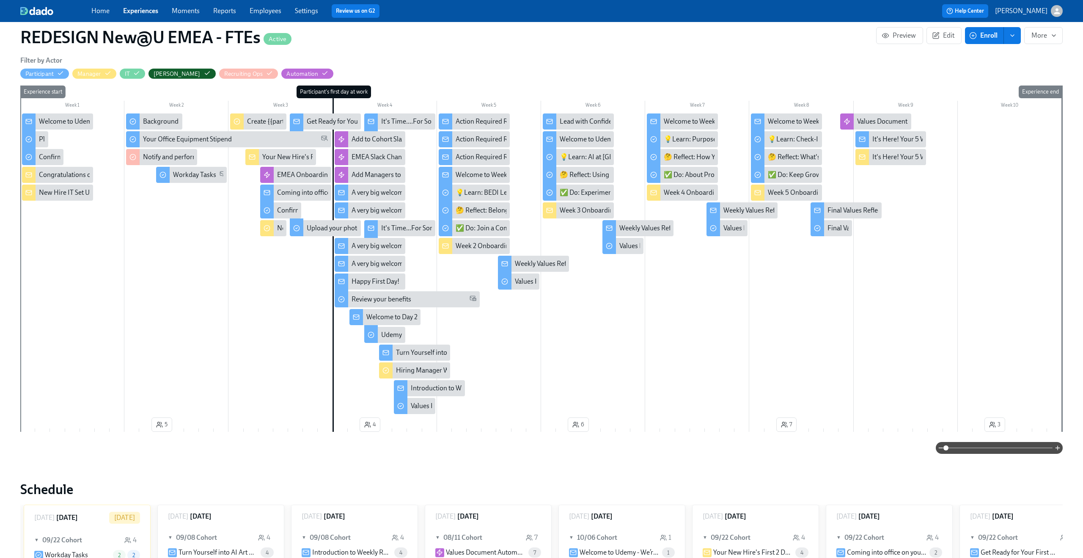
click at [973, 449] on span at bounding box center [999, 448] width 107 height 12
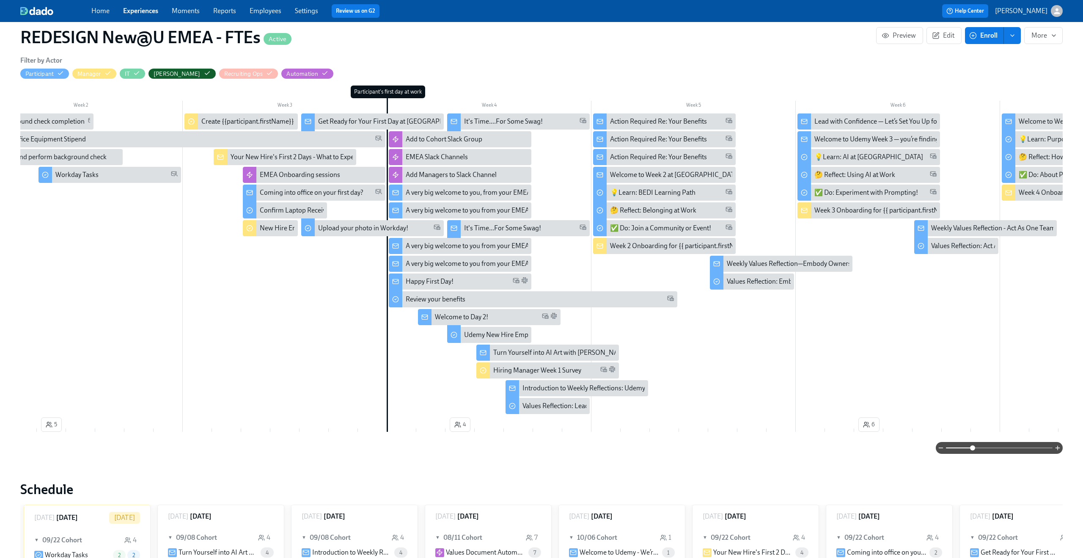
scroll to position [0, 247]
click at [988, 448] on span at bounding box center [999, 448] width 107 height 12
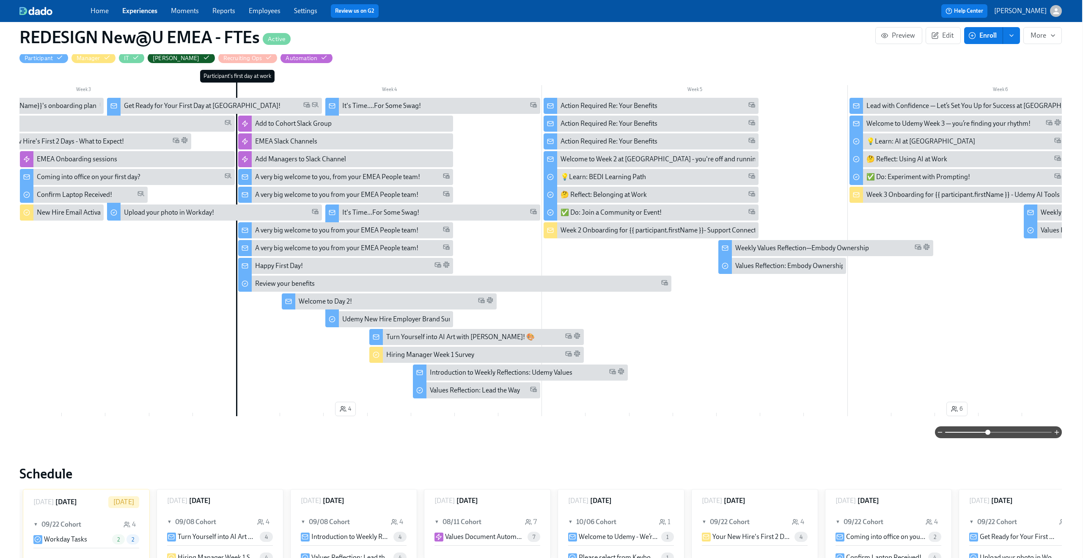
scroll to position [0, 702]
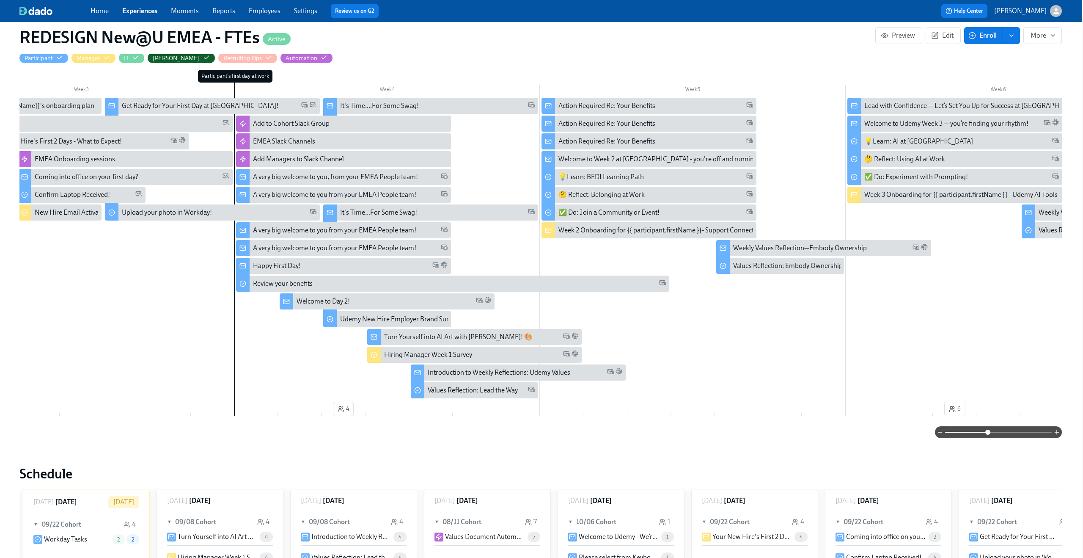
click at [406, 338] on div "Turn Yourself into AI Art with Toqan! 🎨" at bounding box center [458, 336] width 148 height 9
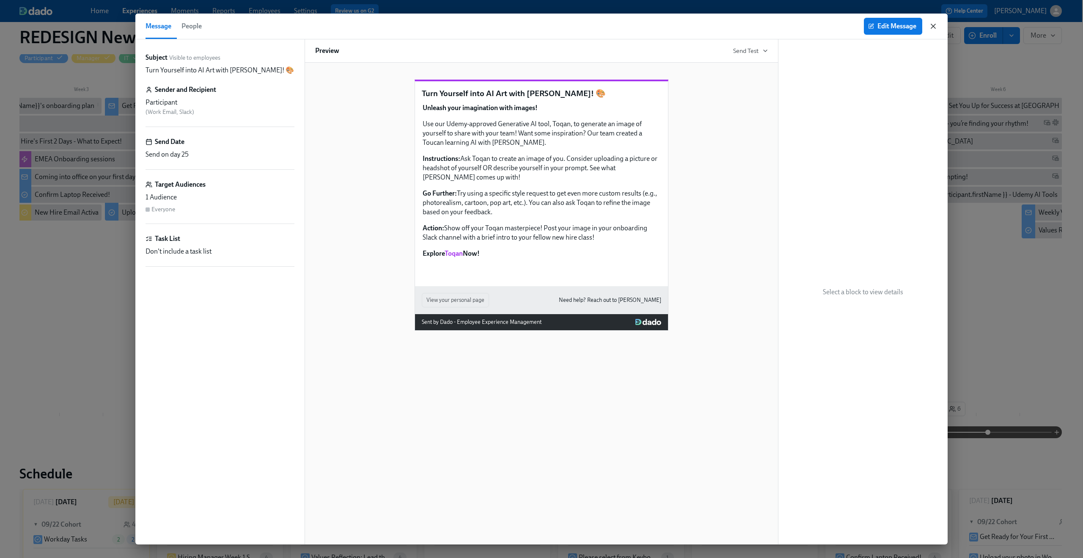
click at [929, 23] on icon "button" at bounding box center [933, 26] width 8 height 8
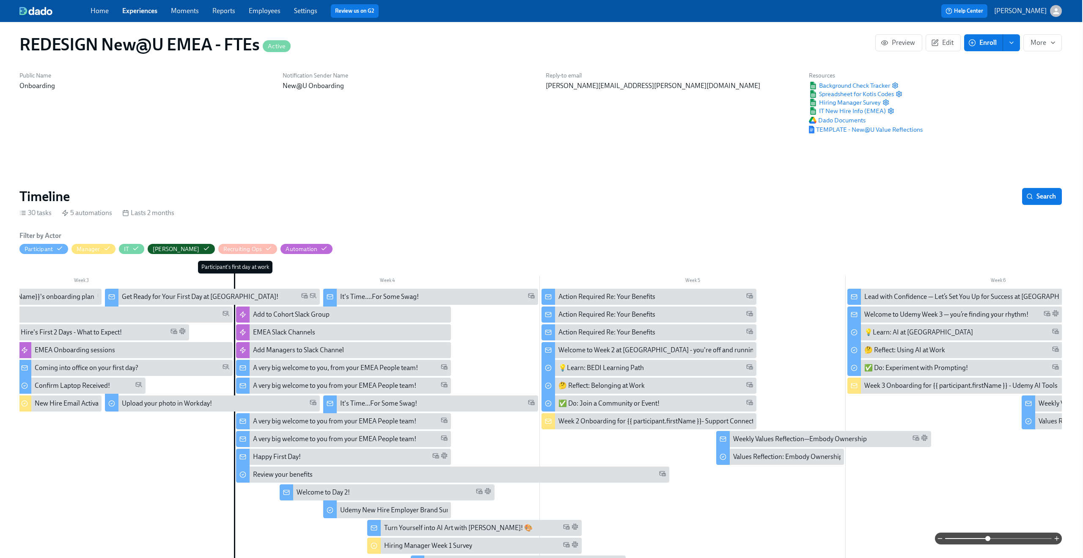
scroll to position [0, 1]
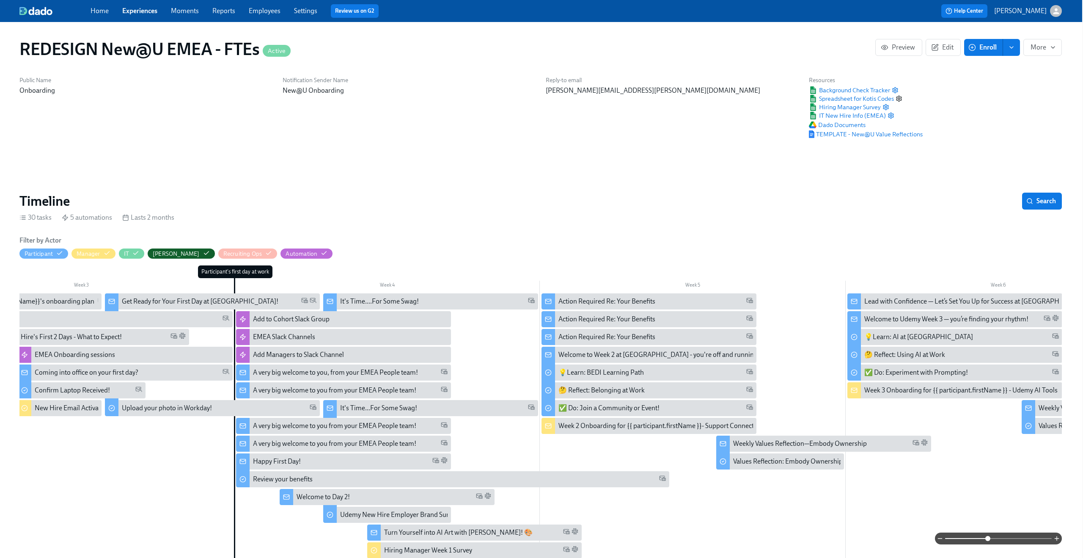
click at [901, 99] on icon "button" at bounding box center [898, 98] width 7 height 7
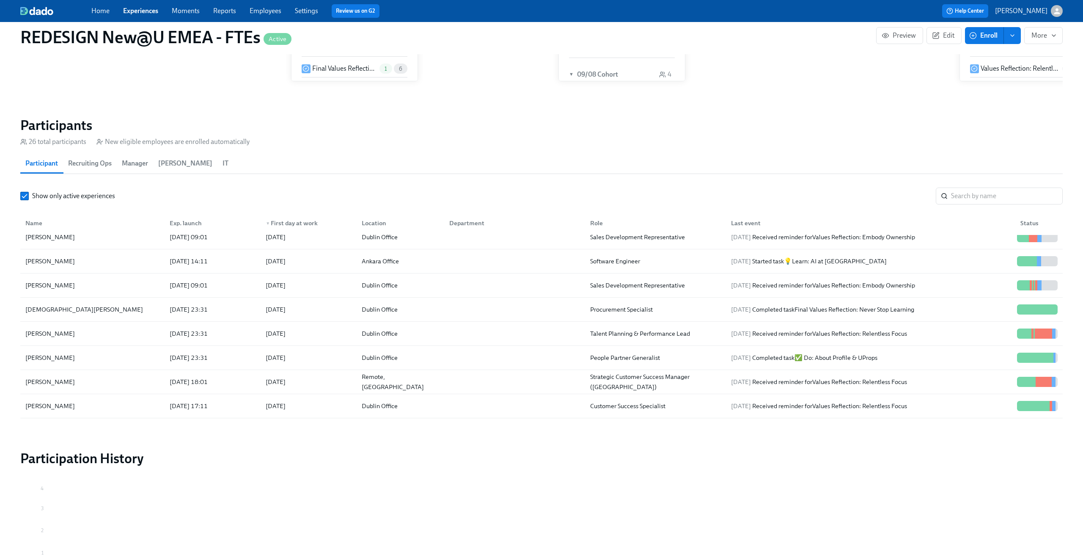
scroll to position [354, 0]
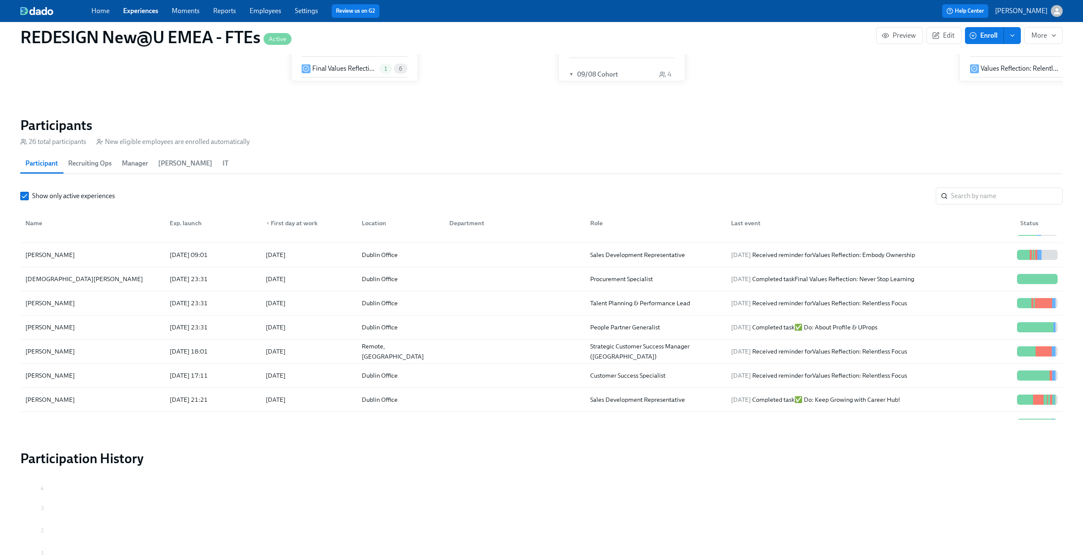
scroll to position [239, 0]
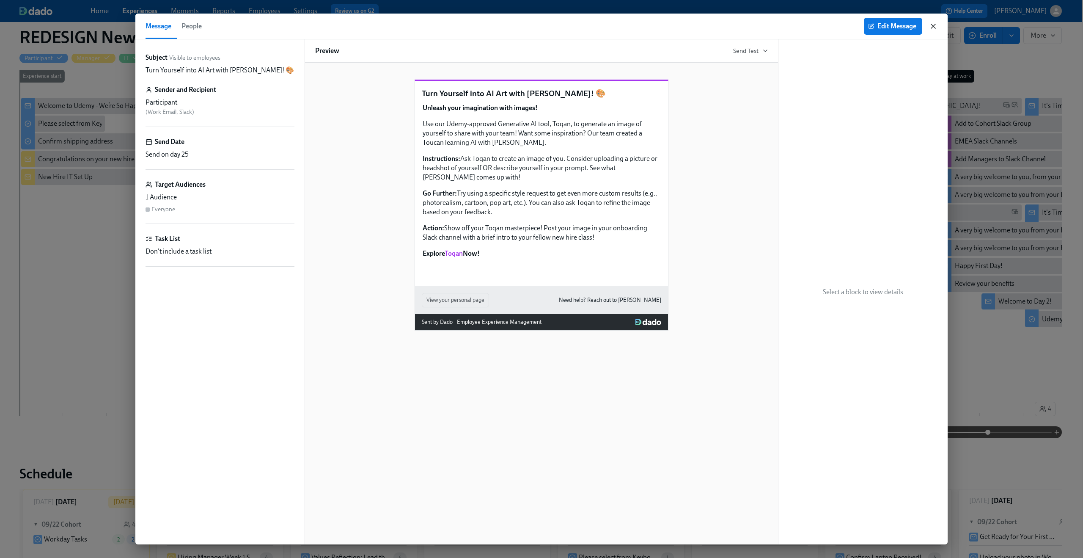
click at [933, 27] on icon "button" at bounding box center [933, 26] width 8 height 8
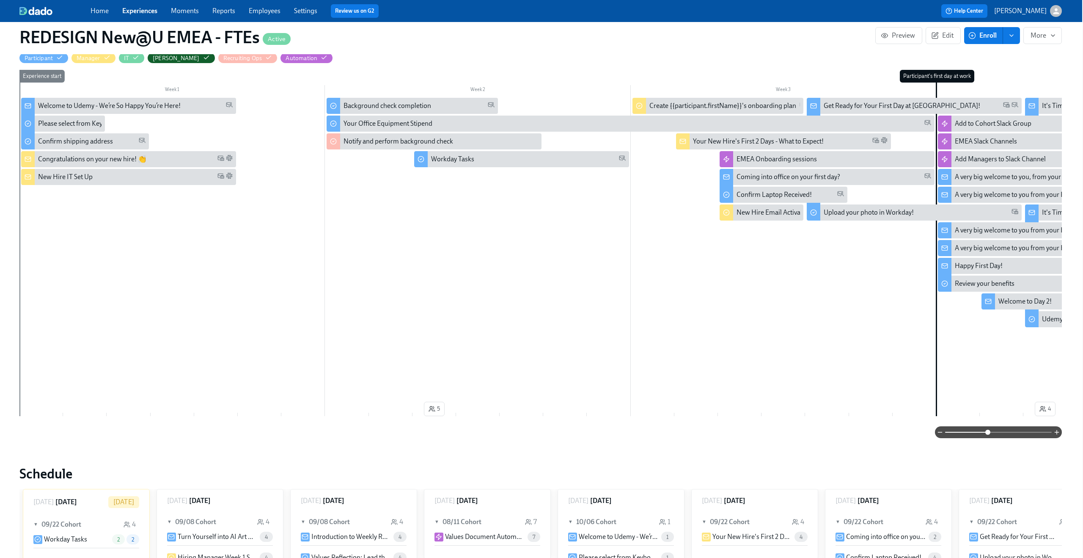
scroll to position [0, 1]
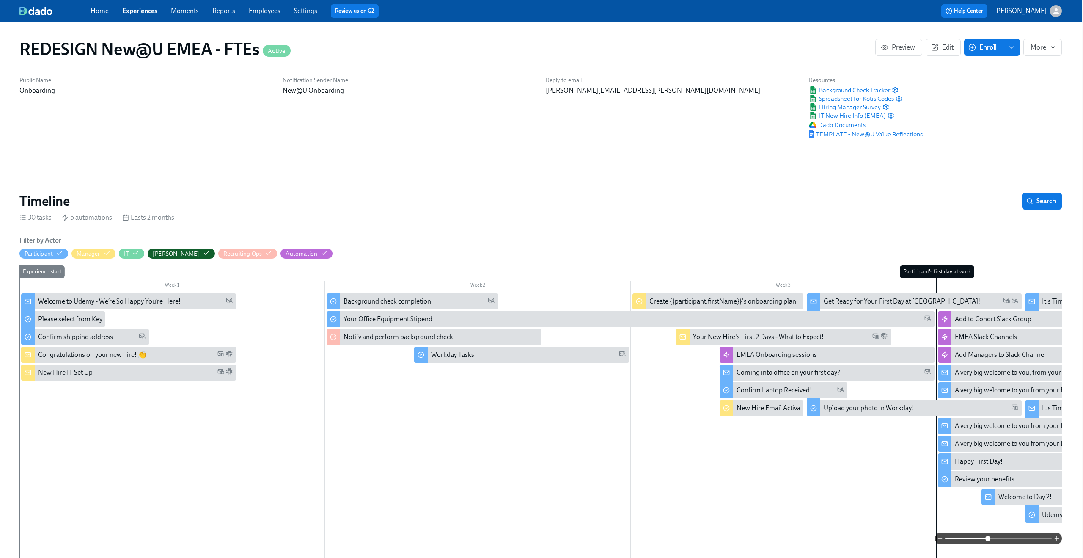
click at [150, 10] on link "Experiences" at bounding box center [139, 11] width 35 height 8
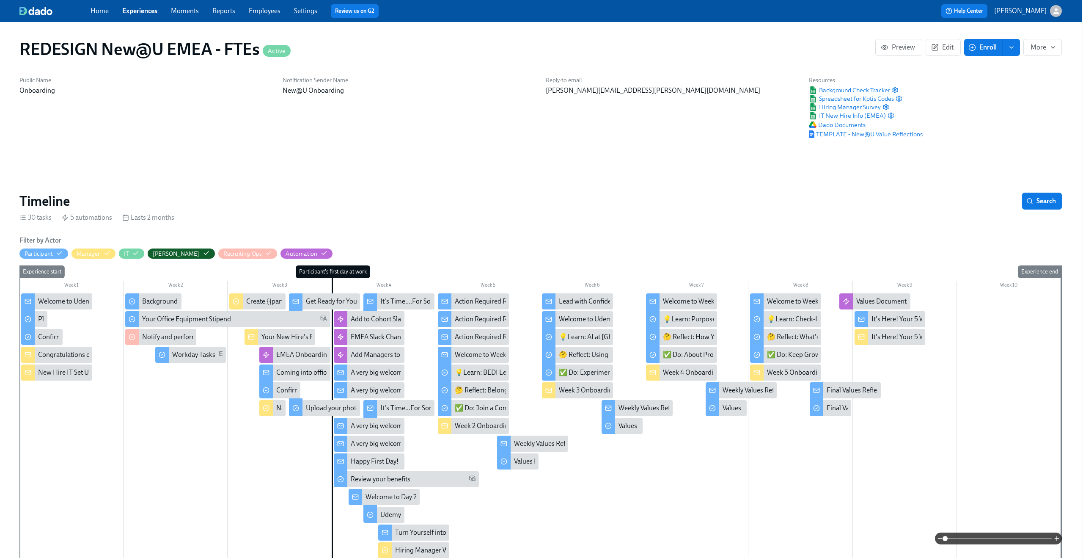
scroll to position [0, 5878]
click at [60, 255] on icon "button" at bounding box center [59, 253] width 5 height 4
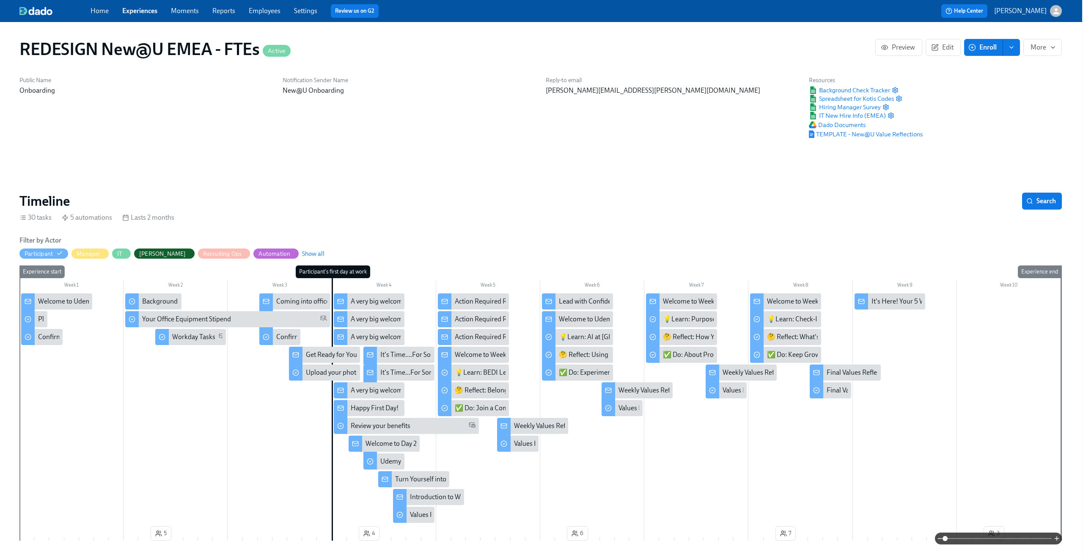
click at [78, 303] on div "Welcome to Udemy - We’re So Happy You’re Here!" at bounding box center [109, 301] width 143 height 9
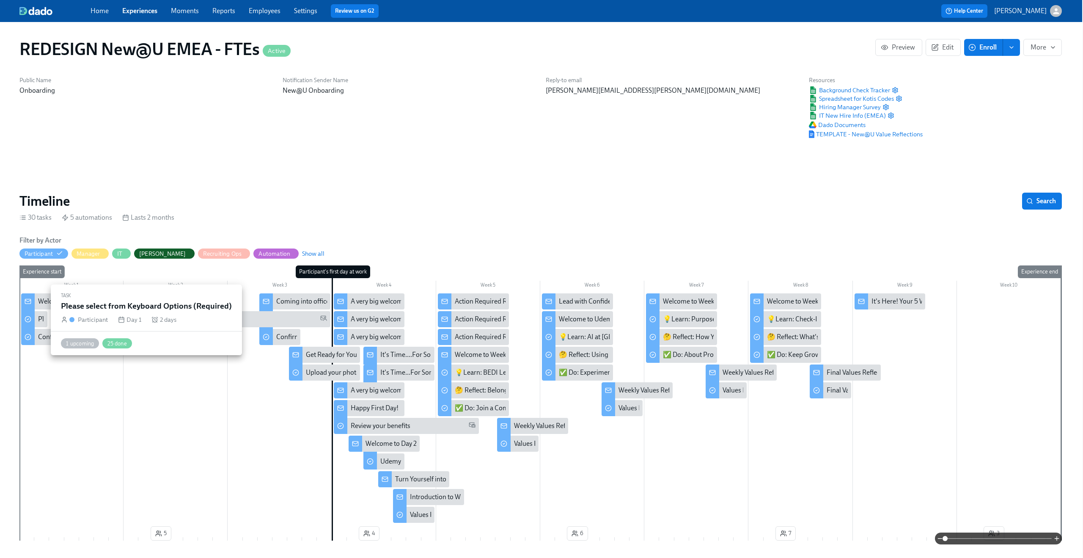
click at [36, 322] on div "Please select from Keyboard Options (Required)" at bounding box center [34, 319] width 26 height 16
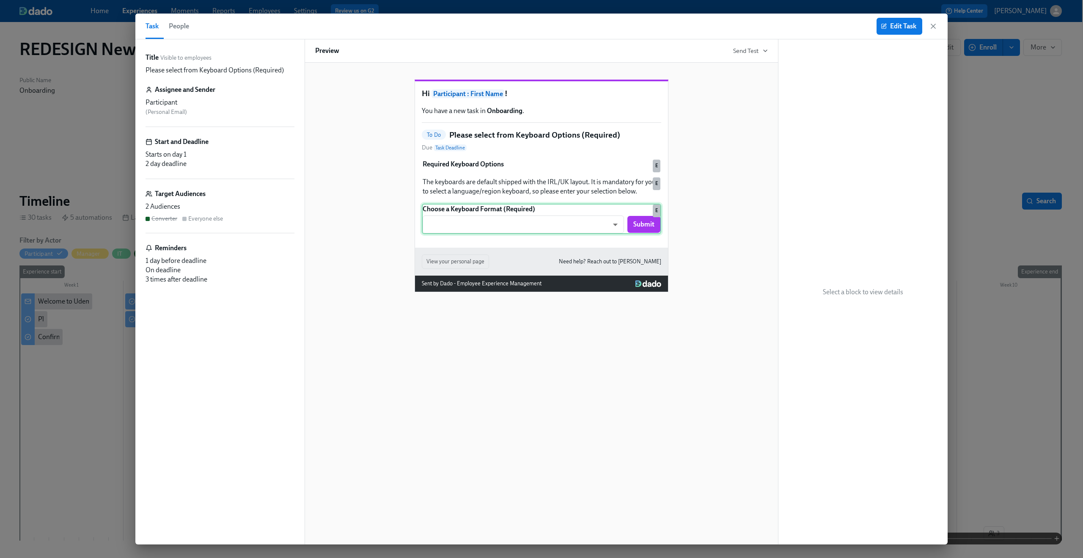
click at [432, 234] on div "Choose a Keyboard Format (Required) ​ ​ Submit E" at bounding box center [541, 218] width 239 height 30
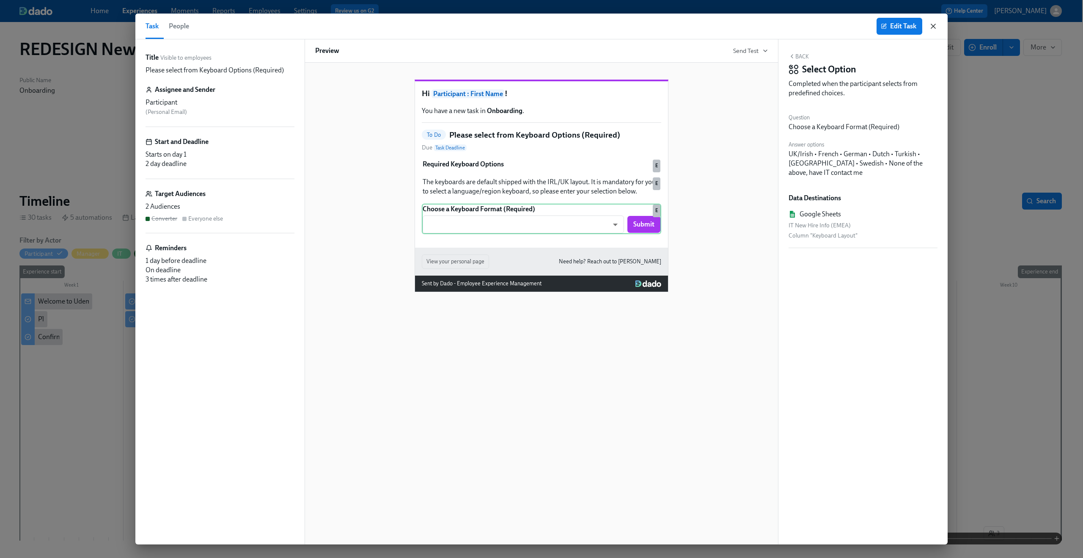
click at [934, 27] on icon "button" at bounding box center [933, 26] width 4 height 4
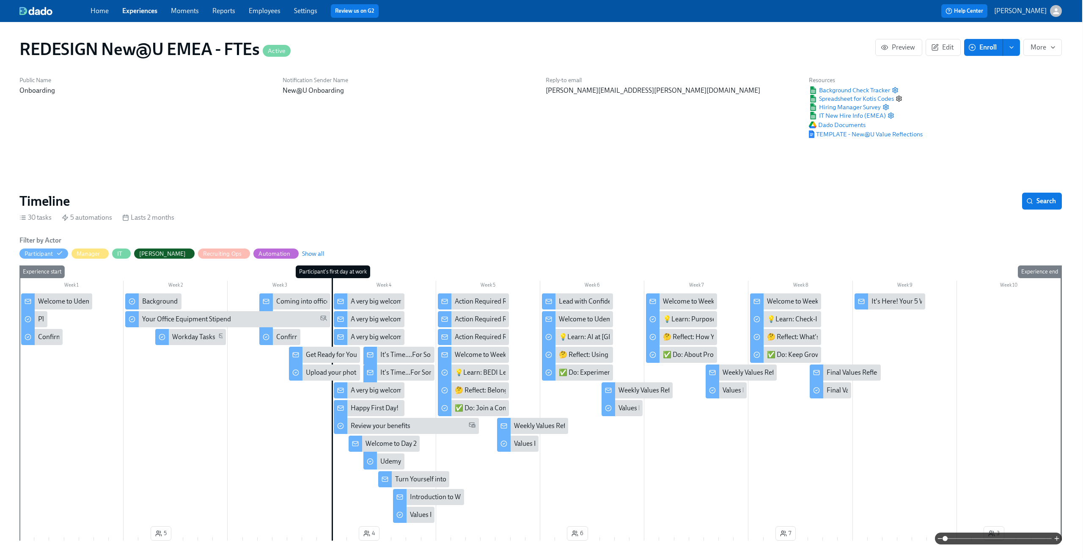
click at [900, 100] on icon "button" at bounding box center [898, 98] width 5 height 5
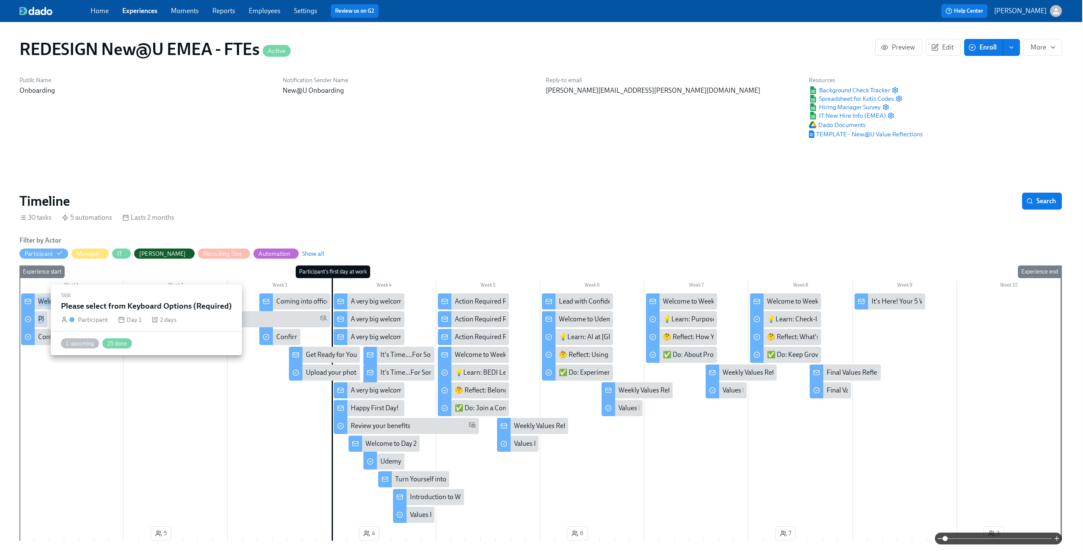
click at [39, 327] on div "Week 1 Week 2 Week 3 Week 4 Week 5 Week 6 Week 7 Week 8 Week 9 Week 10 5 4 6 3 …" at bounding box center [540, 404] width 1042 height 278
click at [41, 321] on div "Please select from Keyboard Options (Required)" at bounding box center [107, 318] width 138 height 9
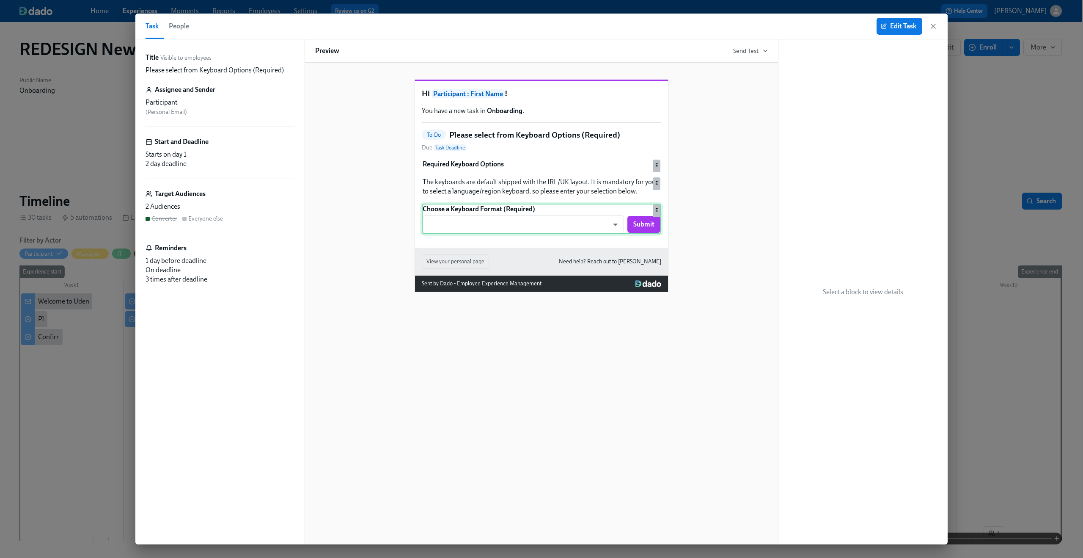
click at [476, 233] on div "Choose a Keyboard Format (Required) ​ ​ Submit E" at bounding box center [541, 218] width 239 height 30
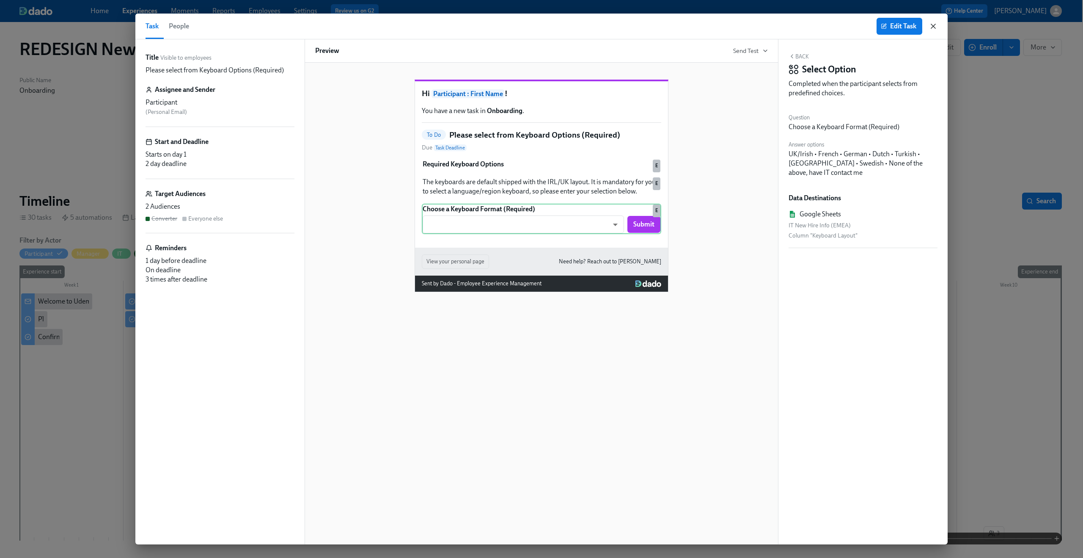
click at [933, 28] on icon "button" at bounding box center [933, 26] width 8 height 8
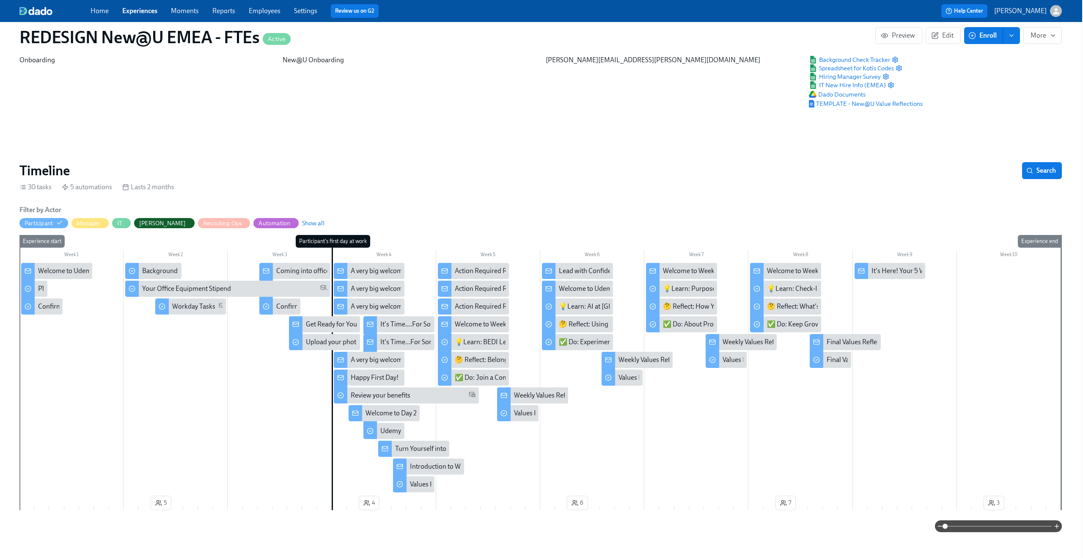
scroll to position [0, 1]
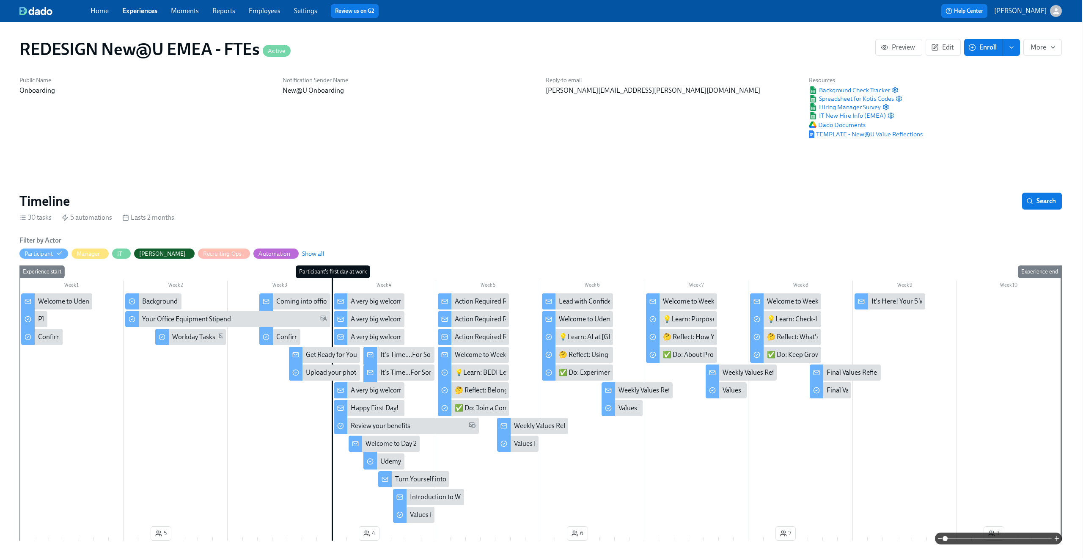
drag, startPoint x: 140, startPoint y: 14, endPoint x: 527, endPoint y: 3, distance: 387.2
click at [941, 43] on button "Edit" at bounding box center [943, 47] width 35 height 17
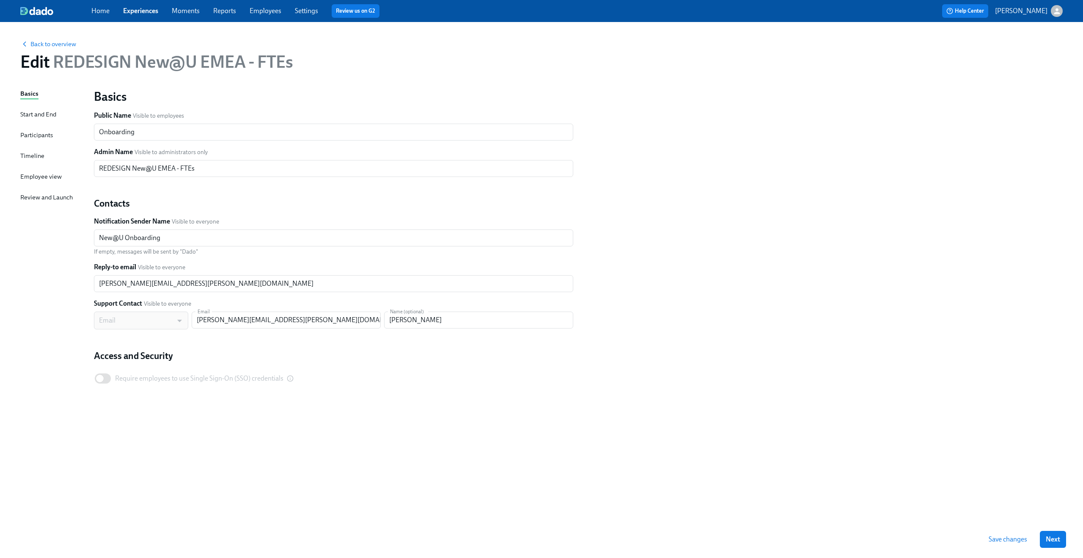
click at [41, 113] on div "Start and End" at bounding box center [38, 114] width 36 height 9
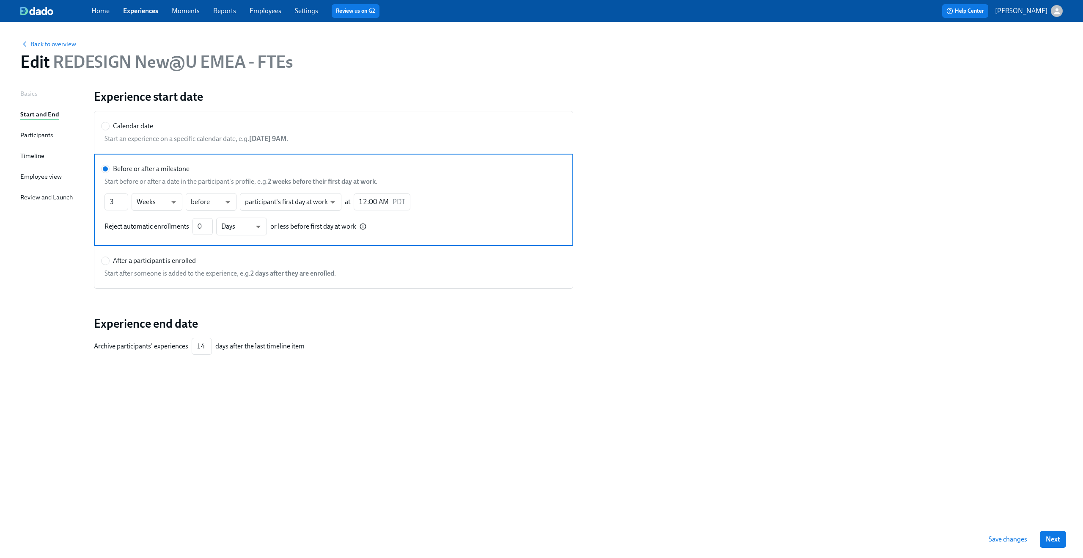
click at [37, 134] on div "Participants" at bounding box center [36, 134] width 33 height 9
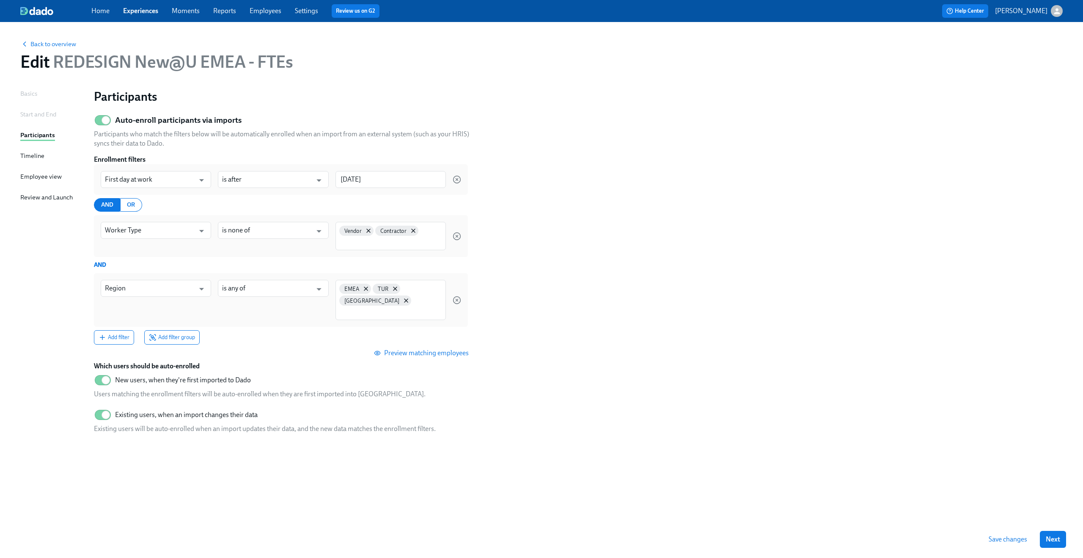
click at [34, 154] on div "Timeline" at bounding box center [32, 155] width 24 height 9
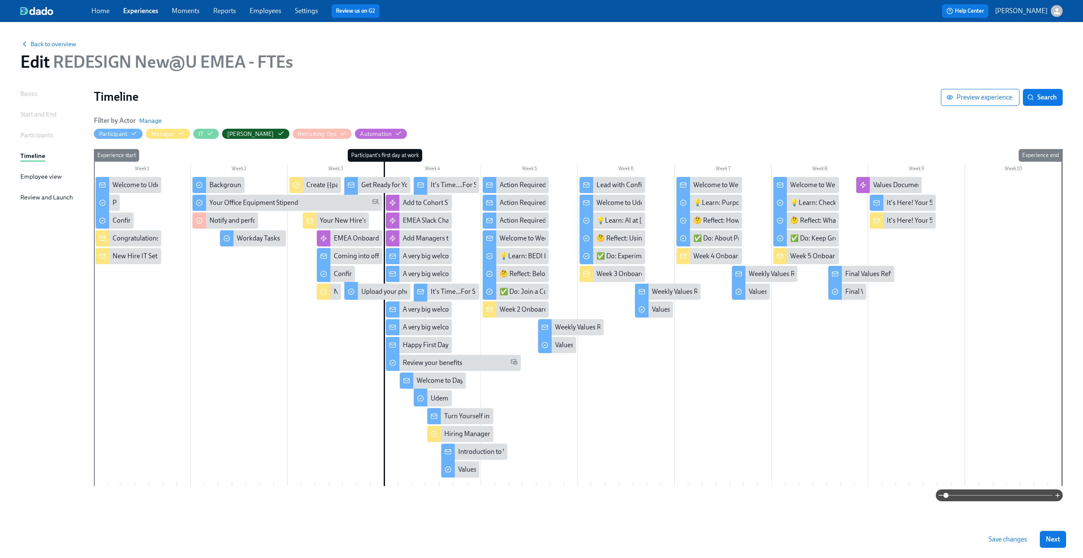
click at [37, 176] on div "Employee view" at bounding box center [40, 176] width 41 height 9
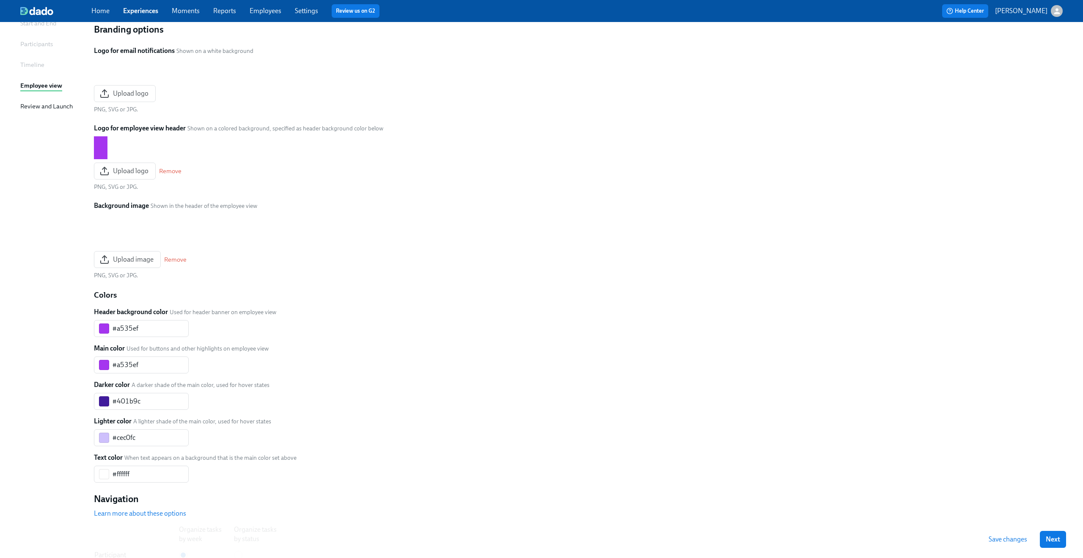
scroll to position [18, 0]
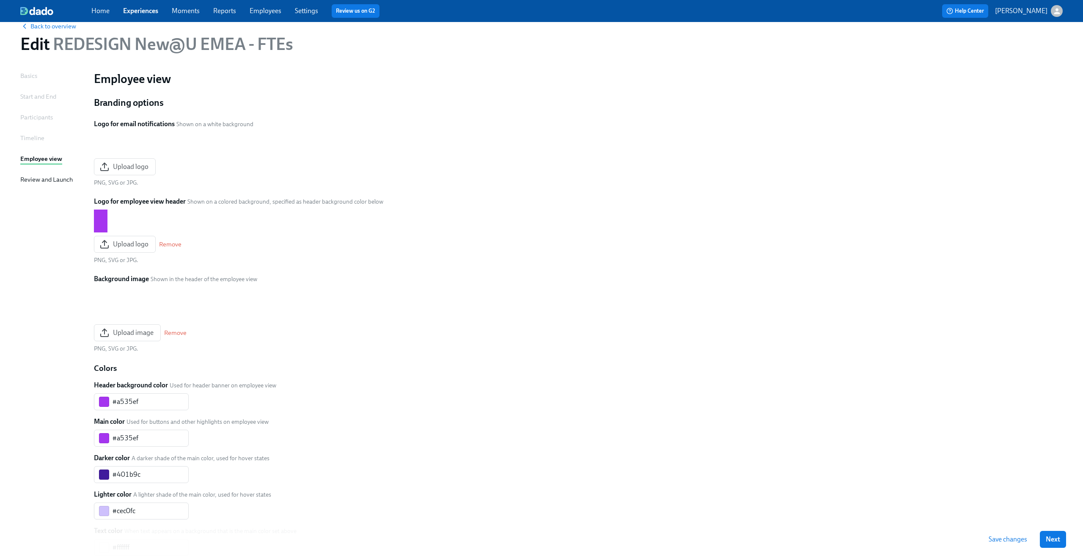
click at [41, 180] on div "Review and Launch" at bounding box center [46, 179] width 52 height 9
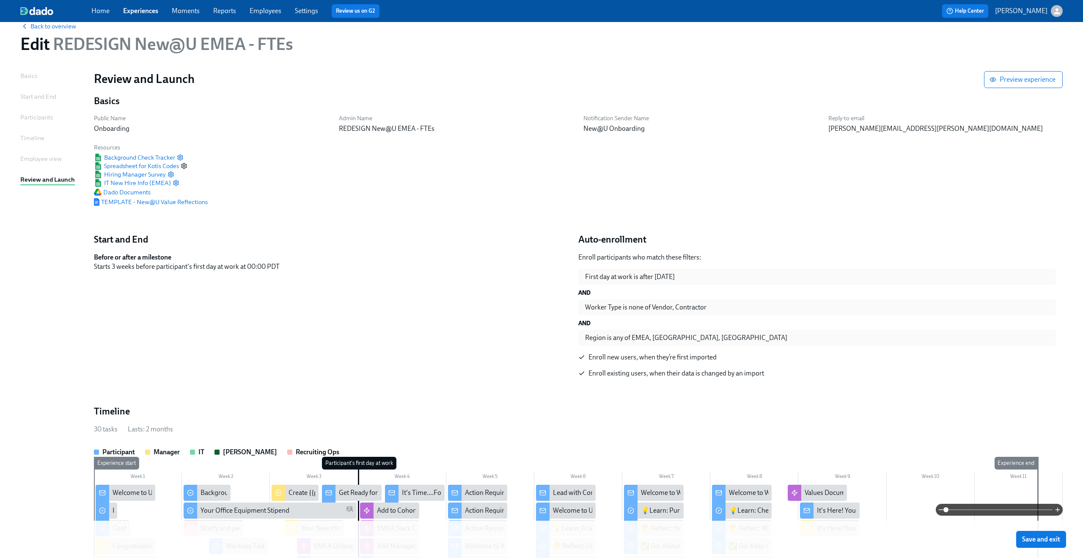
click at [187, 165] on icon "button" at bounding box center [183, 165] width 5 height 5
click at [28, 27] on icon "button" at bounding box center [24, 26] width 8 height 8
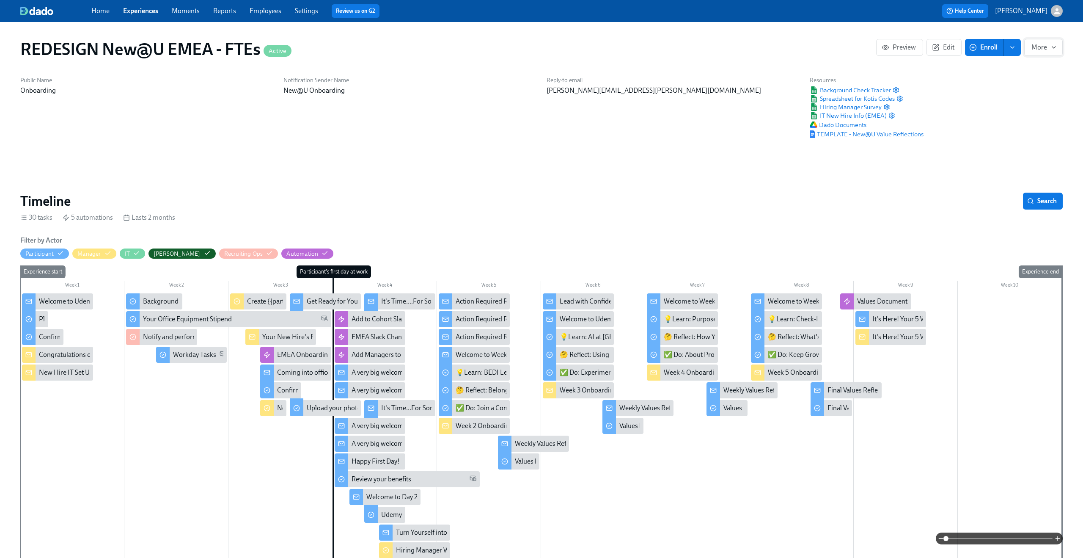
click at [1048, 48] on span "More" at bounding box center [1043, 47] width 24 height 8
click at [954, 49] on div at bounding box center [541, 279] width 1083 height 558
click at [947, 47] on span "Edit" at bounding box center [944, 47] width 21 height 8
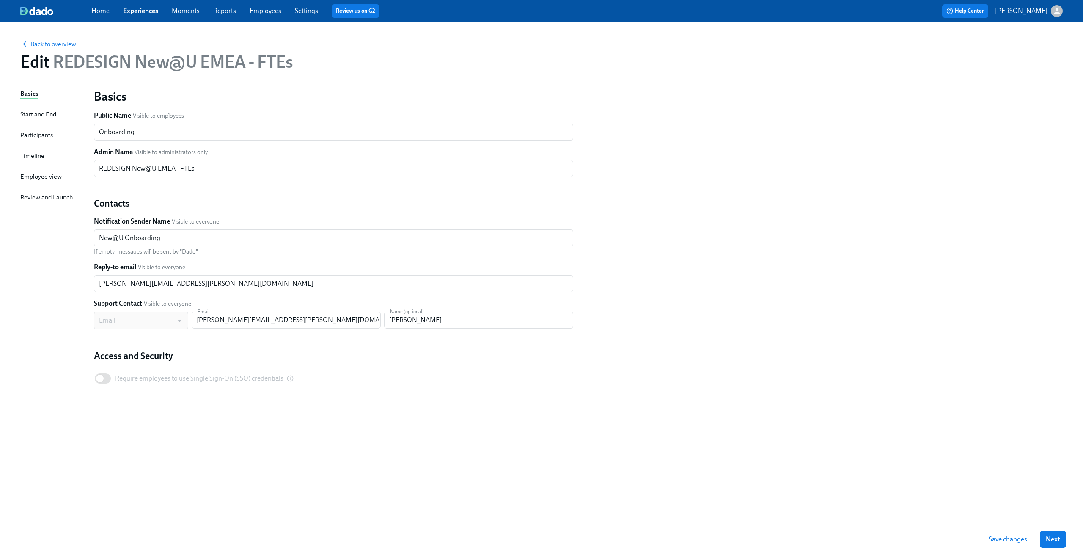
click at [40, 111] on div "Start and End" at bounding box center [38, 114] width 36 height 9
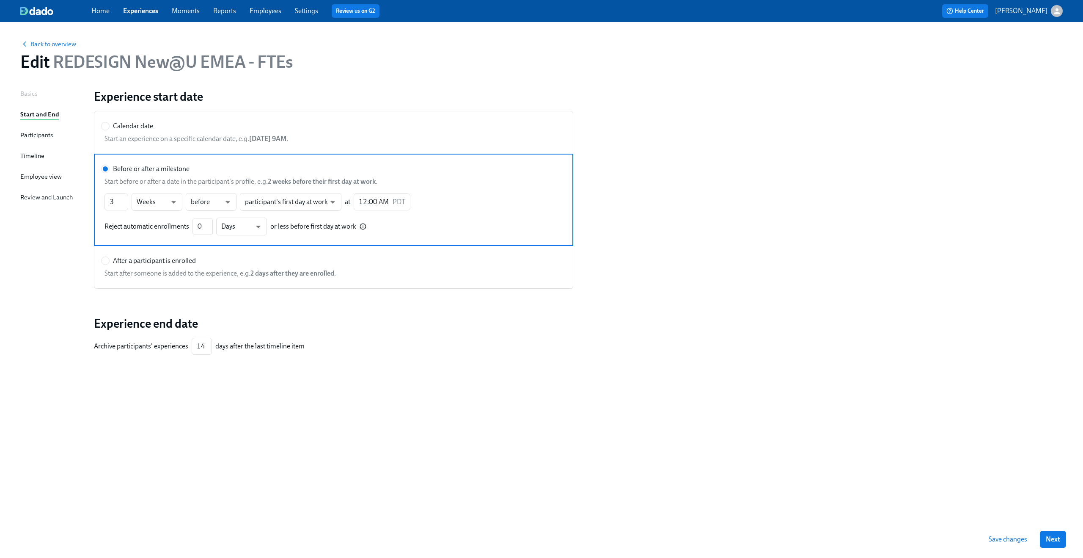
click at [34, 94] on div "Basics" at bounding box center [28, 93] width 17 height 9
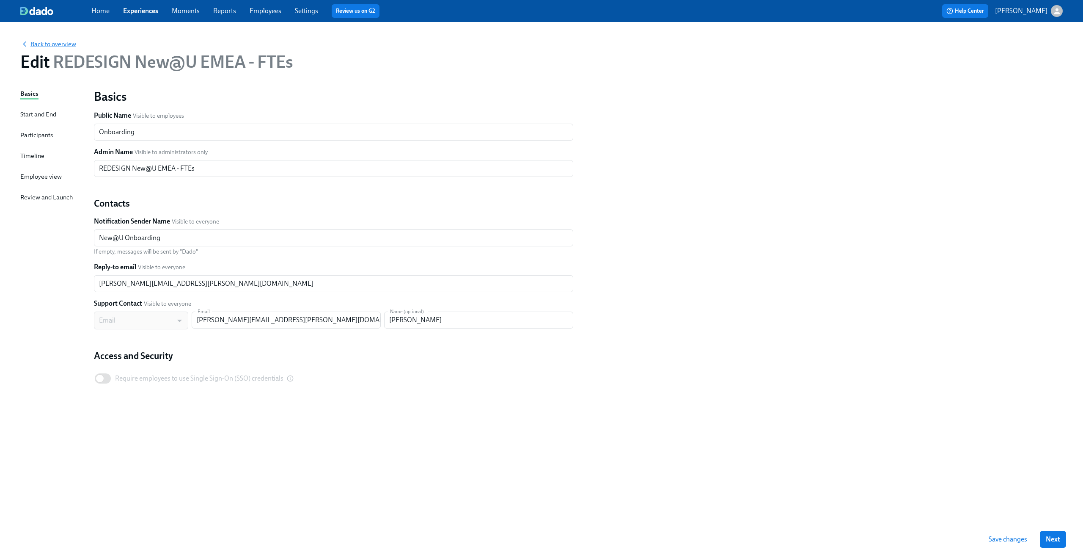
click at [44, 47] on span "Back to overview" at bounding box center [48, 44] width 56 height 8
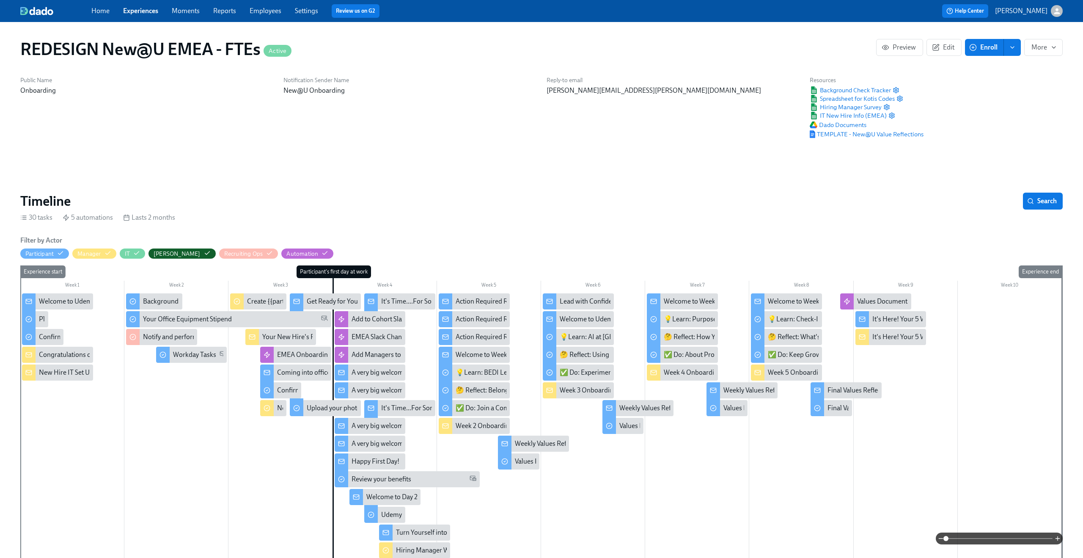
scroll to position [0, 5878]
click at [950, 47] on span "Edit" at bounding box center [944, 47] width 21 height 8
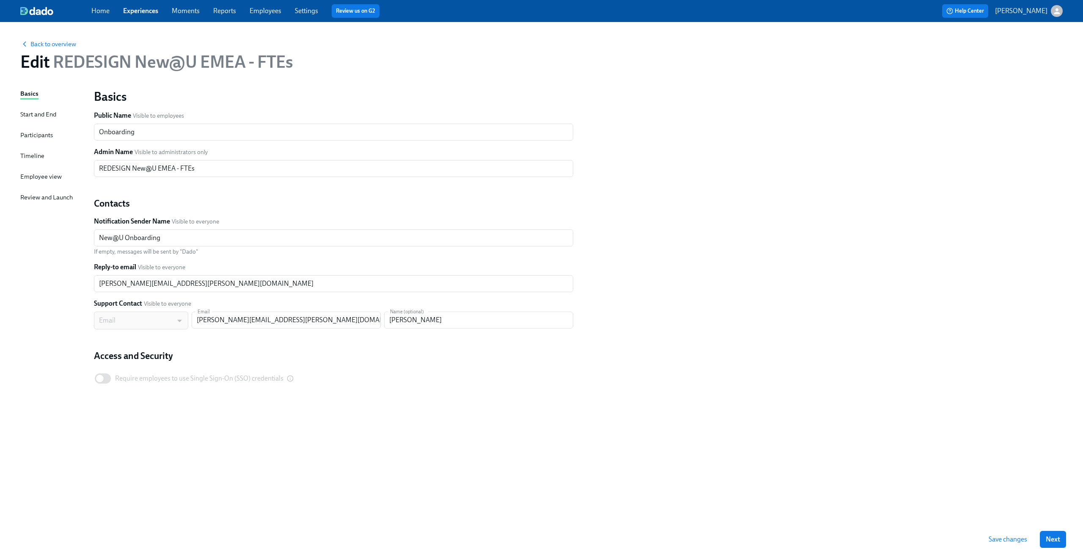
click at [33, 140] on div "Participants" at bounding box center [36, 134] width 33 height 9
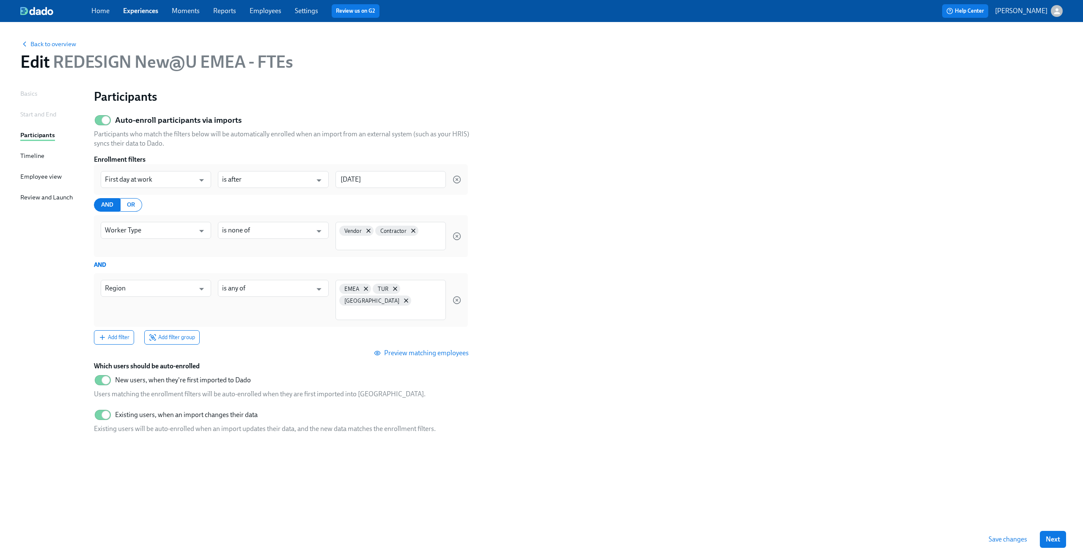
click at [609, 210] on section "Auto-enroll participants via imports Participants who match the filters below w…" at bounding box center [578, 275] width 969 height 329
click at [31, 95] on div "Basics" at bounding box center [28, 93] width 17 height 9
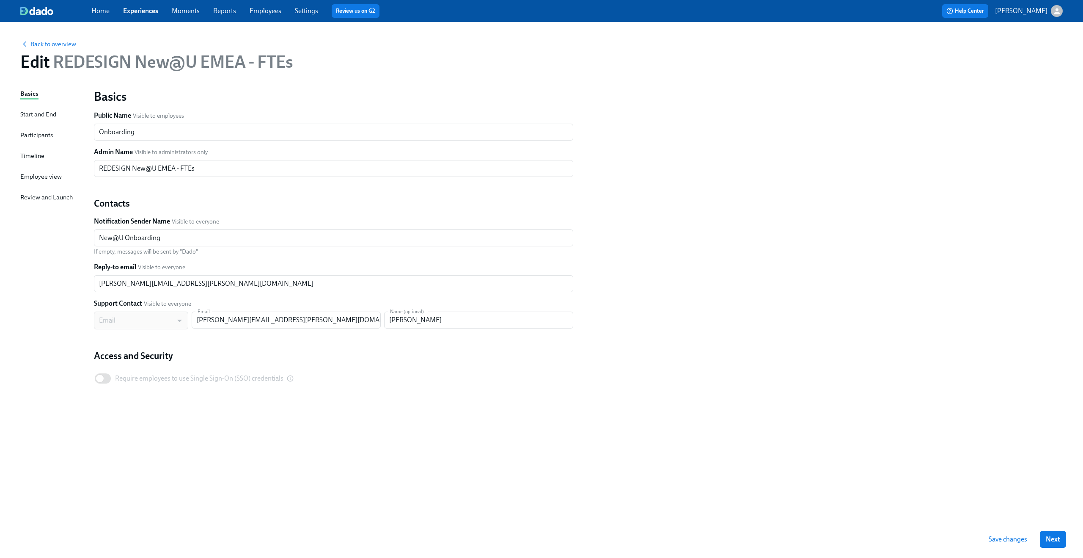
click at [306, 14] on link "Settings" at bounding box center [306, 11] width 23 height 8
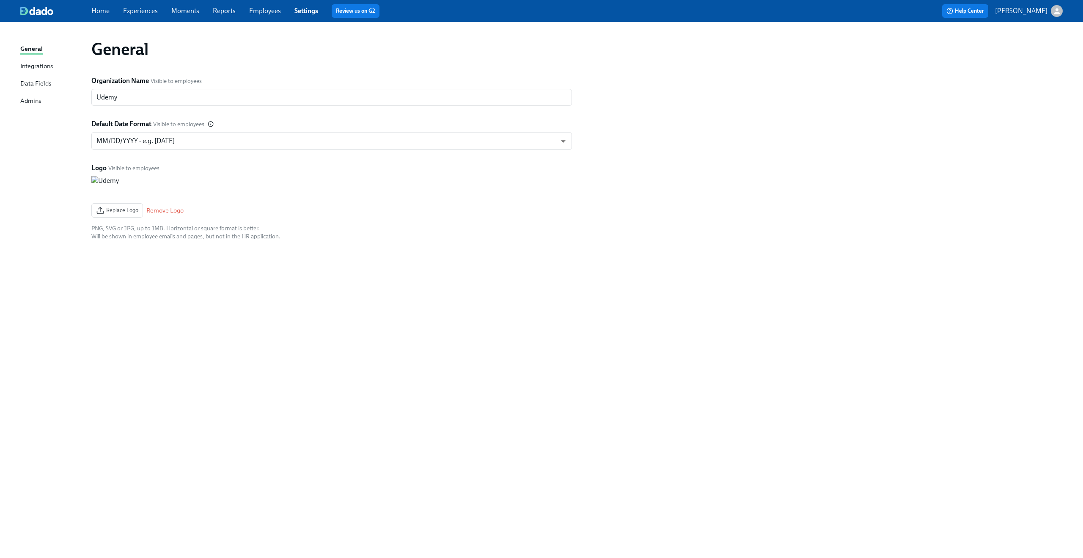
click at [265, 13] on link "Employees" at bounding box center [265, 11] width 32 height 8
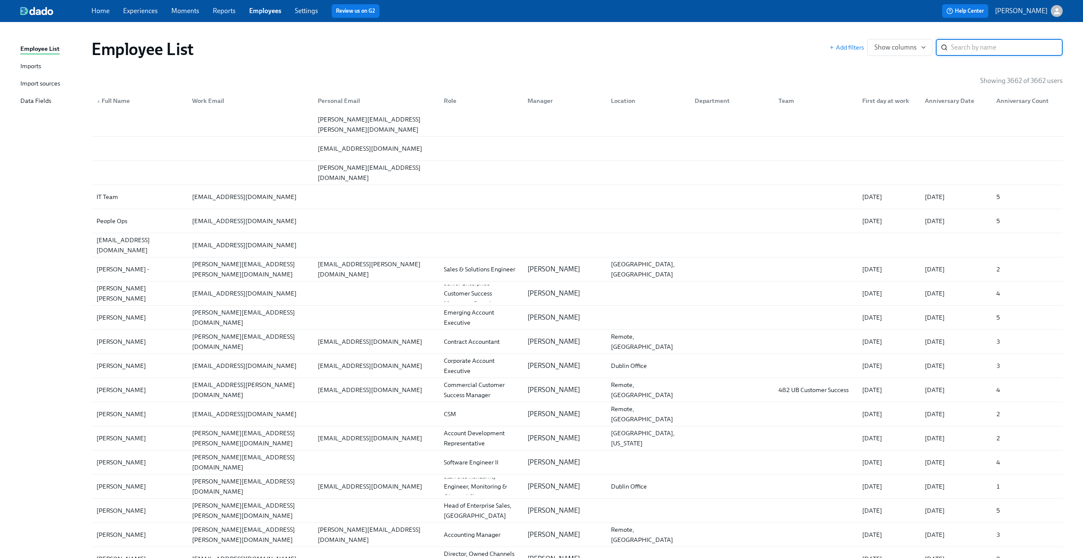
click at [30, 85] on div "Import sources" at bounding box center [40, 84] width 40 height 11
click at [36, 47] on div "Employee List" at bounding box center [39, 49] width 39 height 11
click at [96, 13] on link "Home" at bounding box center [100, 11] width 18 height 8
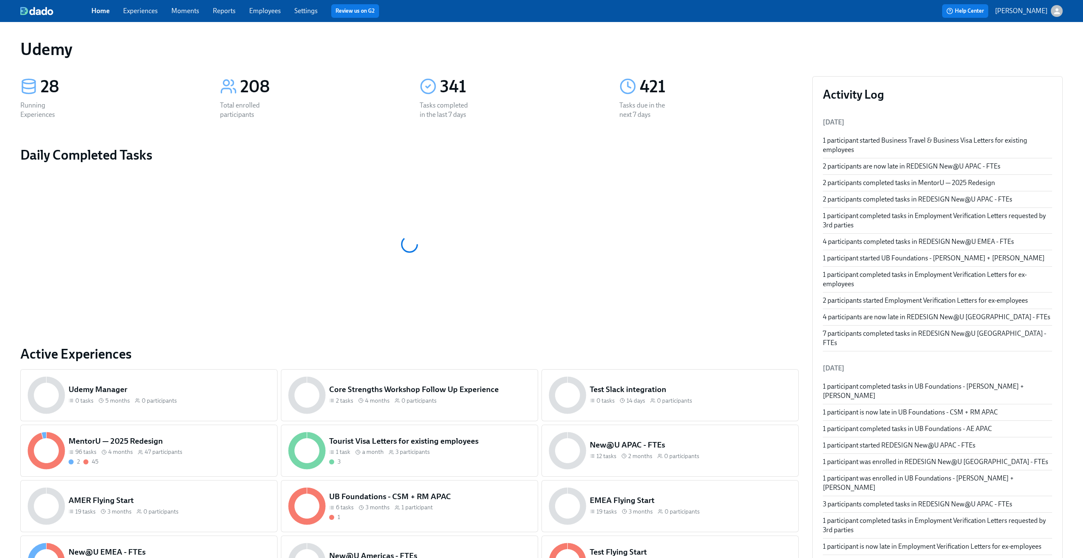
click at [149, 13] on link "Experiences" at bounding box center [140, 11] width 35 height 8
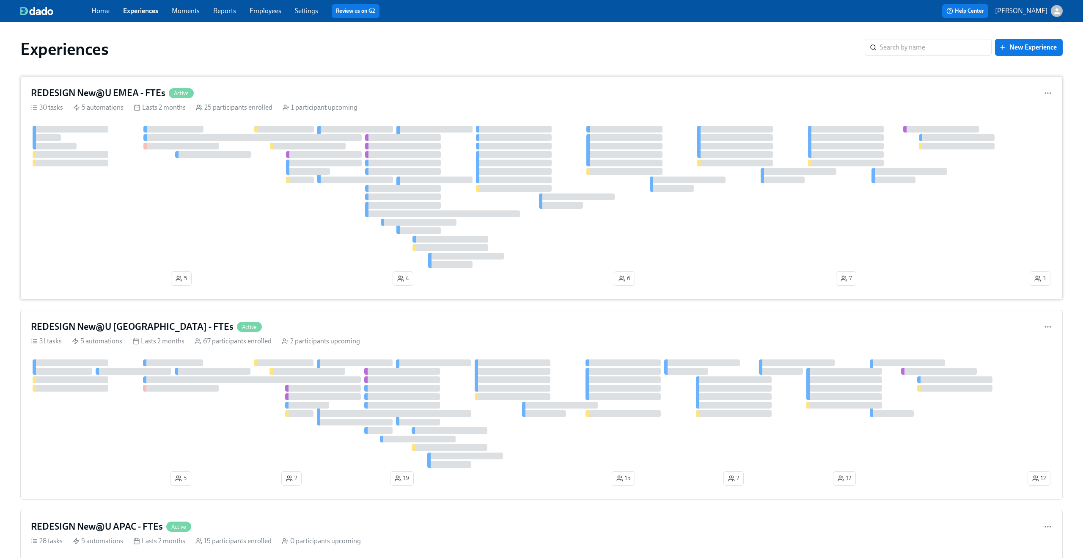
click at [329, 96] on div "REDESIGN New@U EMEA - FTEs Active" at bounding box center [541, 93] width 1021 height 13
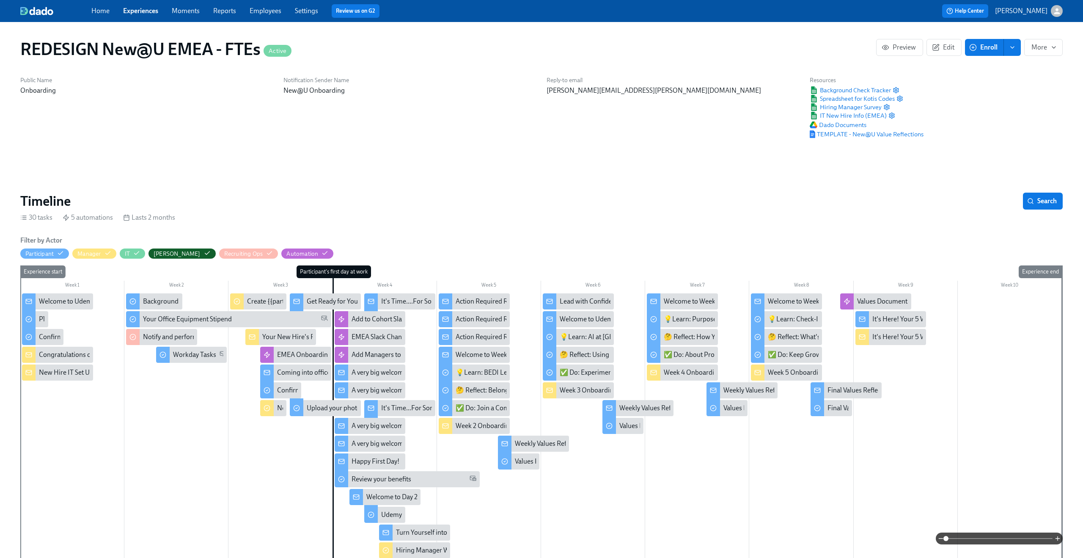
scroll to position [0, 5878]
click at [953, 47] on span "Edit" at bounding box center [944, 47] width 21 height 8
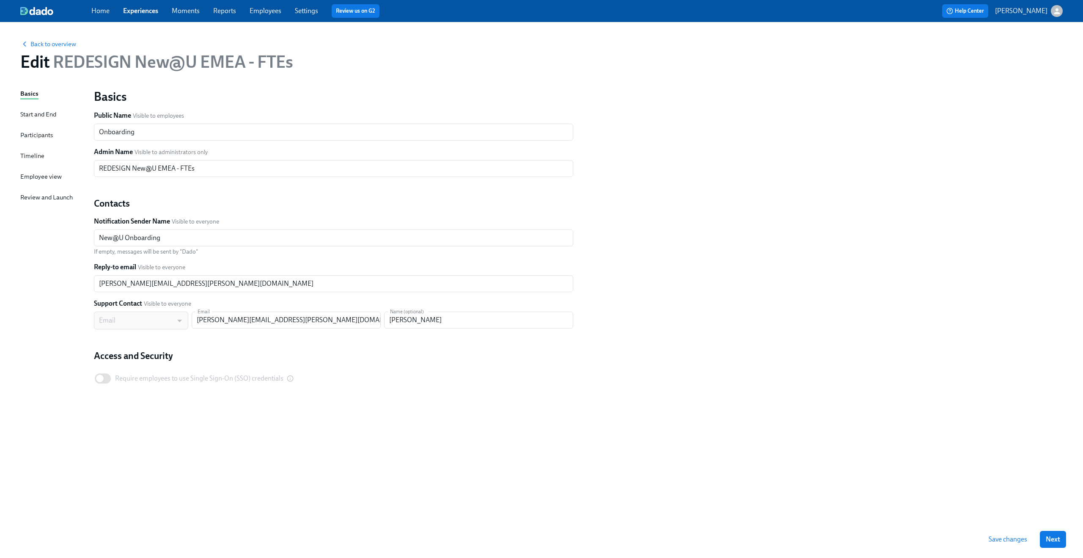
click at [22, 158] on div "Timeline" at bounding box center [32, 155] width 24 height 9
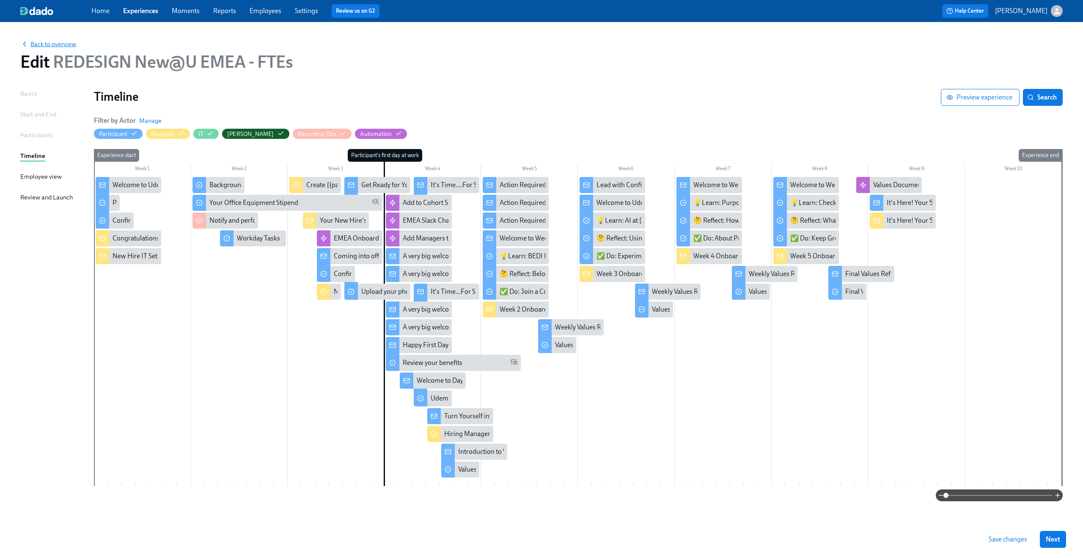
click at [46, 40] on span "Back to overview" at bounding box center [48, 44] width 56 height 8
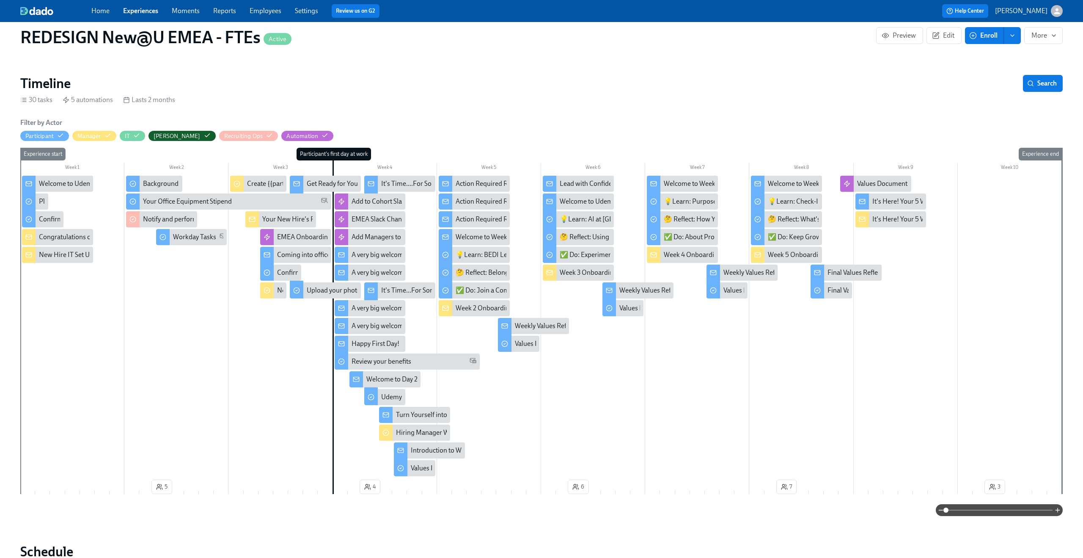
scroll to position [0, 5878]
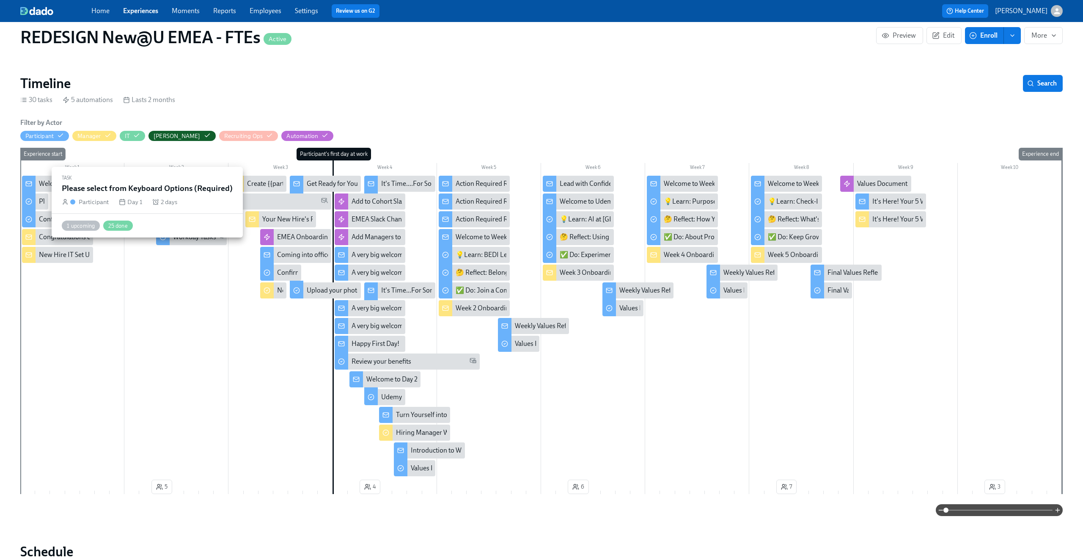
click at [37, 201] on div "Please select from Keyboard Options (Required)" at bounding box center [35, 201] width 26 height 16
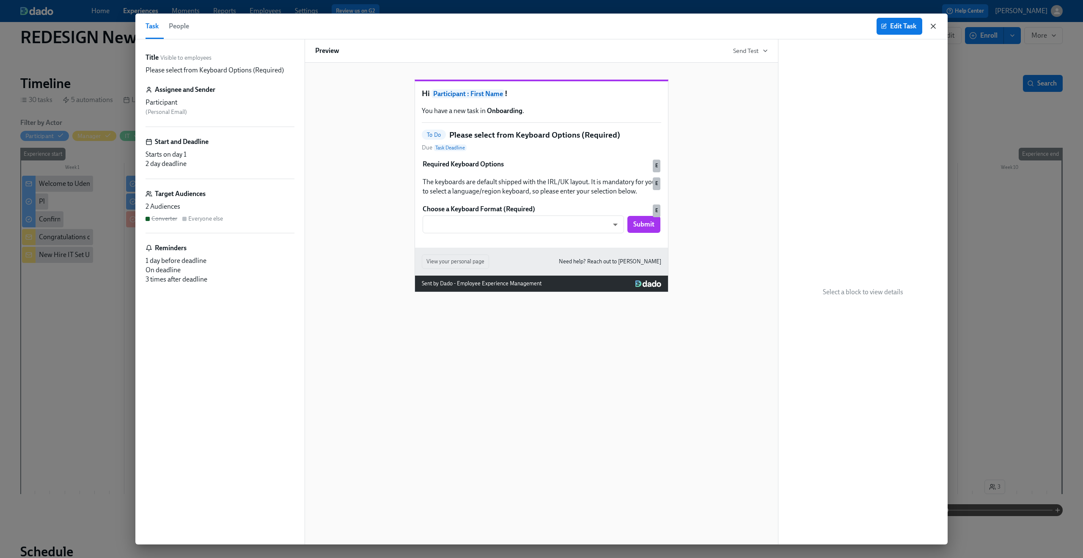
click at [934, 26] on icon "button" at bounding box center [933, 26] width 8 height 8
